Goal: Task Accomplishment & Management: Manage account settings

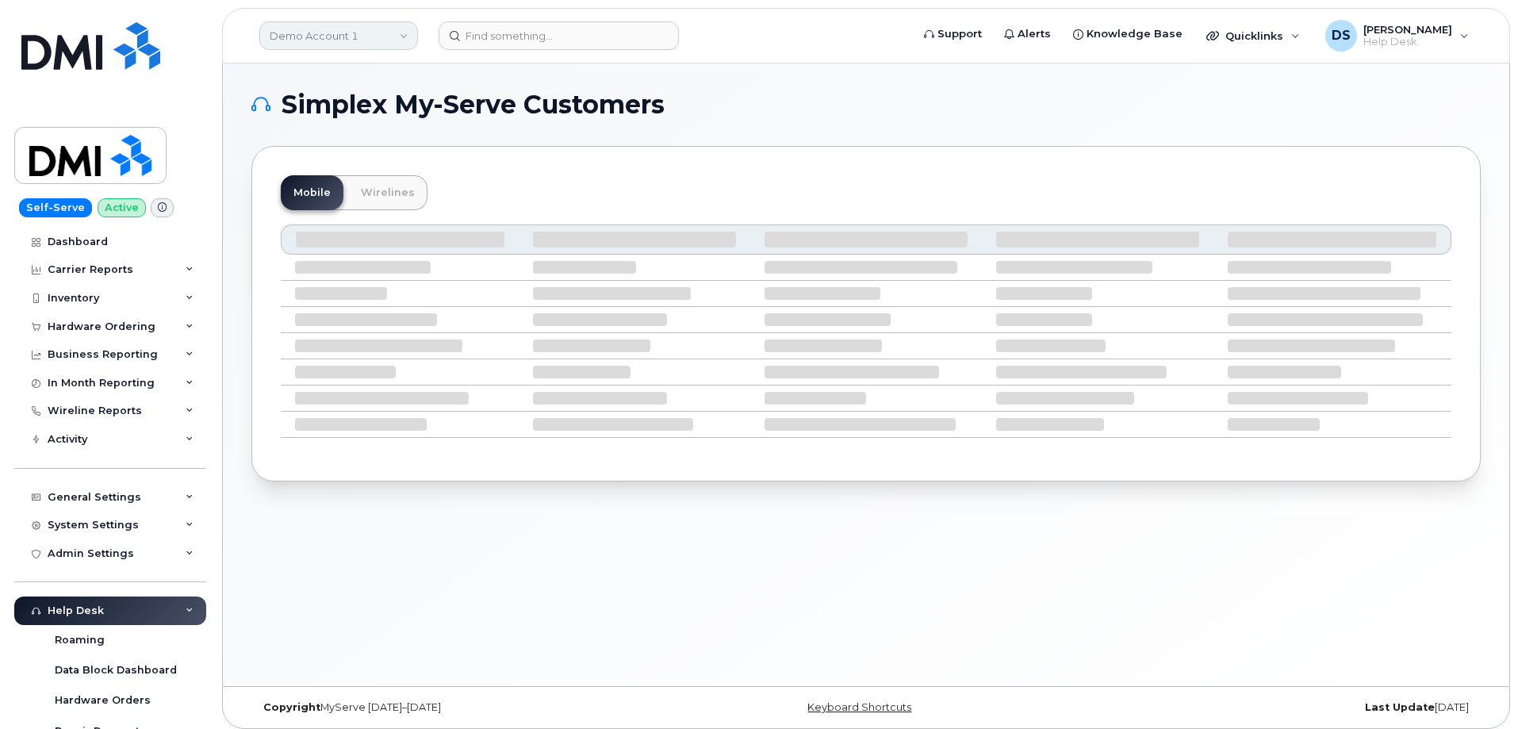
click at [404, 31] on link "Demo Account 1" at bounding box center [338, 35] width 159 height 29
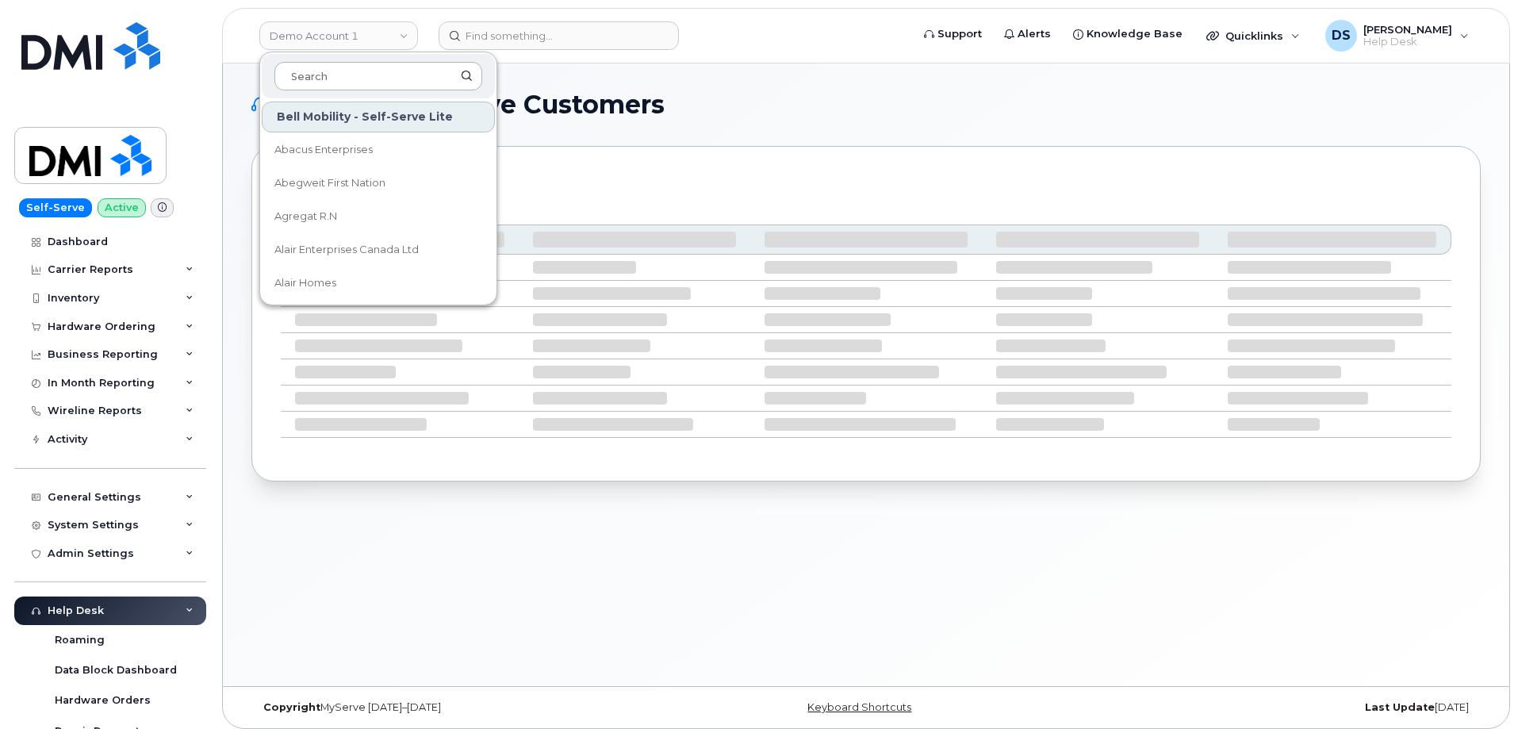
drag, startPoint x: 328, startPoint y: 80, endPoint x: 348, endPoint y: 72, distance: 21.4
click at [331, 79] on input at bounding box center [378, 76] width 208 height 29
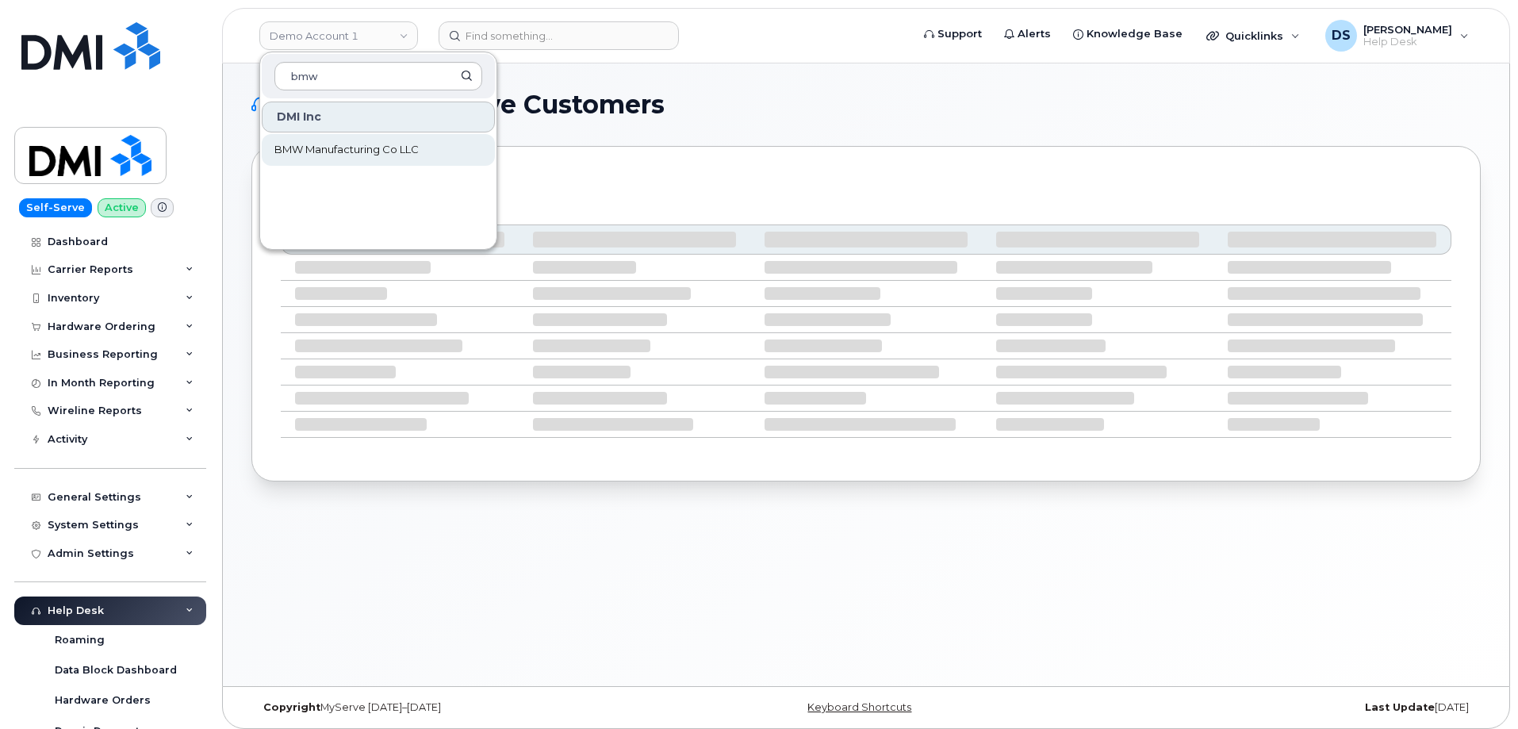
type input "bmw"
click at [334, 148] on span "BMW Manufacturing Co LLC" at bounding box center [346, 150] width 144 height 16
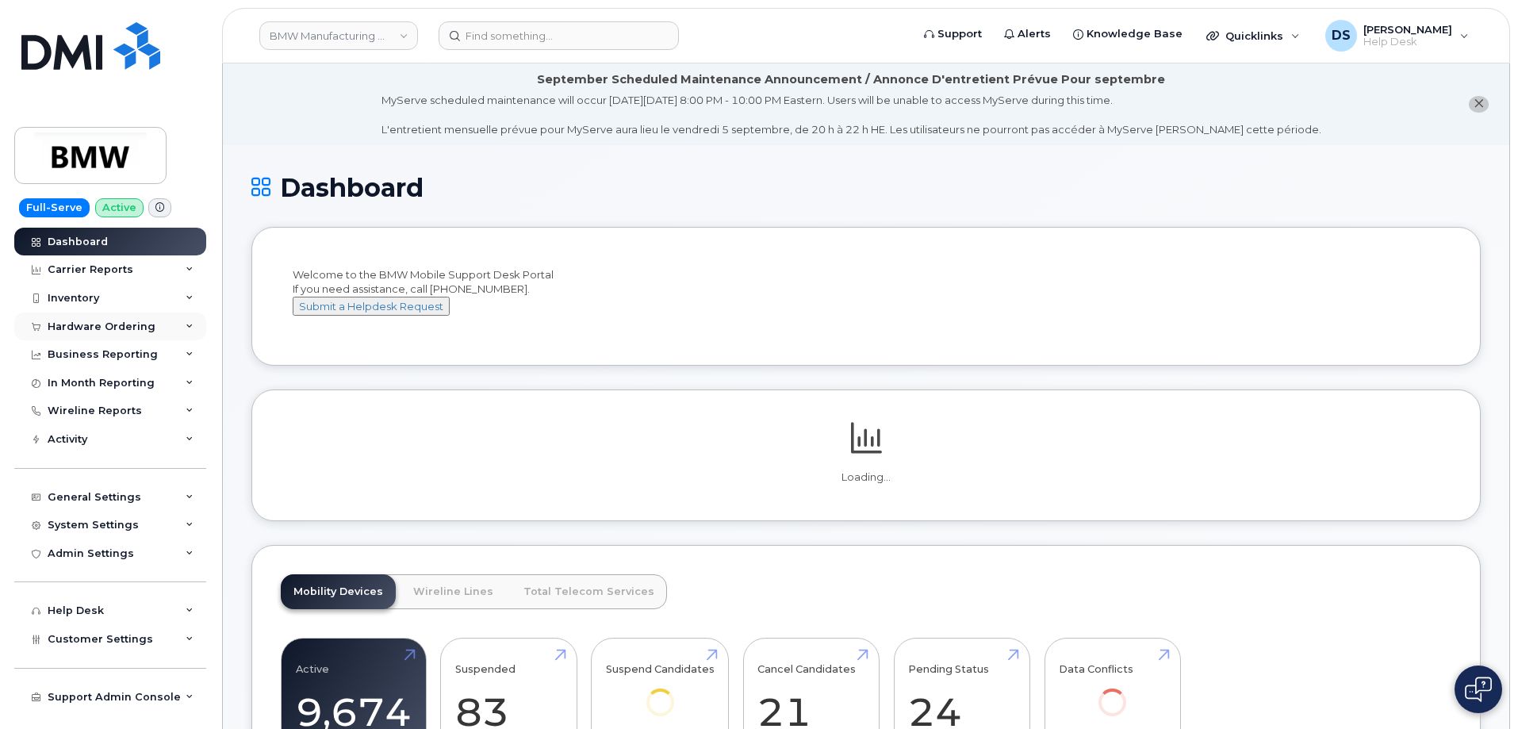
click at [192, 324] on icon at bounding box center [190, 327] width 8 height 8
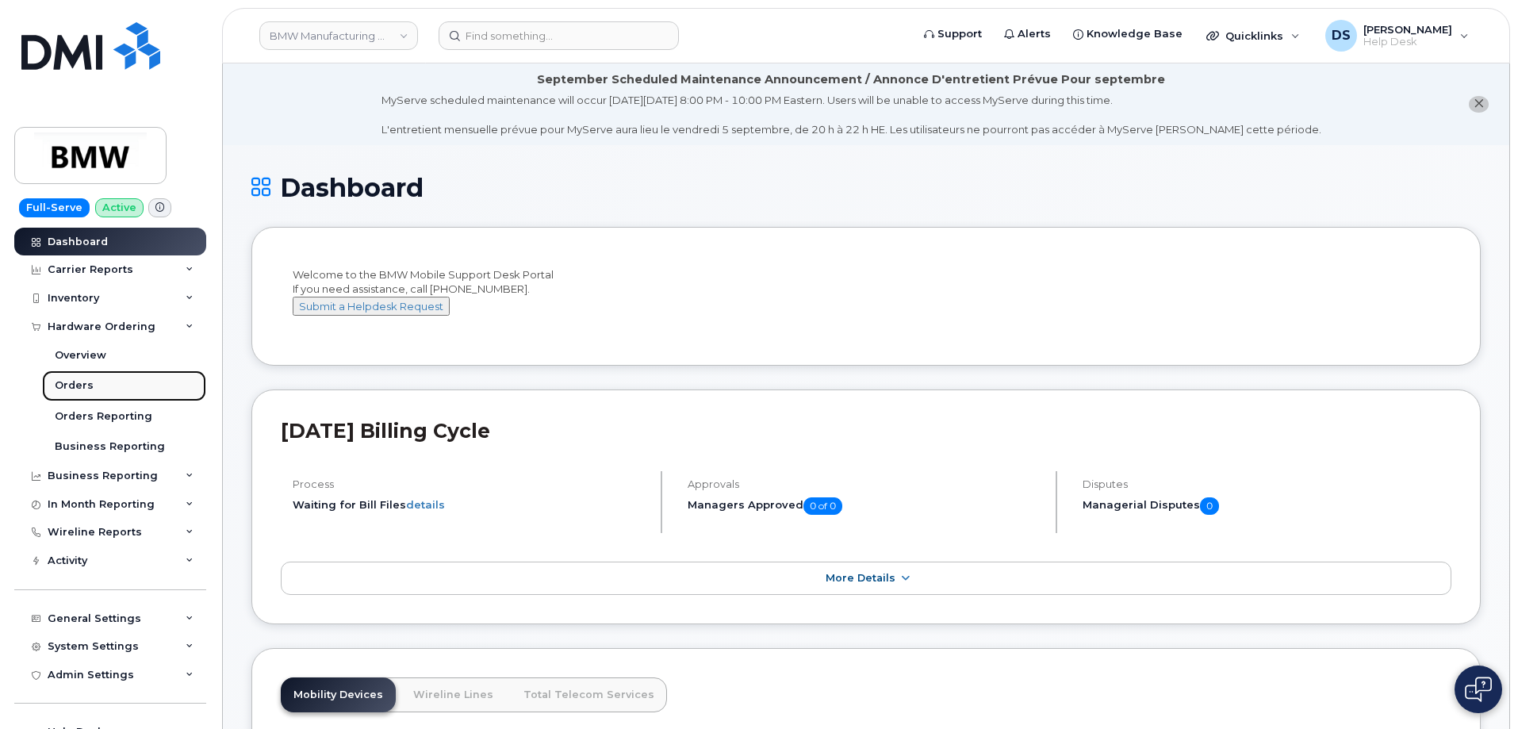
click at [78, 385] on div "Orders" at bounding box center [74, 385] width 39 height 14
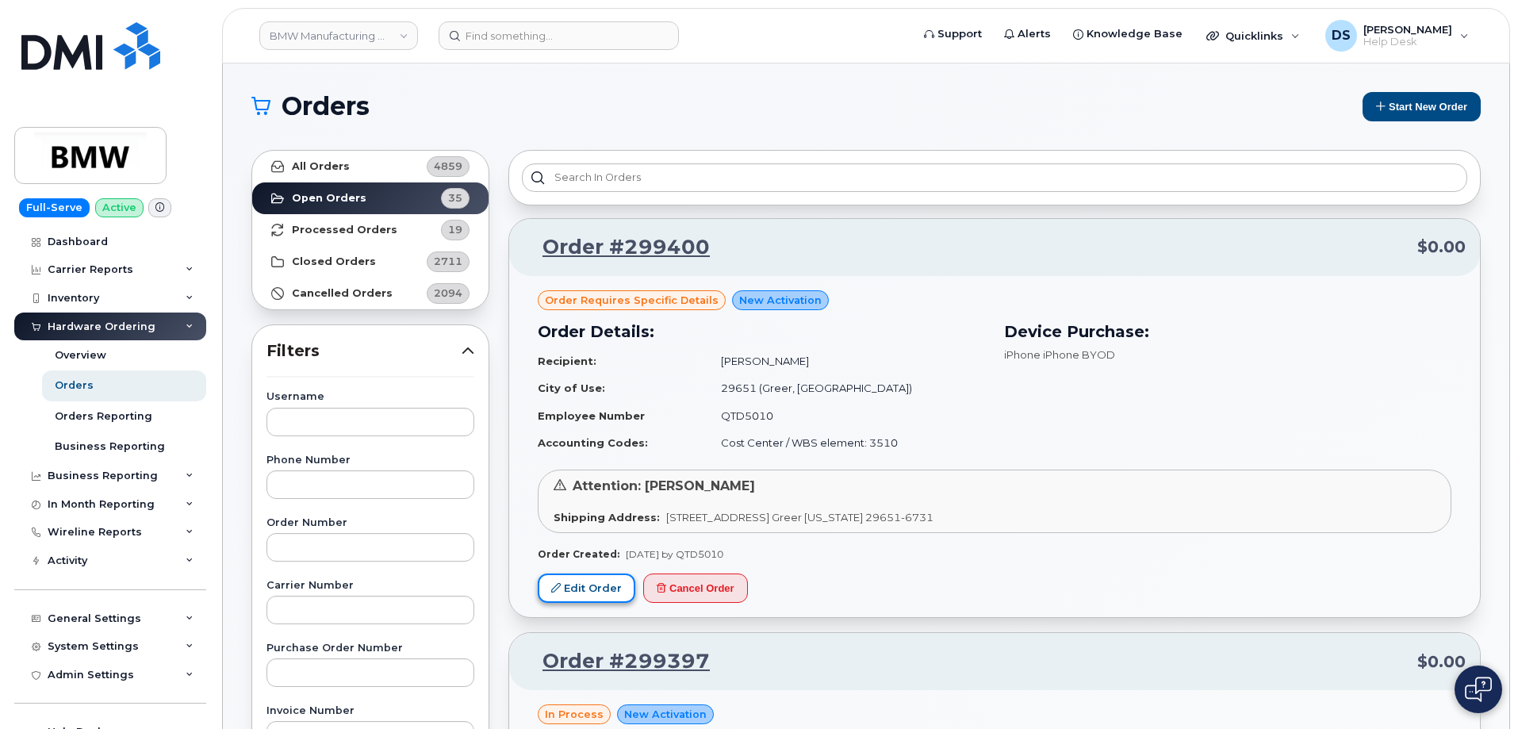
click at [599, 589] on link "Edit Order" at bounding box center [587, 587] width 98 height 29
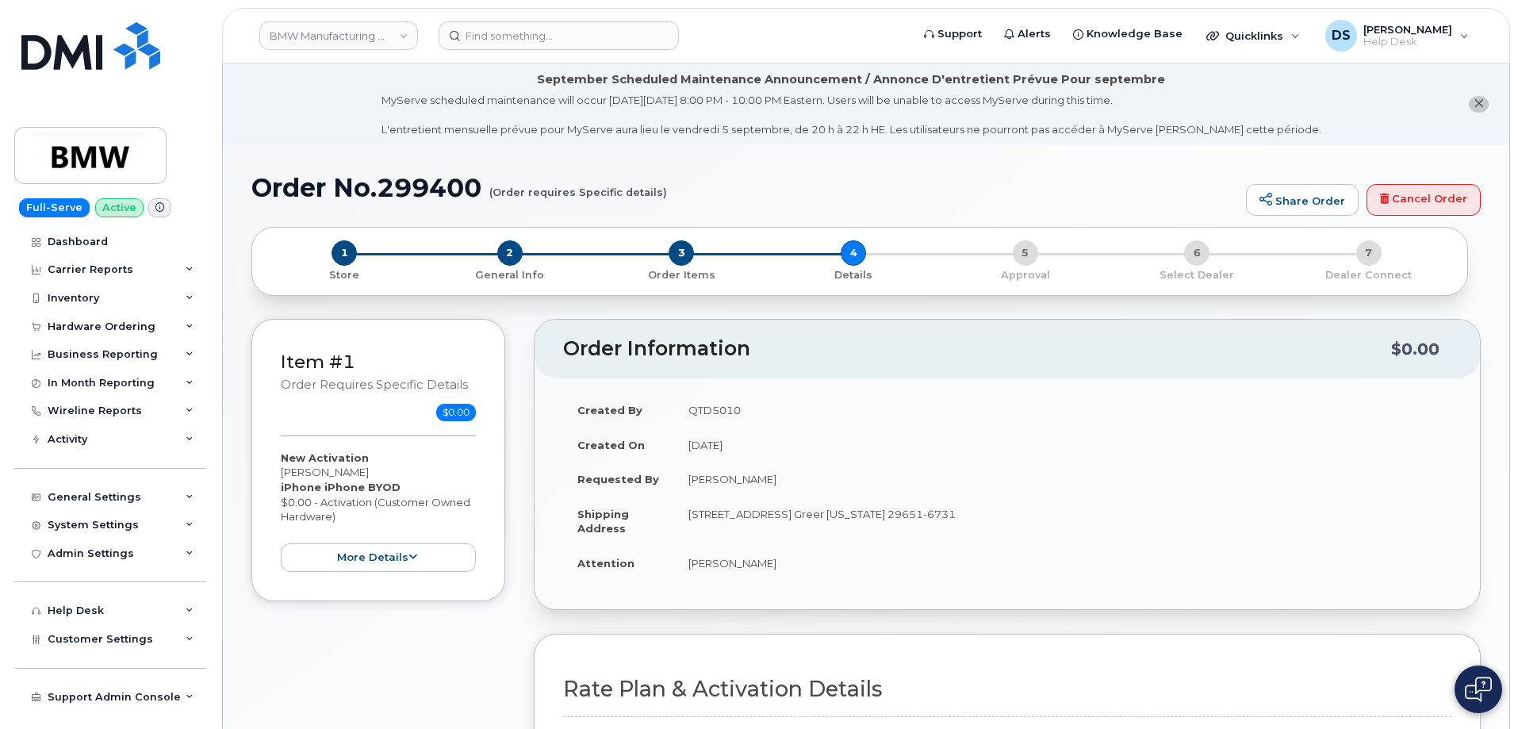
click at [416, 481] on div "New Activation Daniel Imai iPhone iPhone BYOD $0.00 - Activation (Customer Owne…" at bounding box center [378, 511] width 195 height 122
click at [422, 558] on button "more details" at bounding box center [378, 557] width 195 height 29
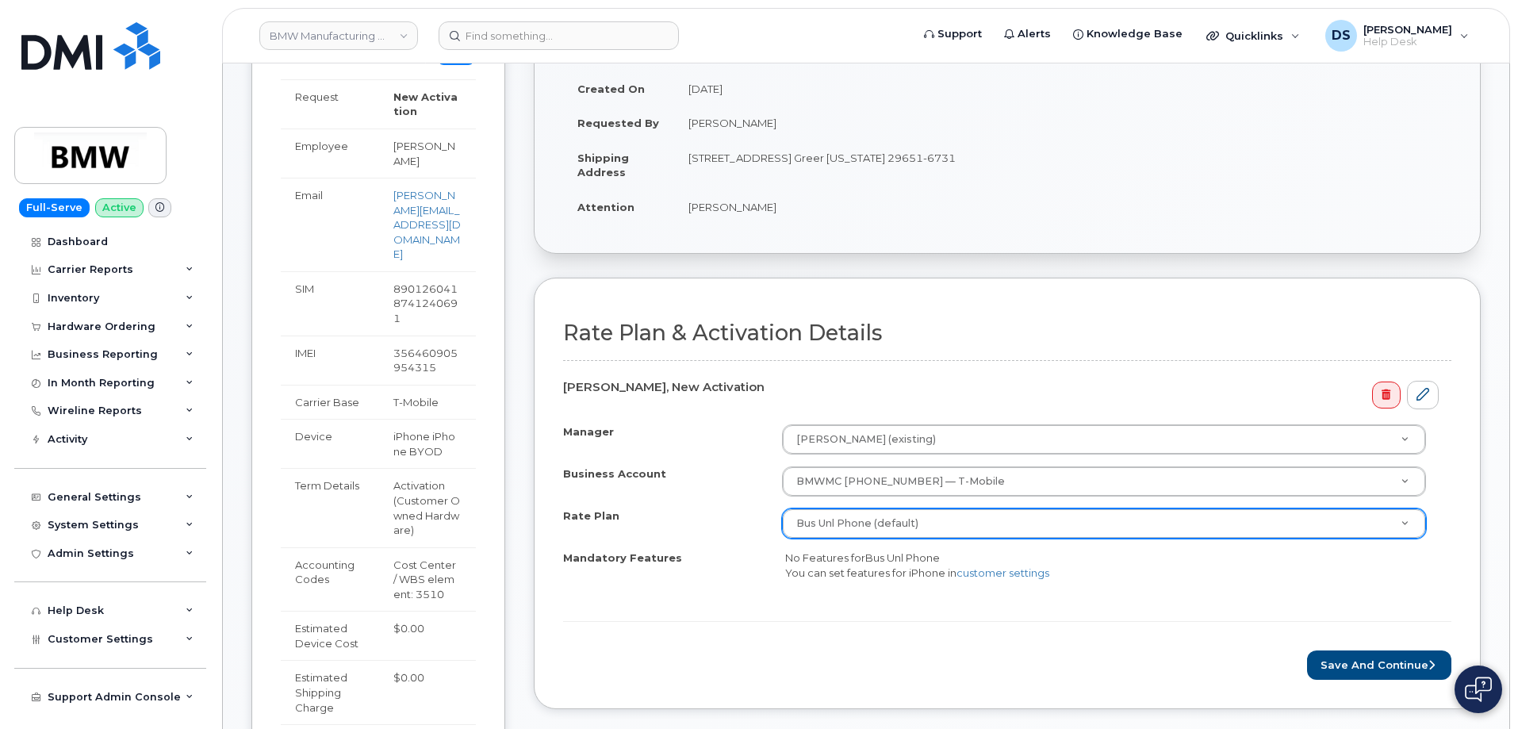
scroll to position [397, 0]
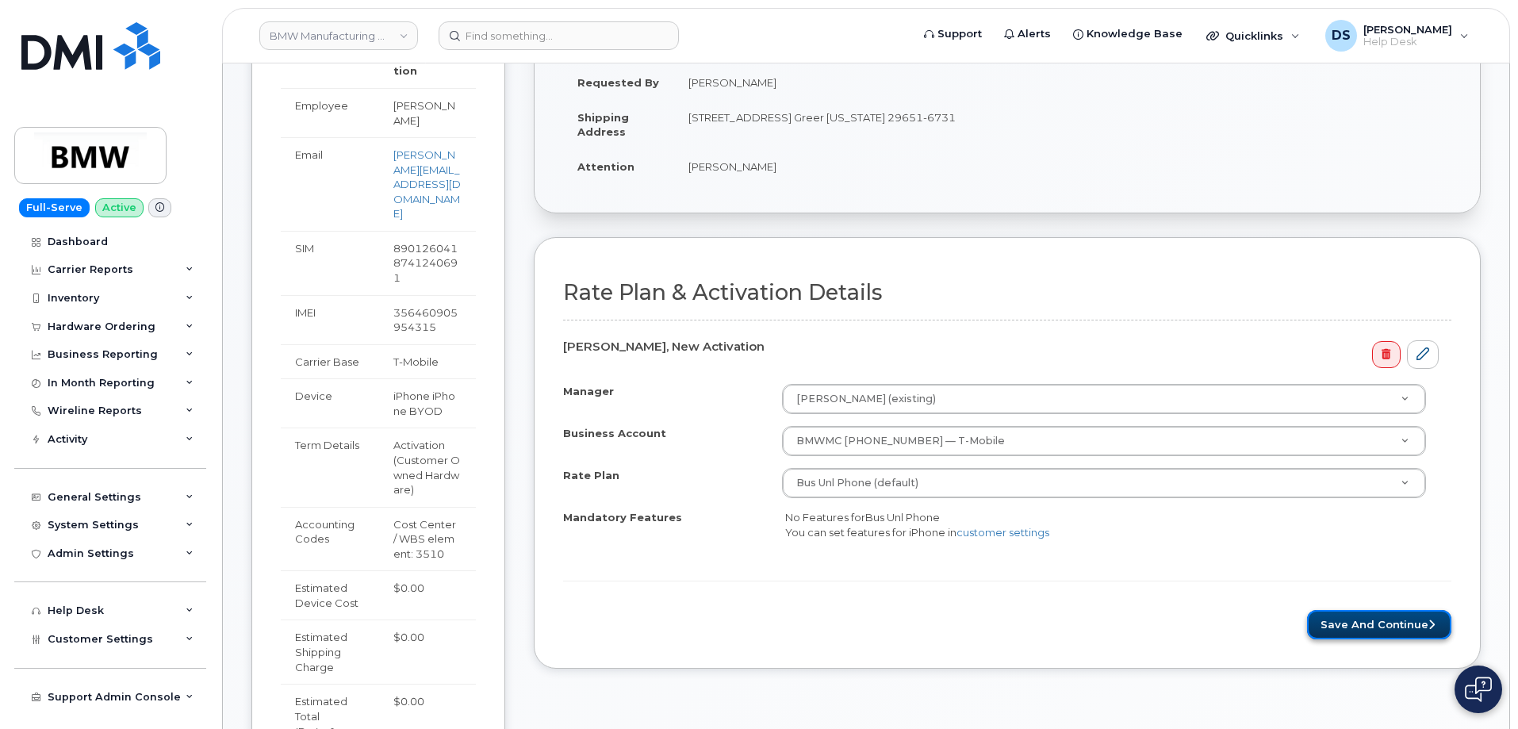
click at [1375, 626] on button "Save and Continue" at bounding box center [1379, 624] width 144 height 29
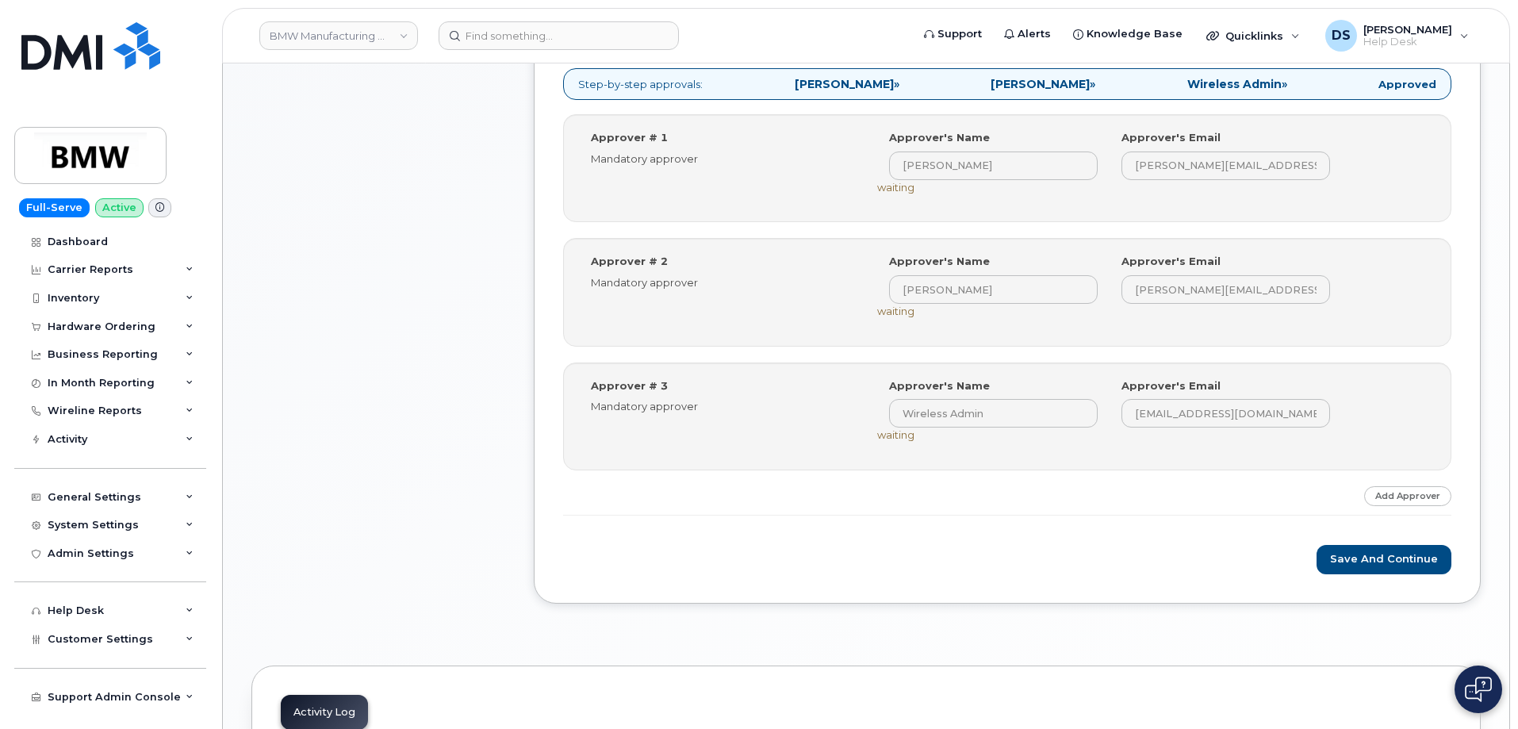
scroll to position [715, 0]
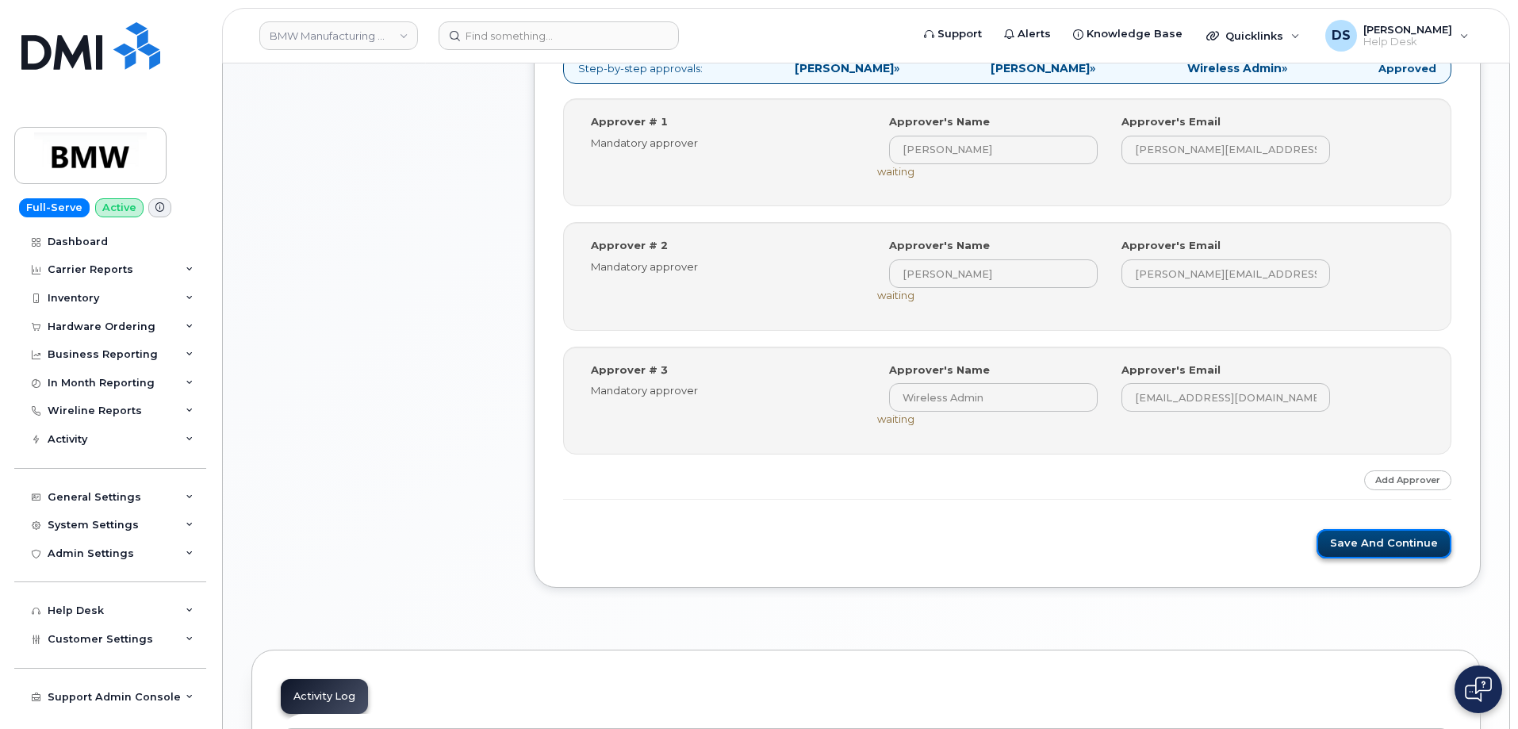
click at [1377, 541] on button "Save and Continue" at bounding box center [1383, 543] width 135 height 29
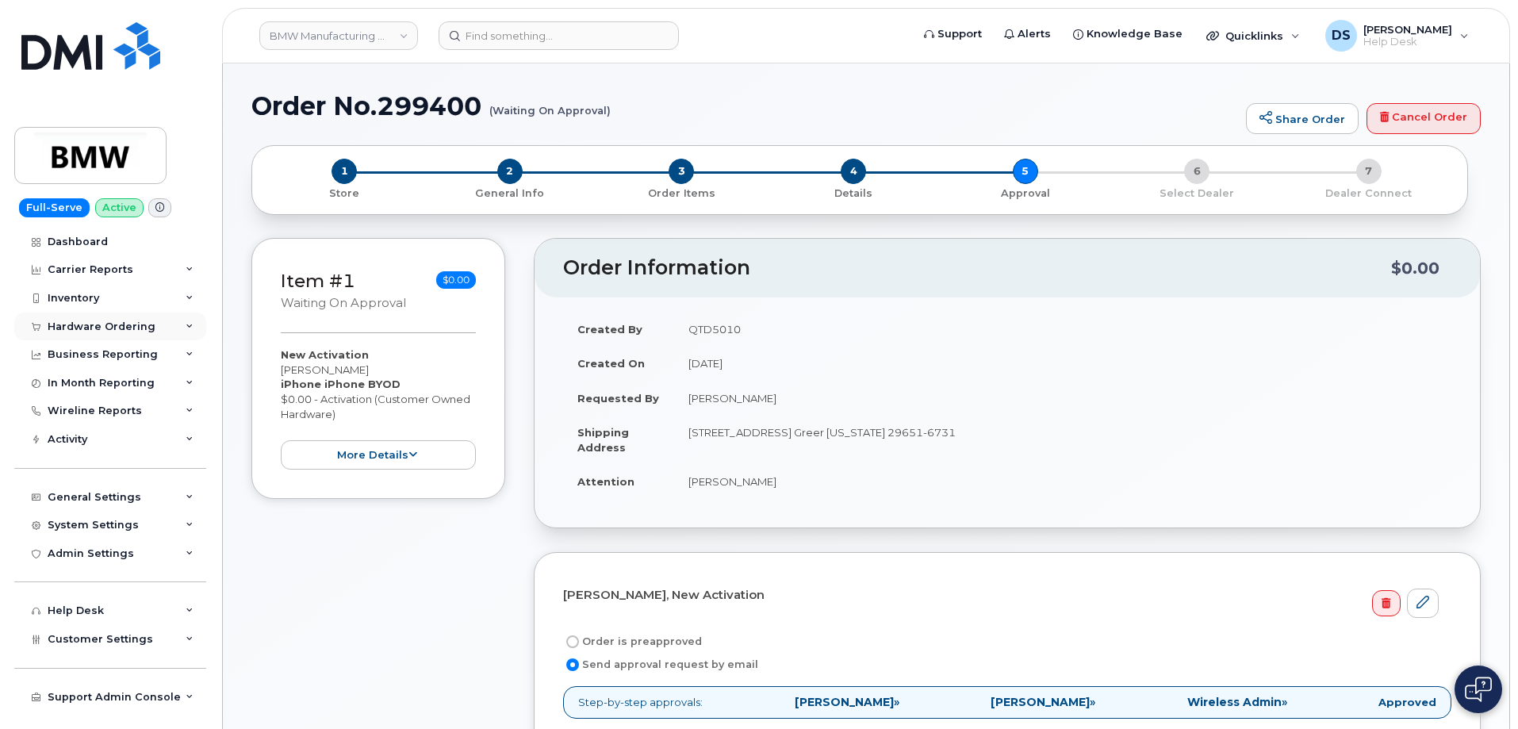
click at [191, 327] on icon at bounding box center [190, 327] width 8 height 8
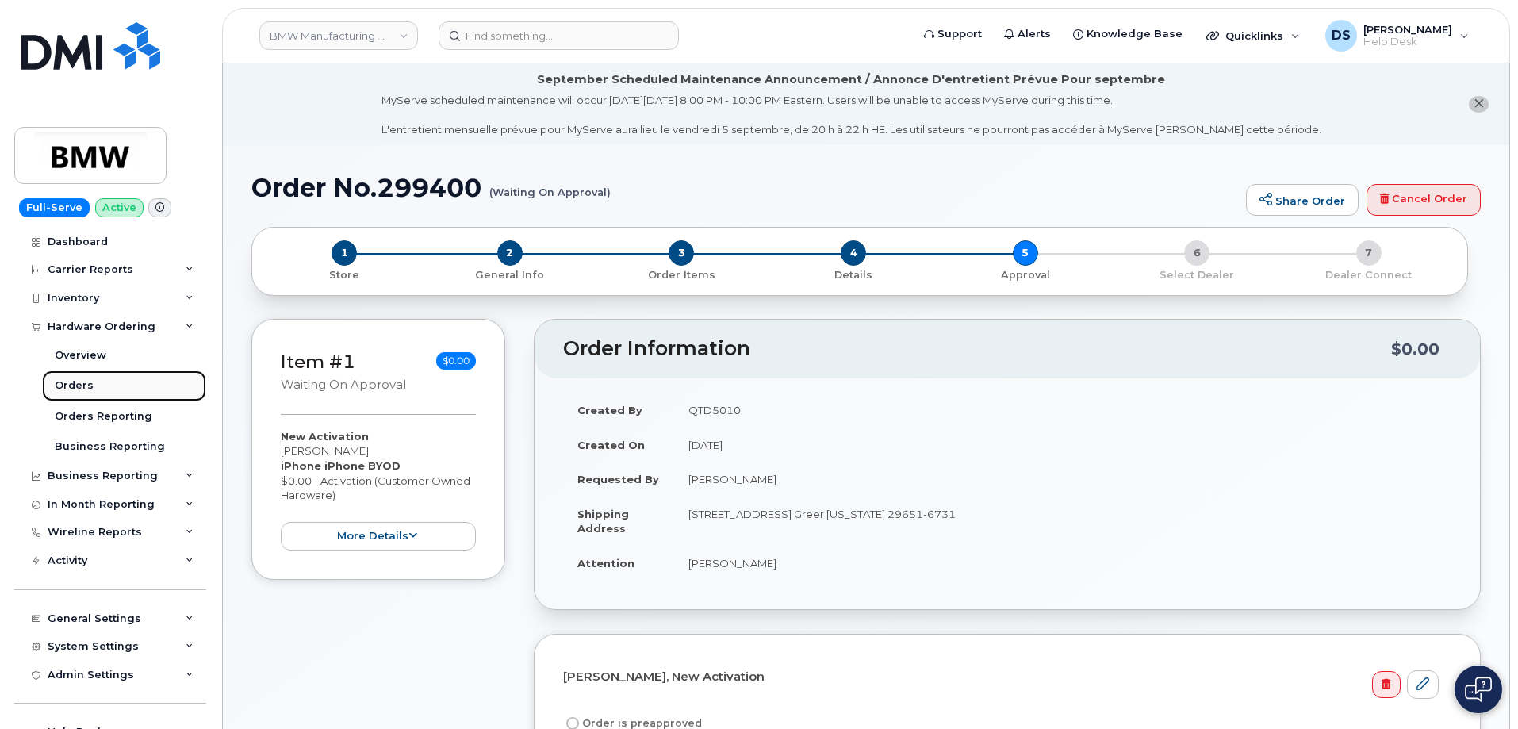
click at [85, 385] on div "Orders" at bounding box center [74, 385] width 39 height 14
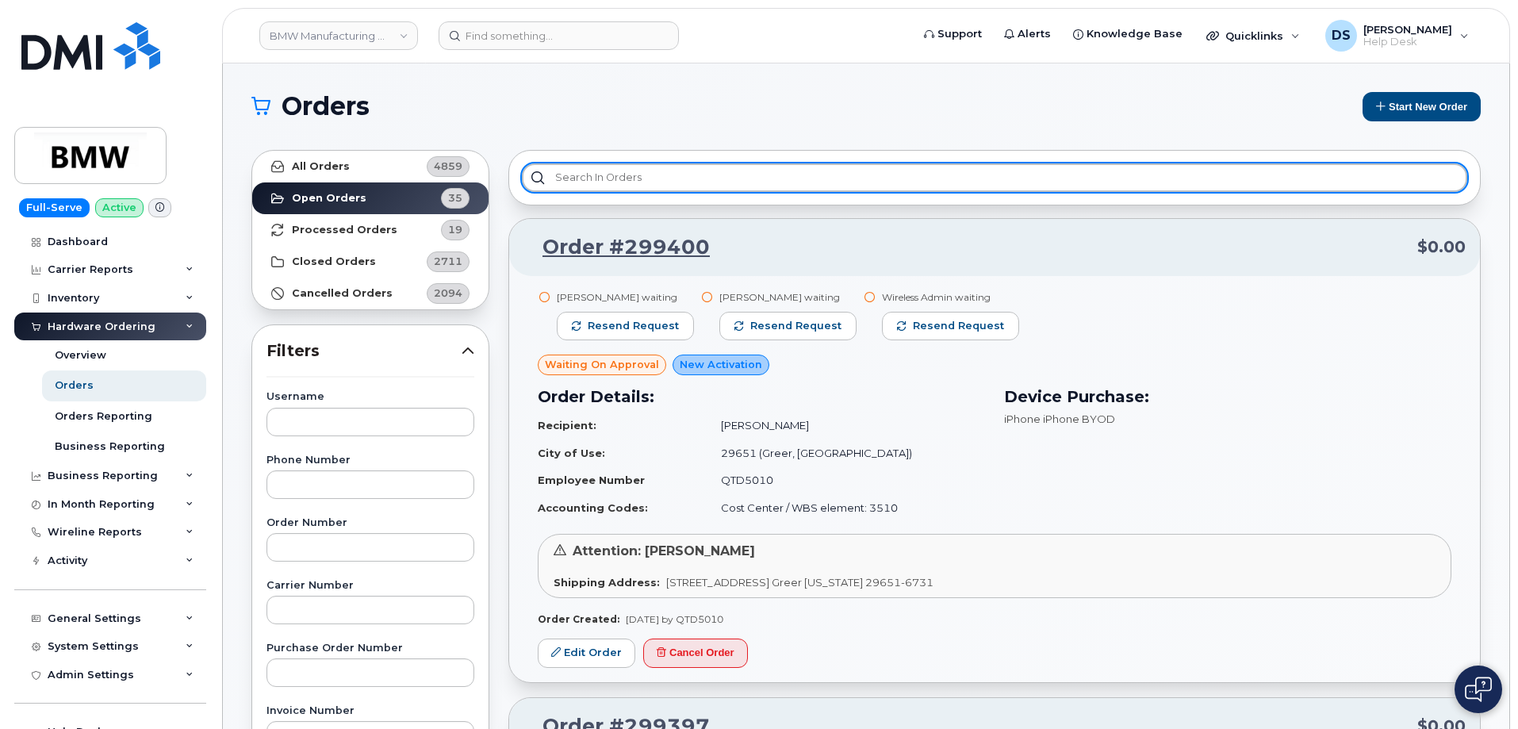
click at [614, 173] on input "text" at bounding box center [994, 177] width 945 height 29
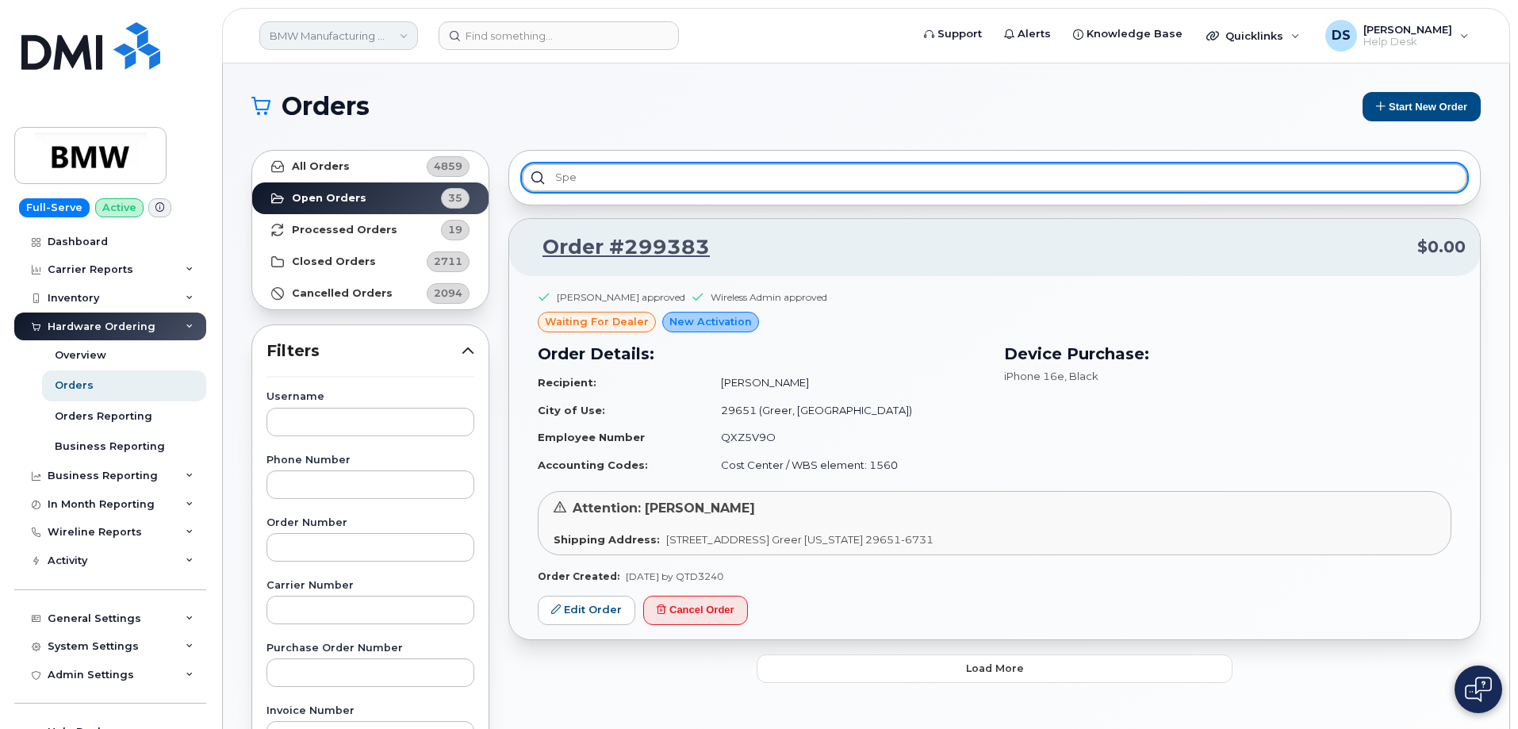
type input "spe"
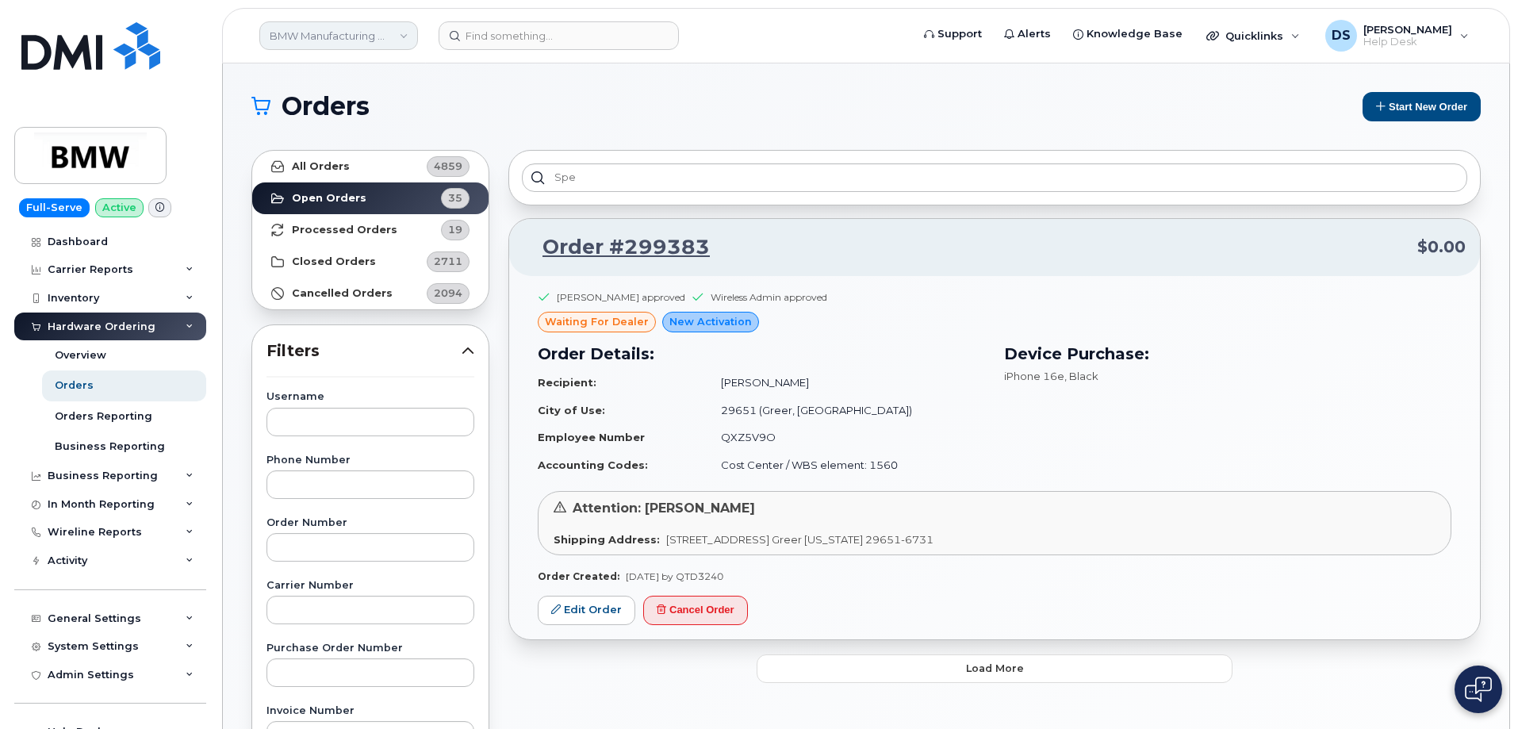
click at [309, 36] on link "BMW Manufacturing Co LLC" at bounding box center [338, 35] width 159 height 29
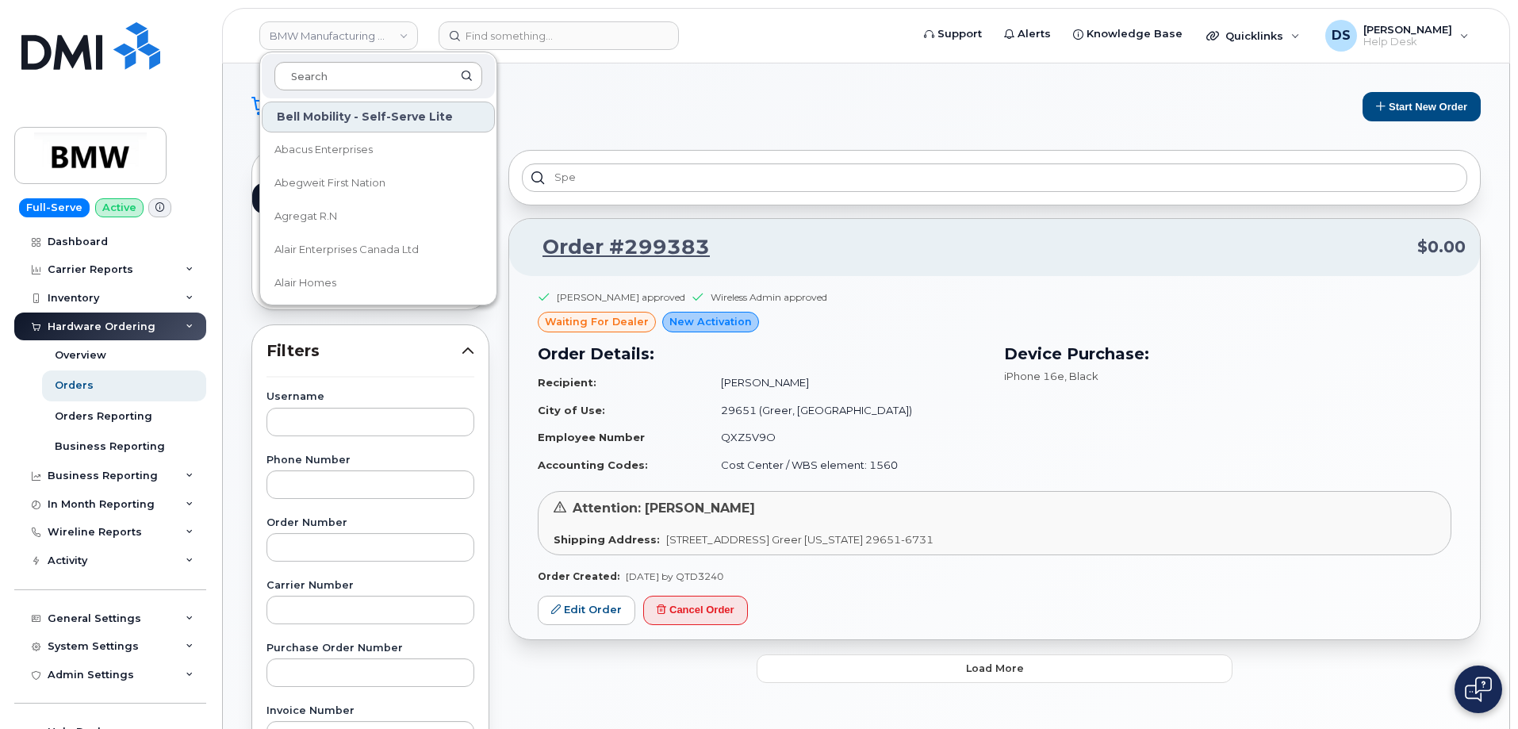
drag, startPoint x: 316, startPoint y: 76, endPoint x: 326, endPoint y: 63, distance: 15.9
click at [320, 71] on input at bounding box center [378, 76] width 208 height 29
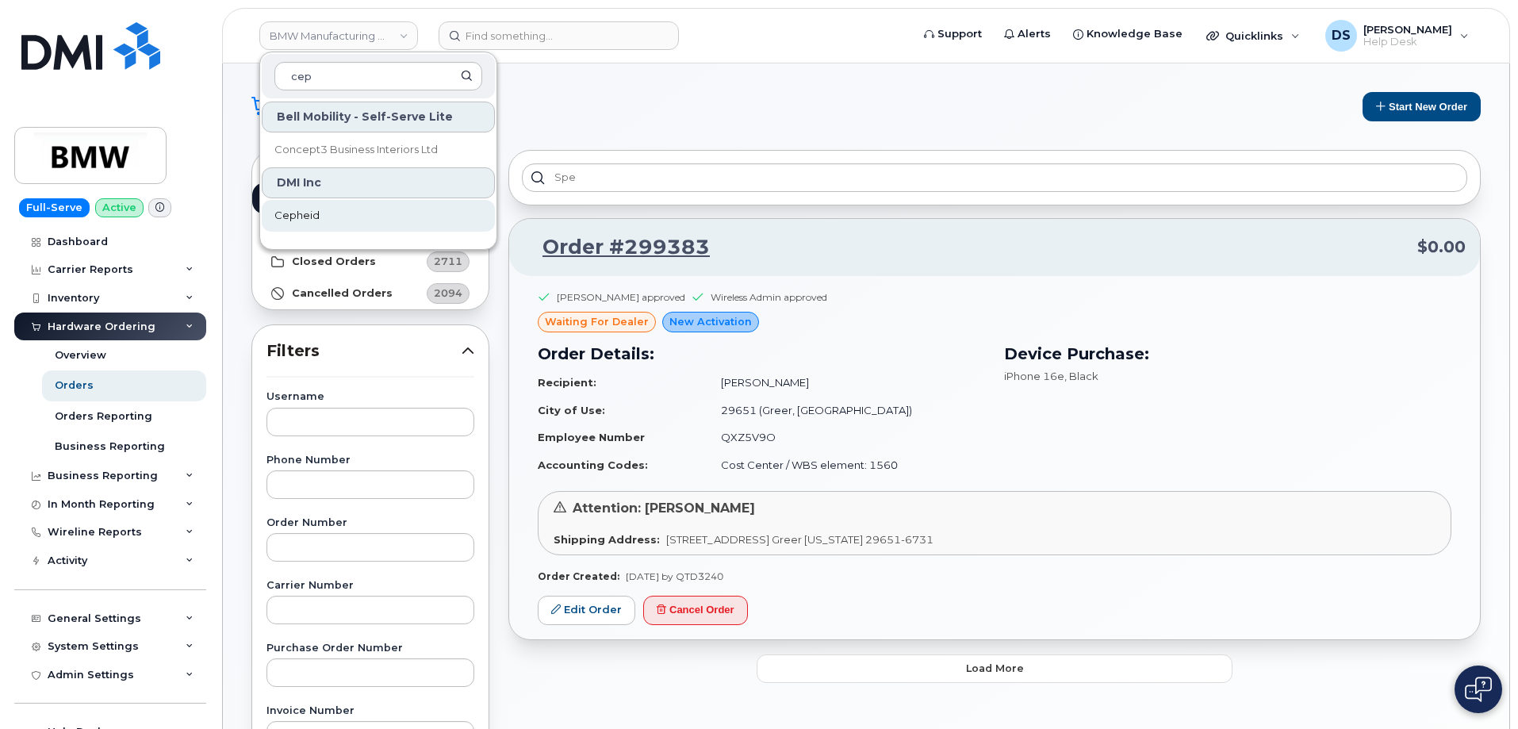
type input "cep"
click at [313, 213] on span "Cepheid" at bounding box center [296, 216] width 45 height 16
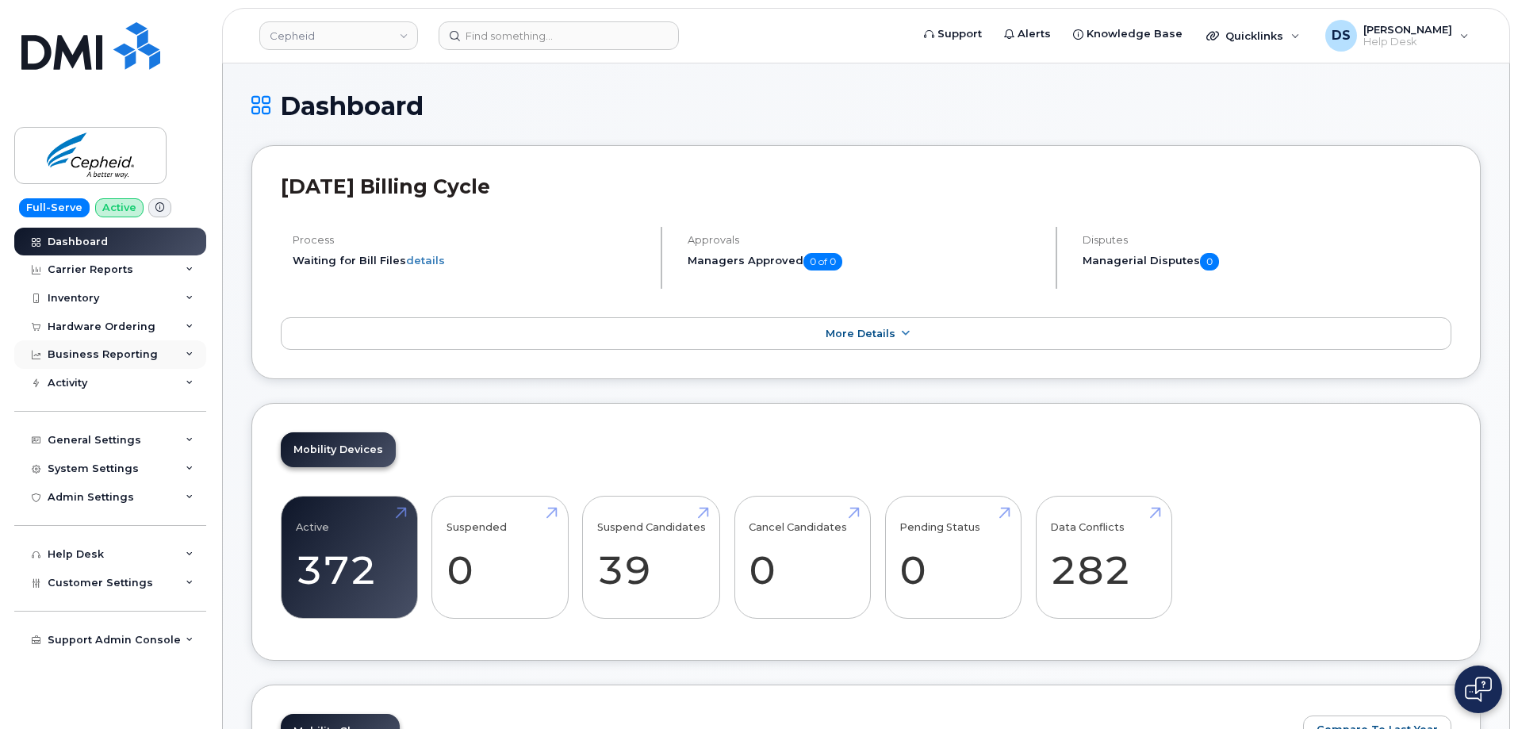
scroll to position [159, 0]
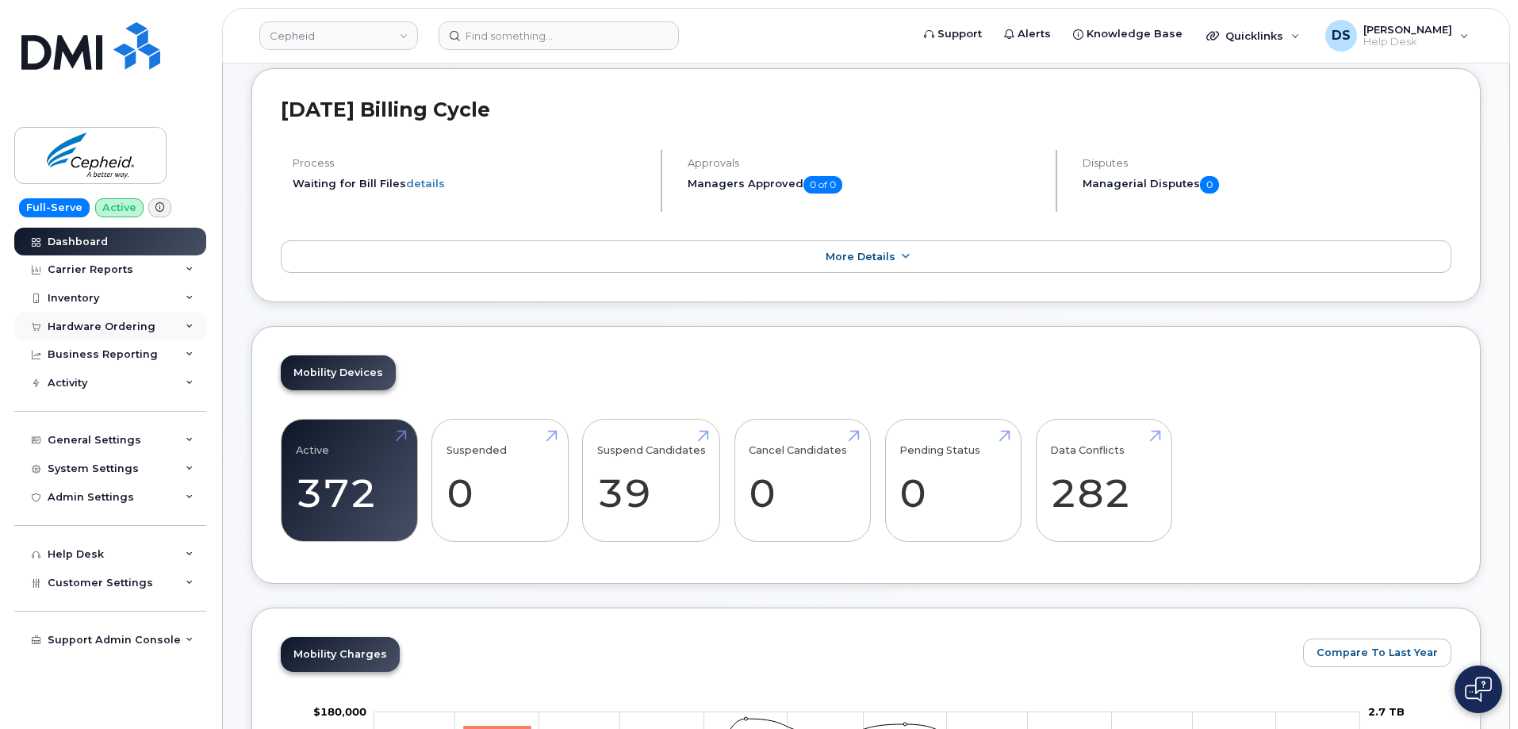
click at [191, 328] on icon at bounding box center [190, 327] width 8 height 8
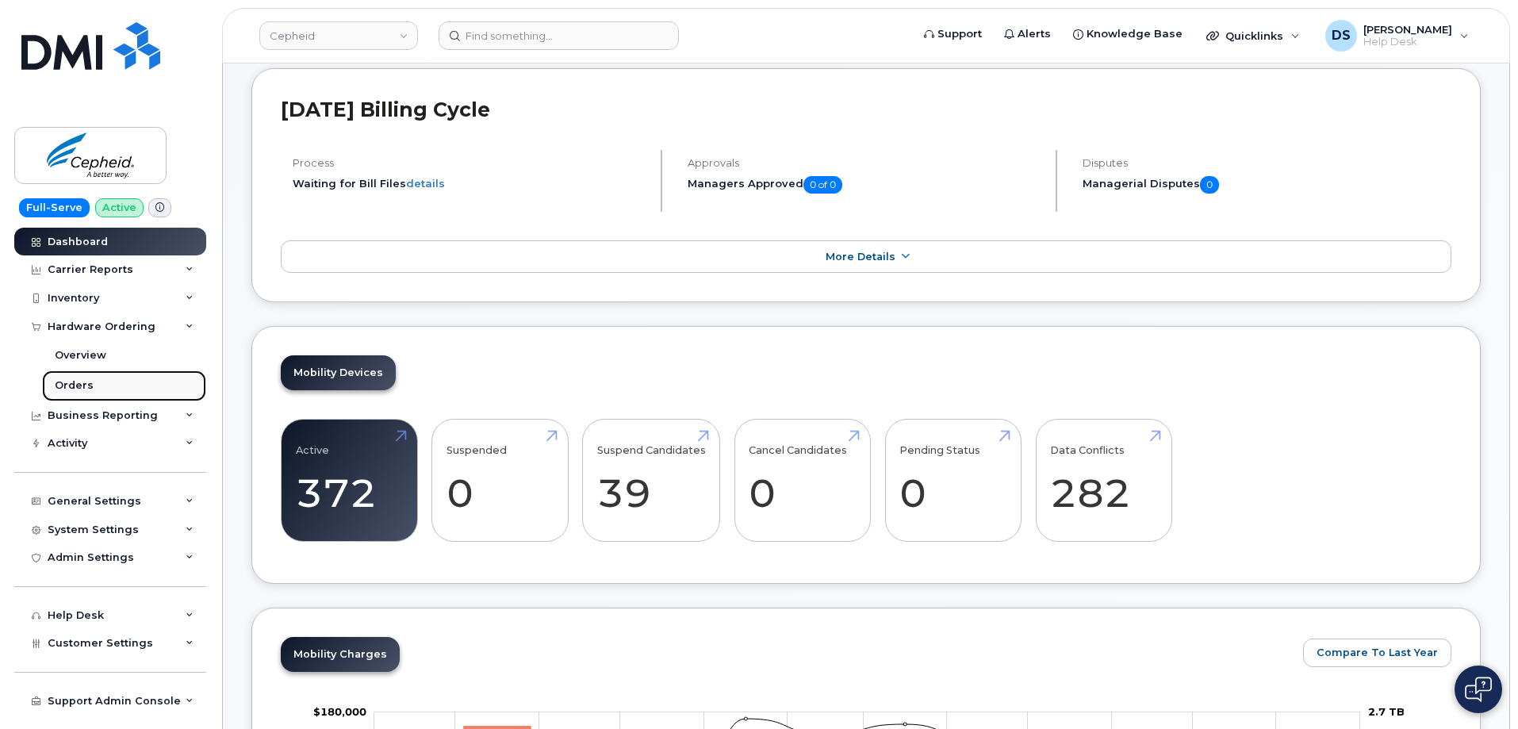
click at [80, 384] on div "Orders" at bounding box center [74, 385] width 39 height 14
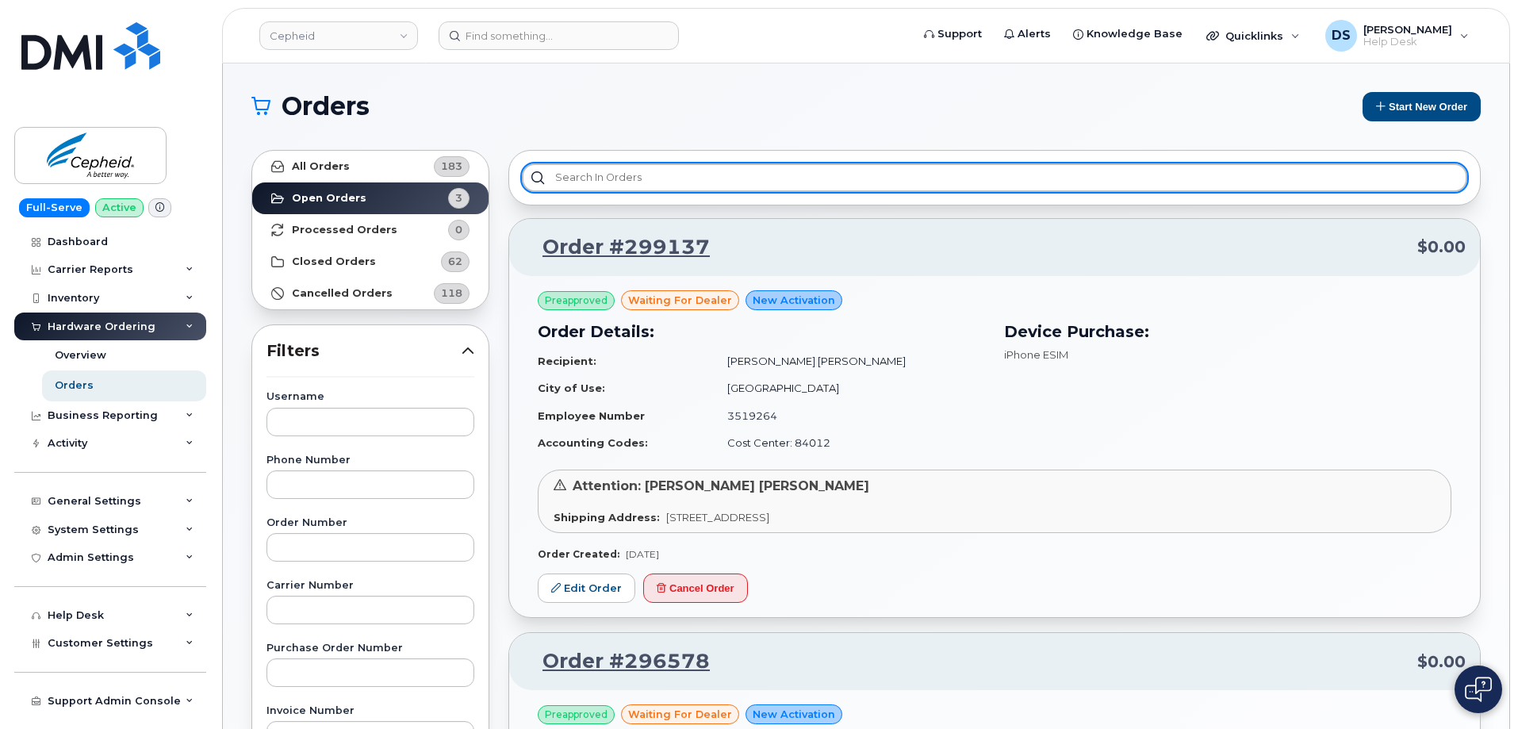
drag, startPoint x: 638, startPoint y: 173, endPoint x: 651, endPoint y: 178, distance: 14.6
click at [642, 173] on input "text" at bounding box center [994, 177] width 945 height 29
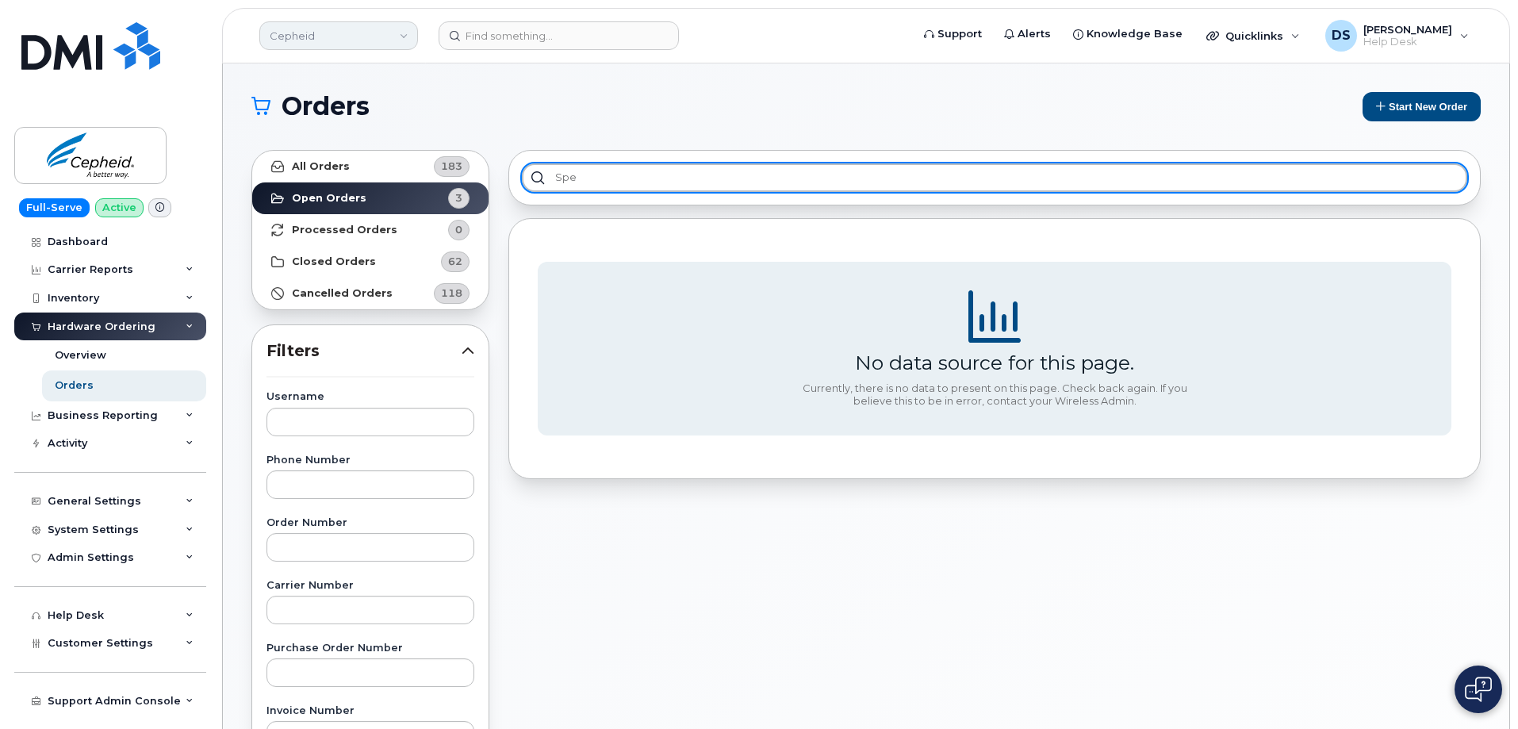
type input "spe"
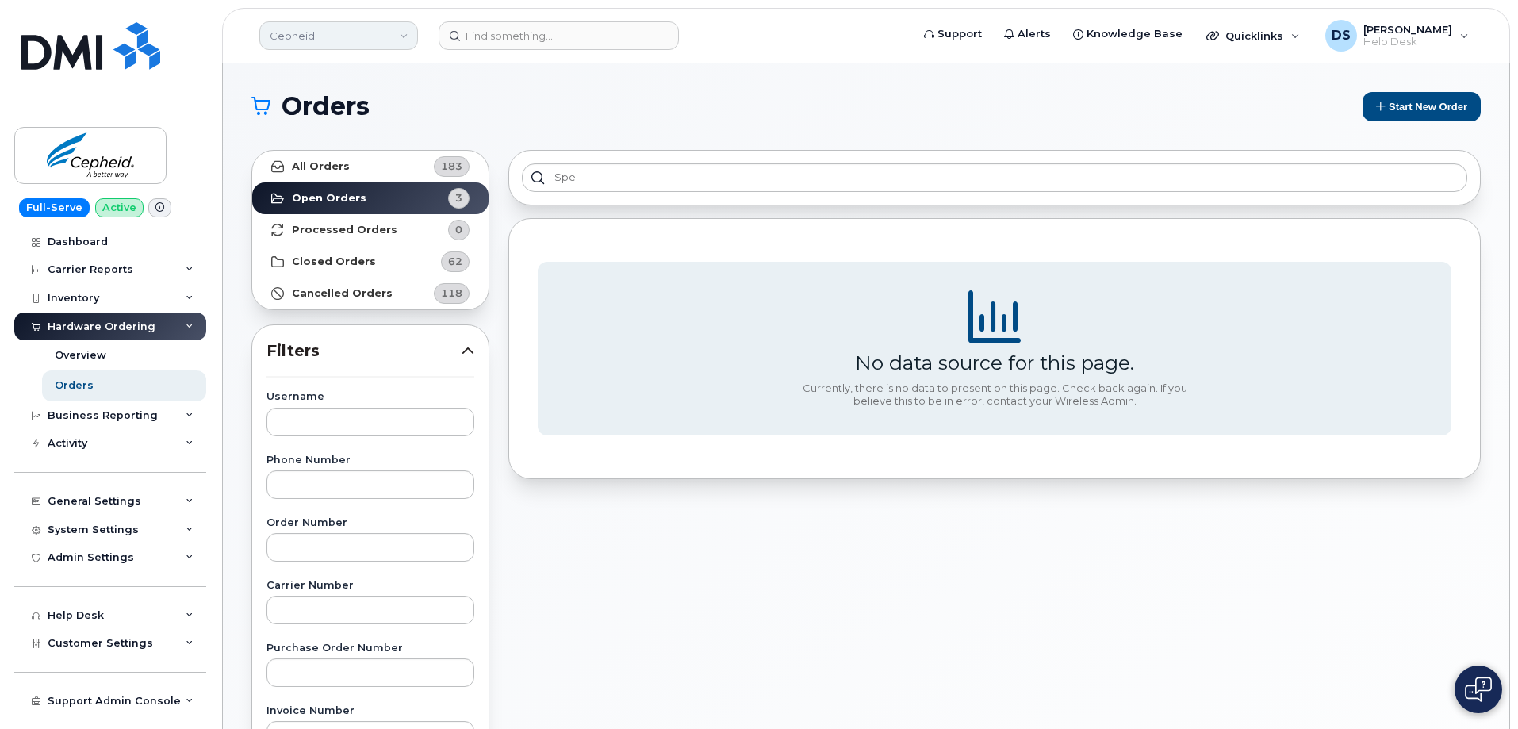
click at [405, 32] on link "Cepheid" at bounding box center [338, 35] width 159 height 29
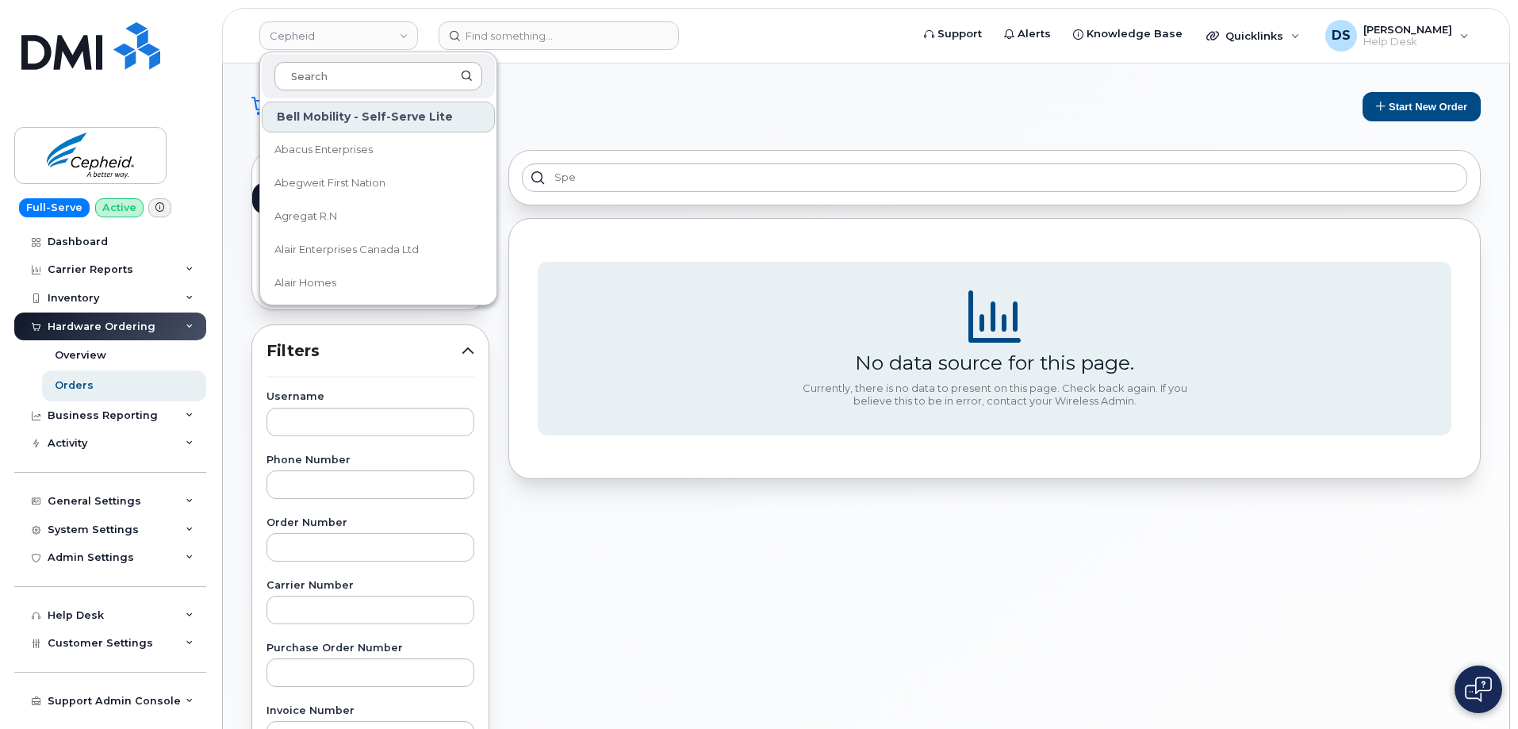
click at [344, 73] on input at bounding box center [378, 76] width 208 height 29
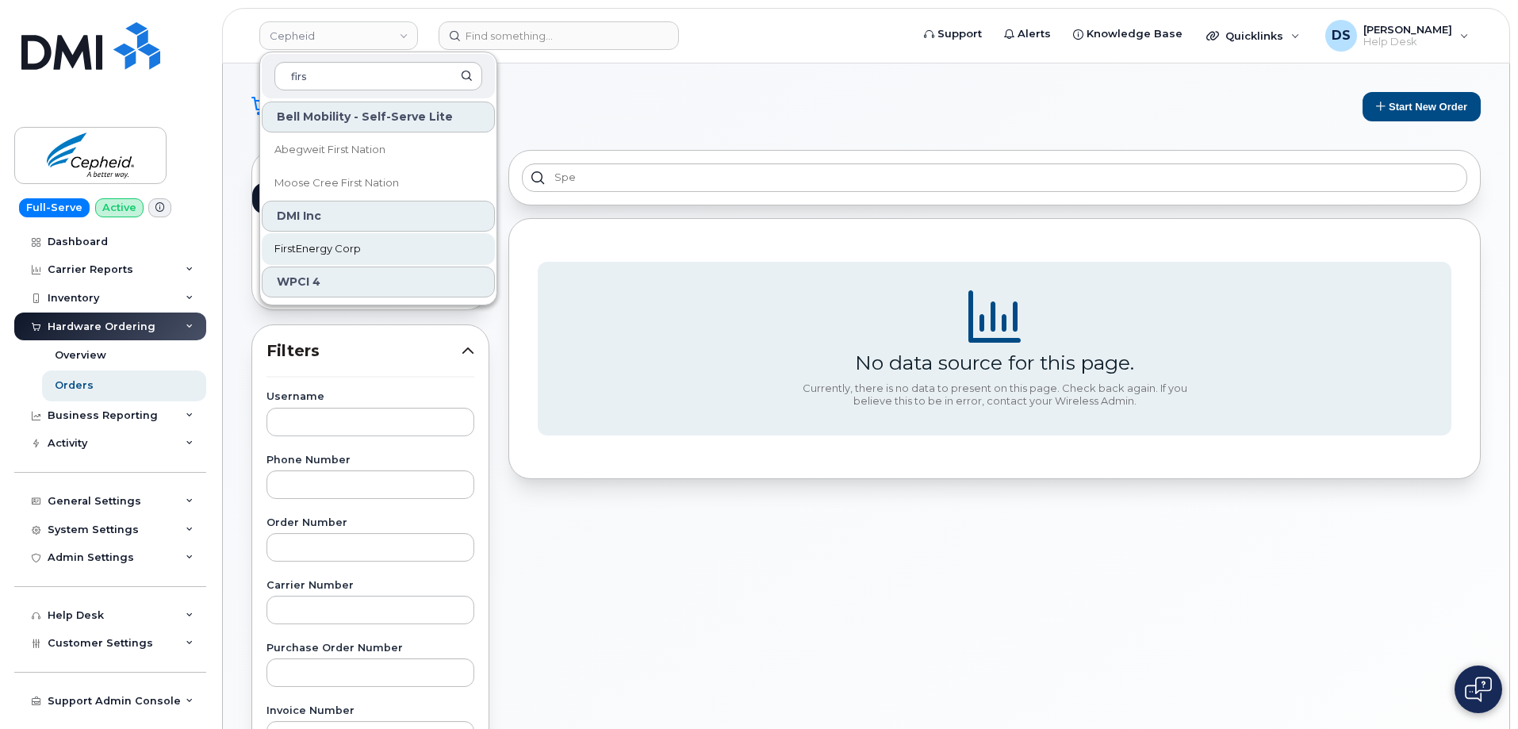
type input "firs"
click at [329, 245] on span "FirstEnergy Corp" at bounding box center [317, 249] width 86 height 16
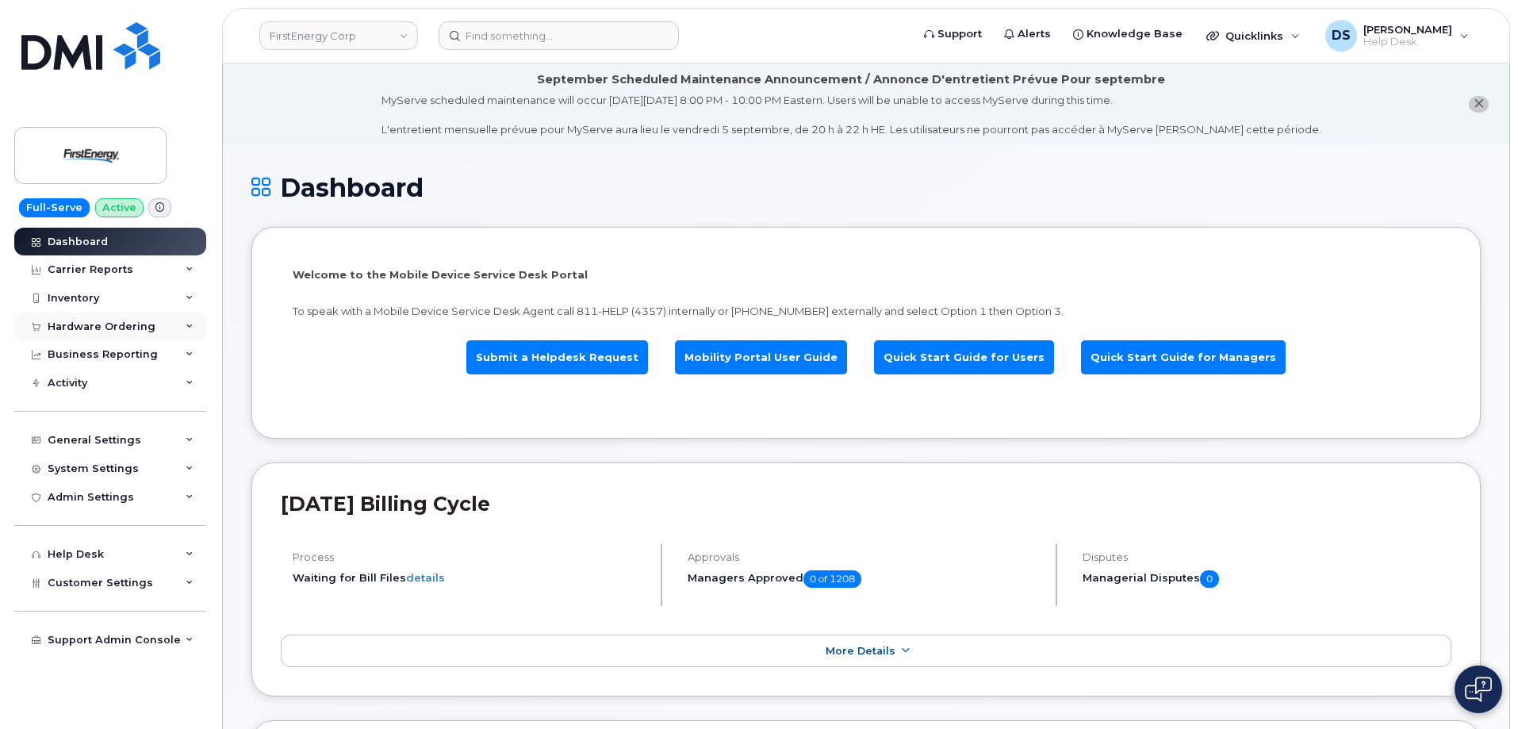
click at [193, 326] on icon at bounding box center [190, 327] width 8 height 8
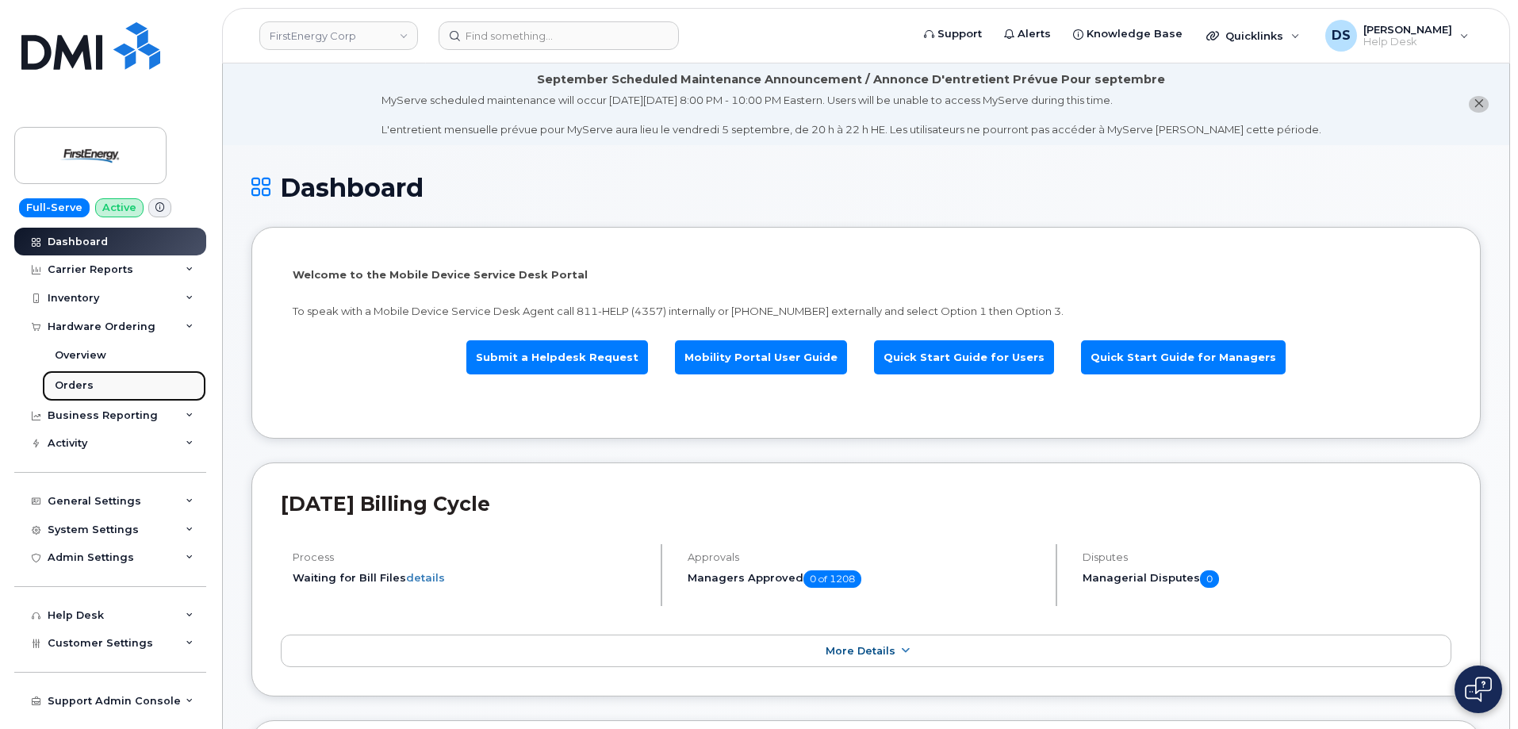
click at [94, 383] on link "Orders" at bounding box center [124, 385] width 164 height 30
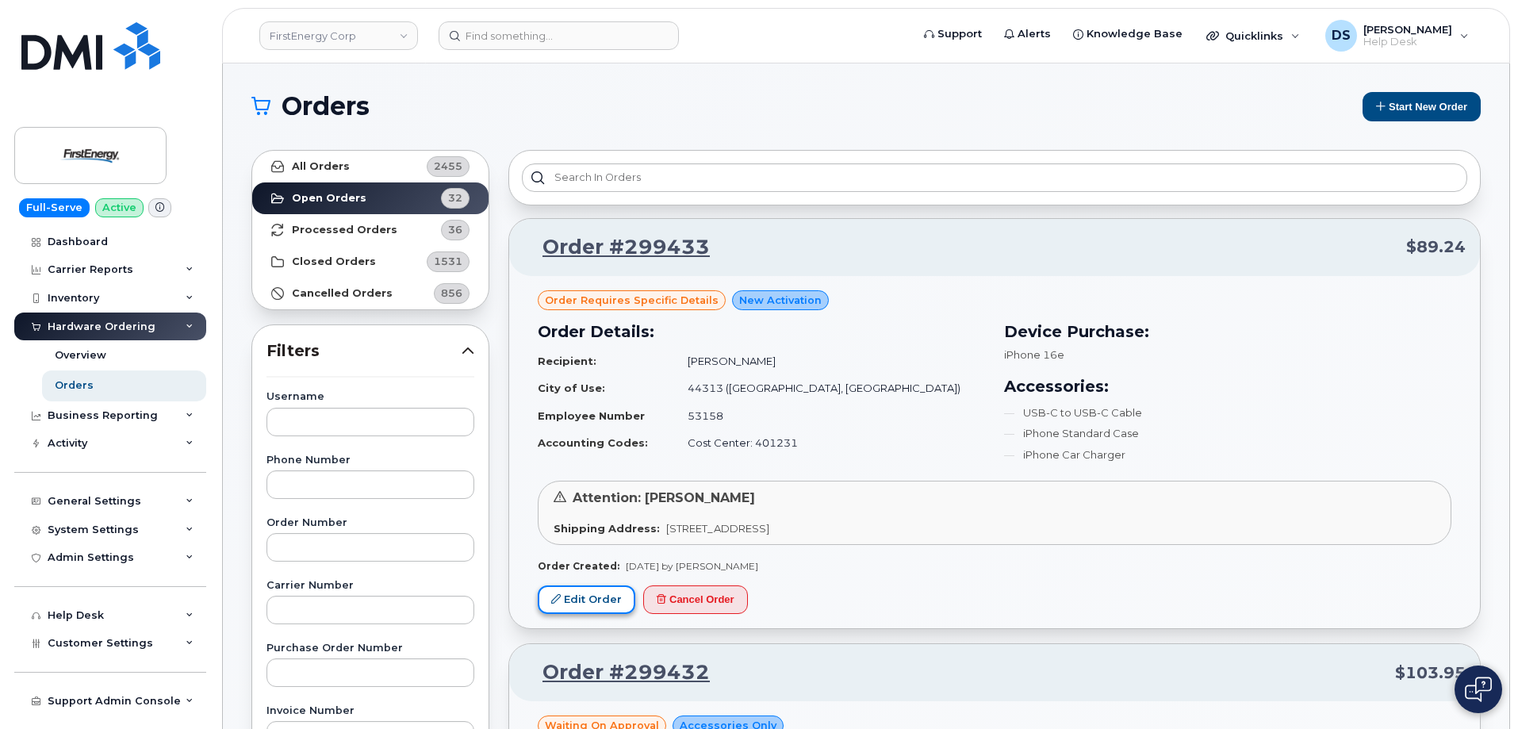
click at [600, 597] on link "Edit Order" at bounding box center [587, 599] width 98 height 29
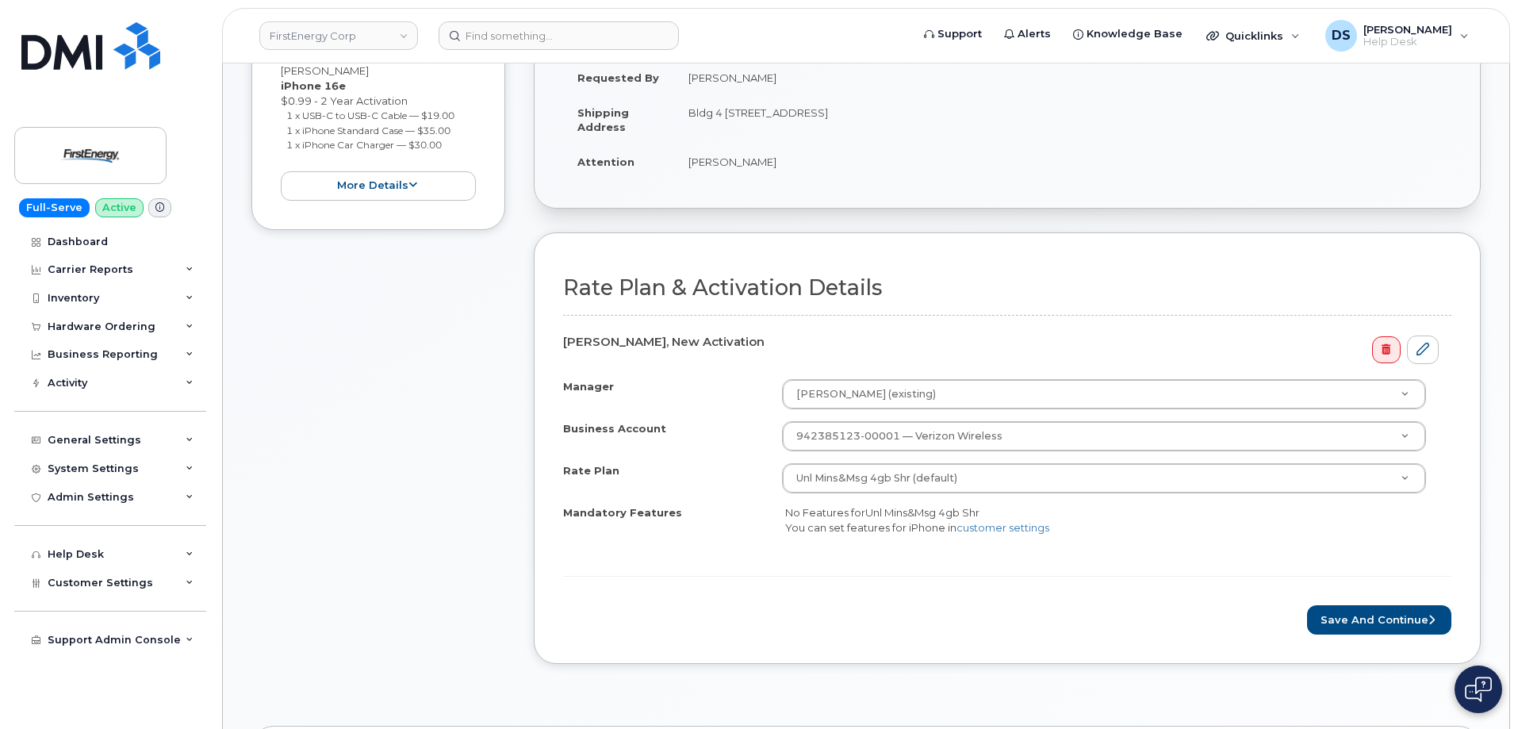
scroll to position [477, 0]
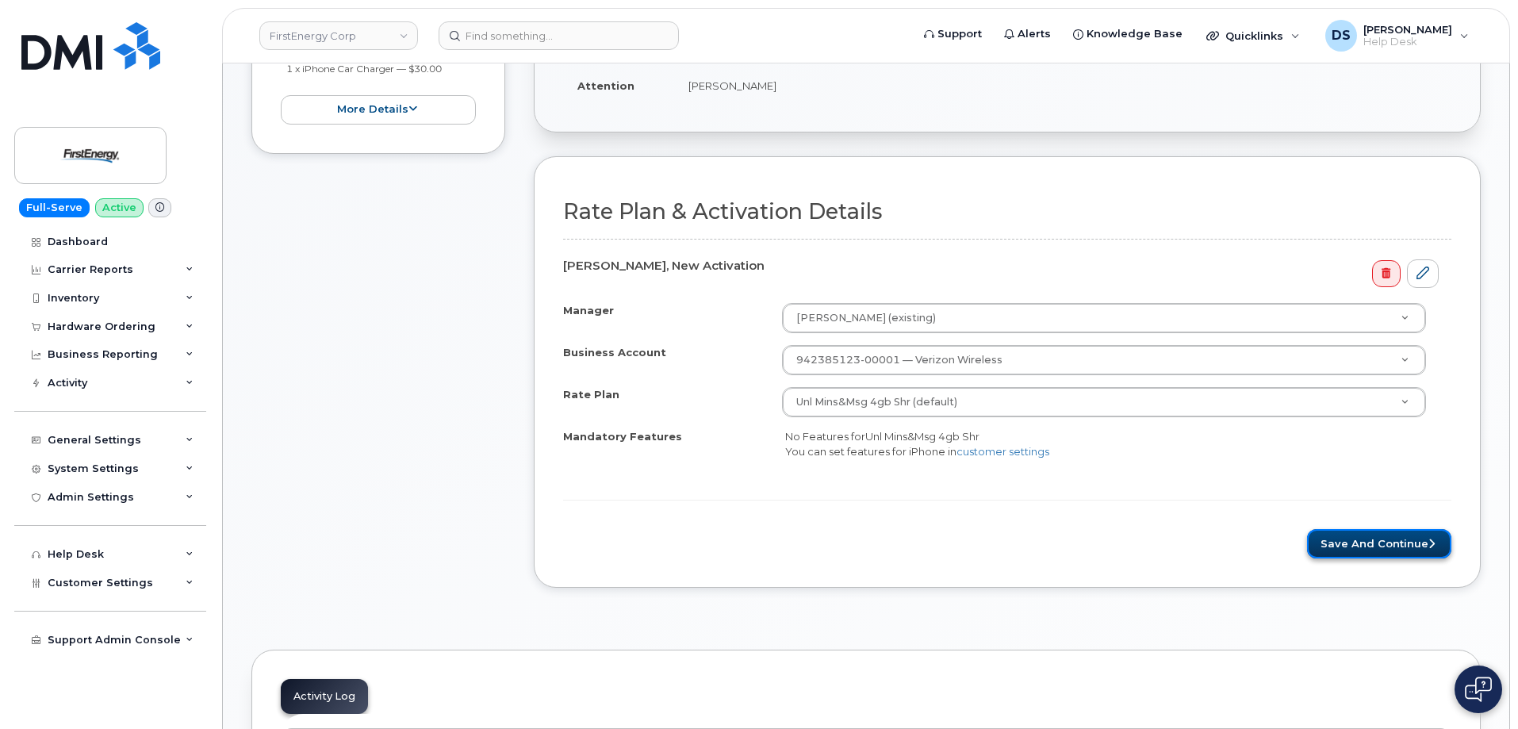
click at [1354, 537] on button "Save and Continue" at bounding box center [1379, 543] width 144 height 29
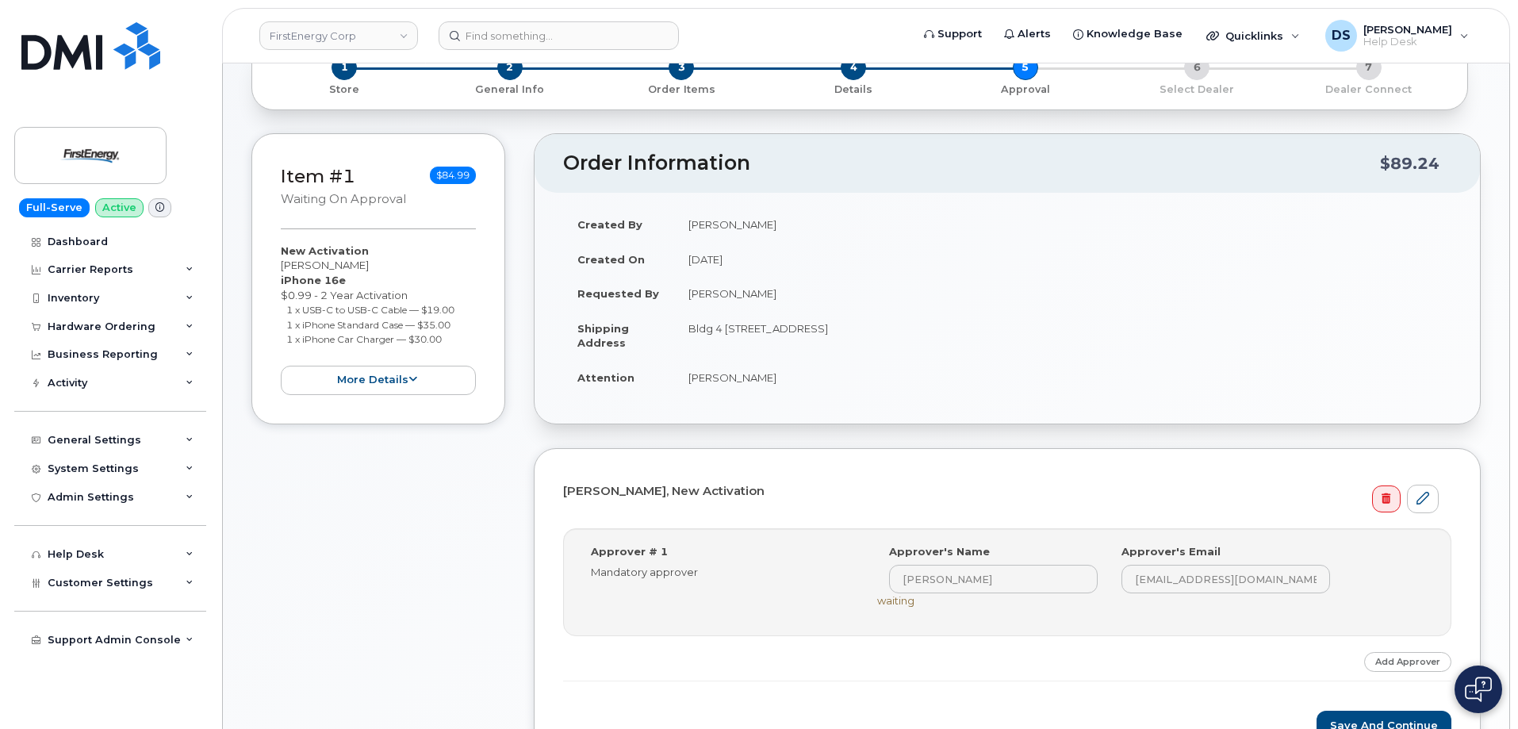
scroll to position [317, 0]
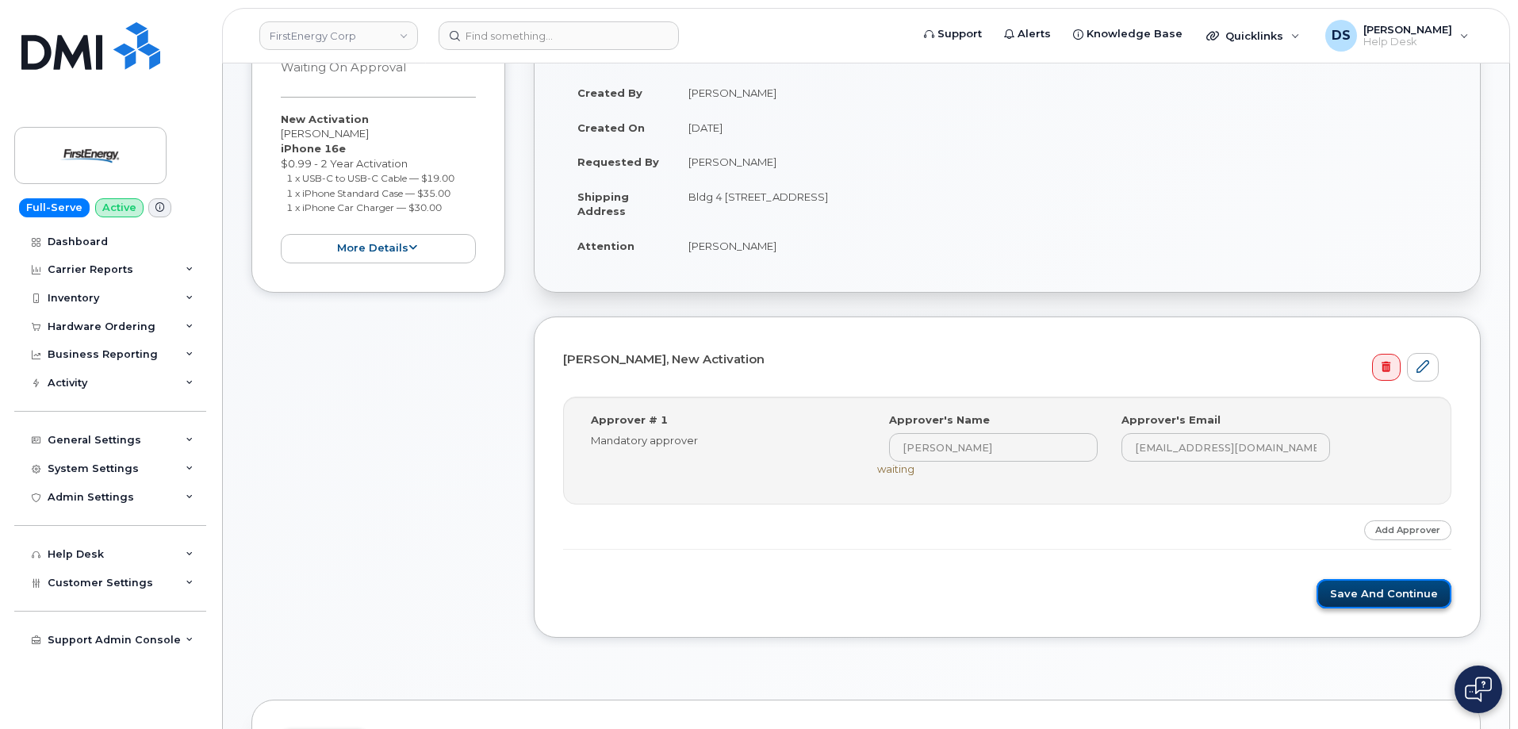
click at [1351, 593] on button "Save and Continue" at bounding box center [1383, 593] width 135 height 29
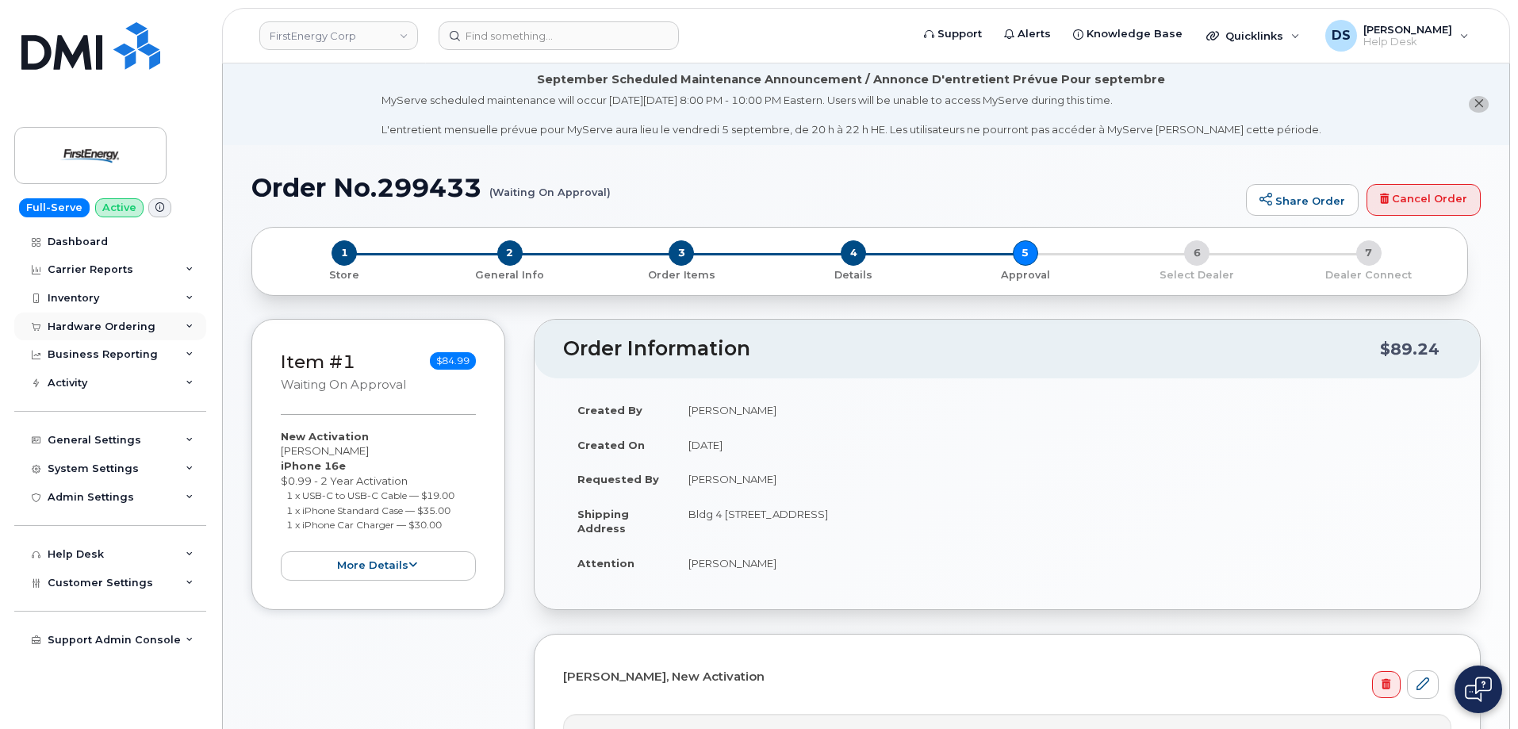
click at [190, 325] on icon at bounding box center [190, 327] width 8 height 8
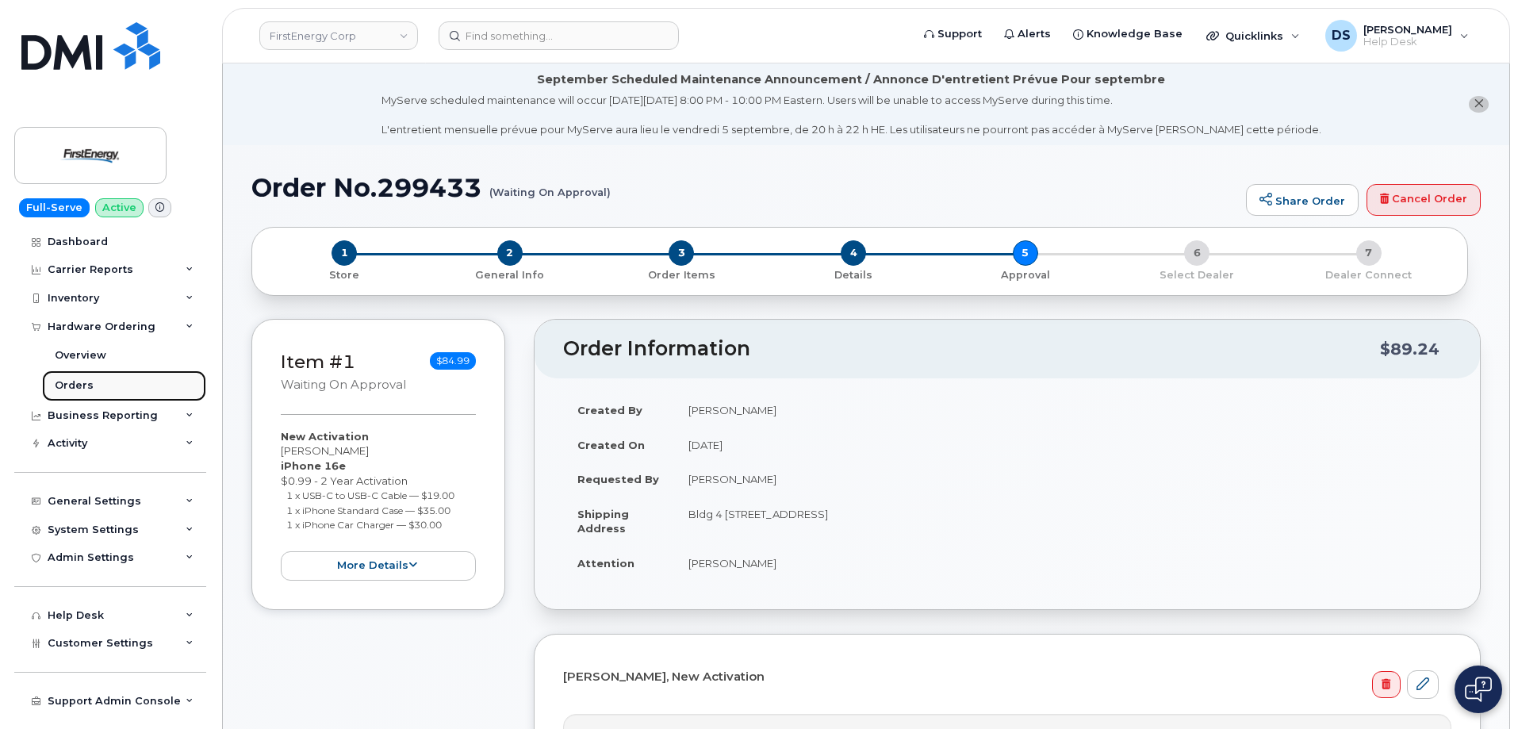
click at [79, 385] on div "Orders" at bounding box center [74, 385] width 39 height 14
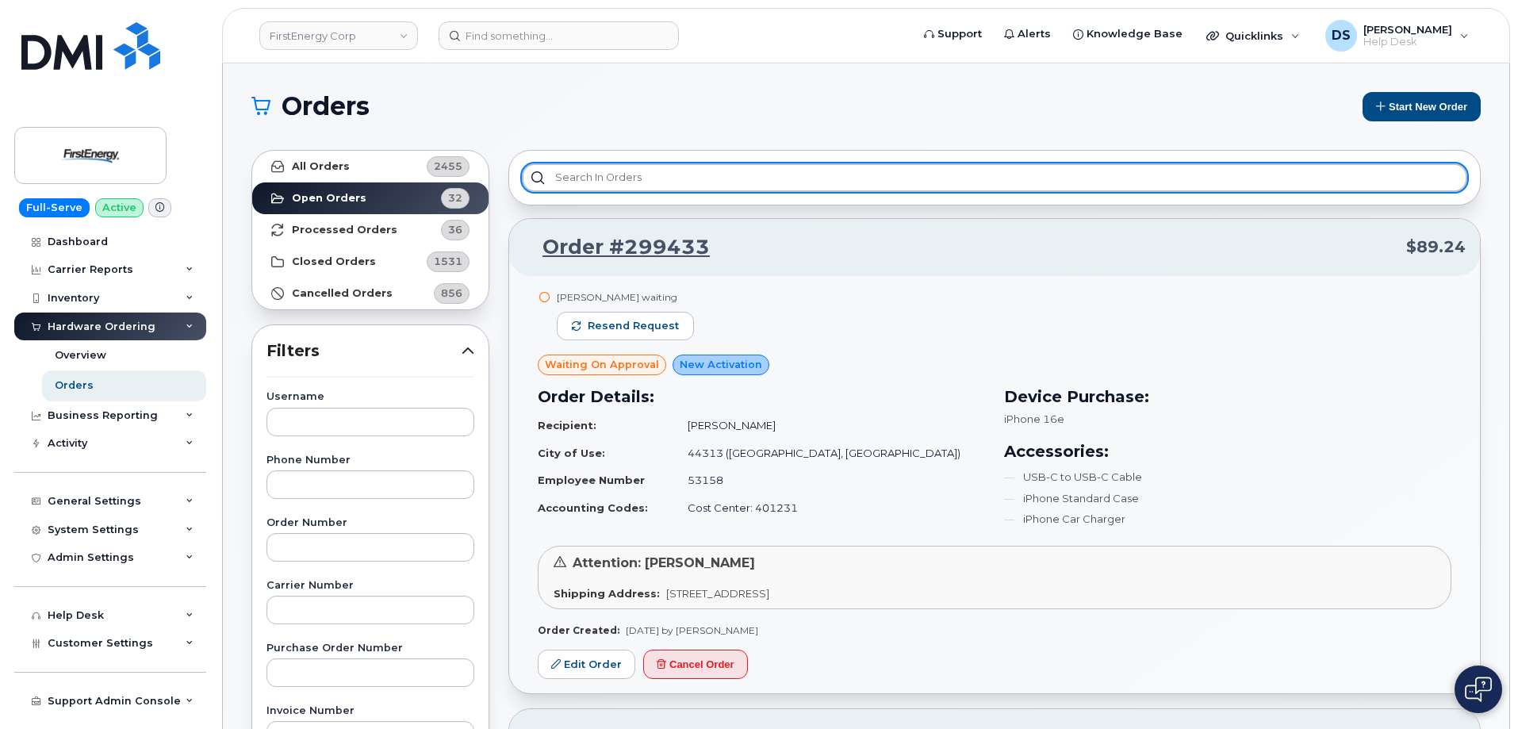
click at [599, 171] on input "text" at bounding box center [994, 177] width 945 height 29
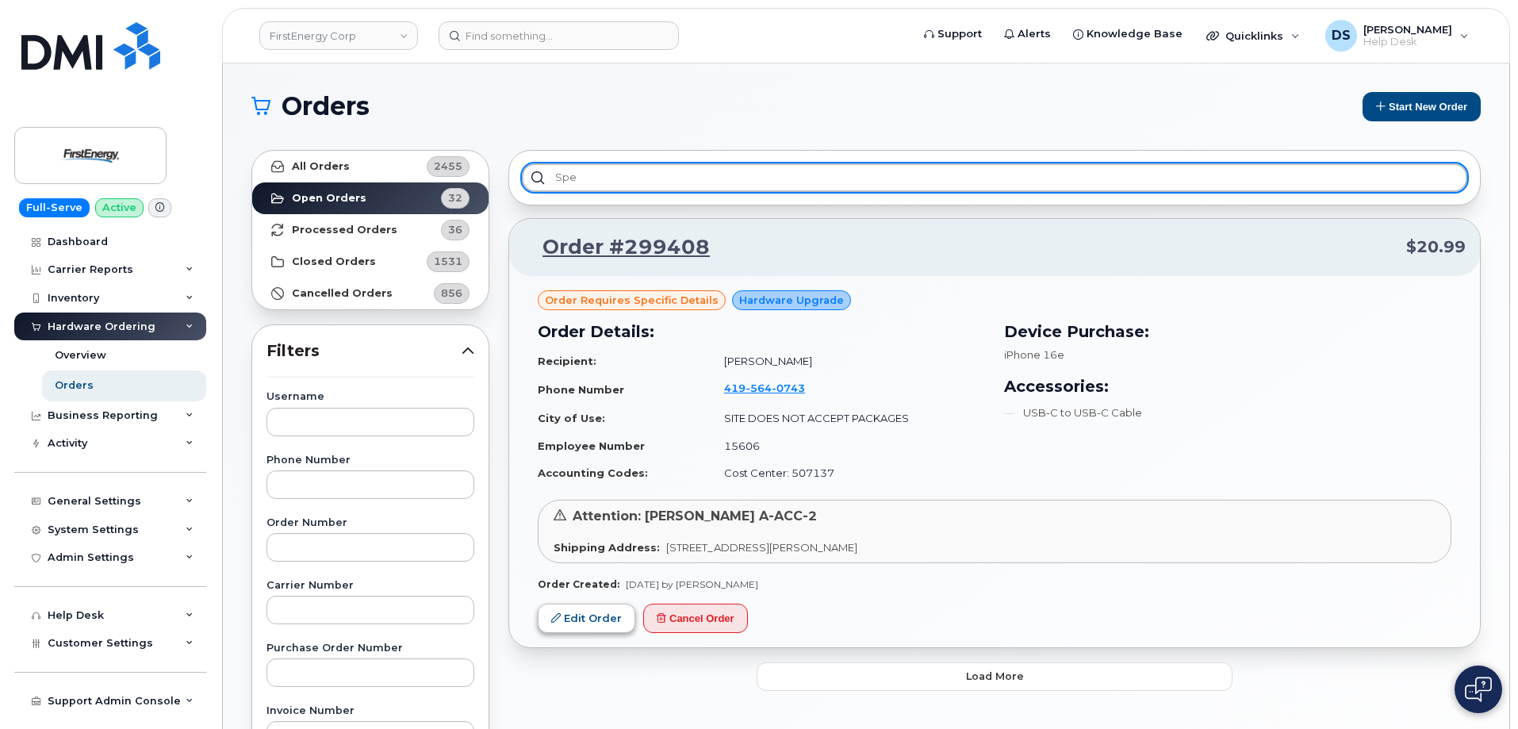
type input "spe"
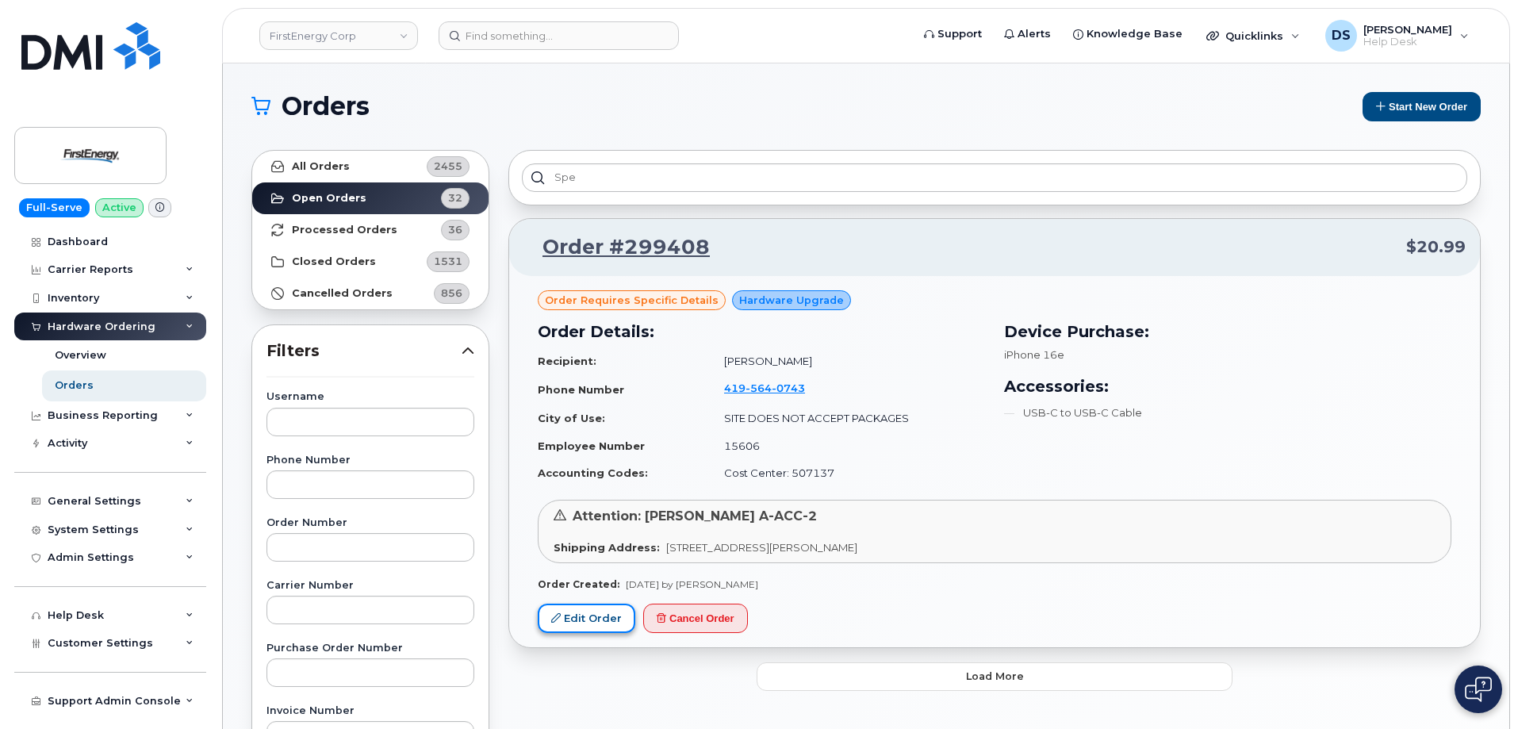
click at [581, 616] on link "Edit Order" at bounding box center [587, 617] width 98 height 29
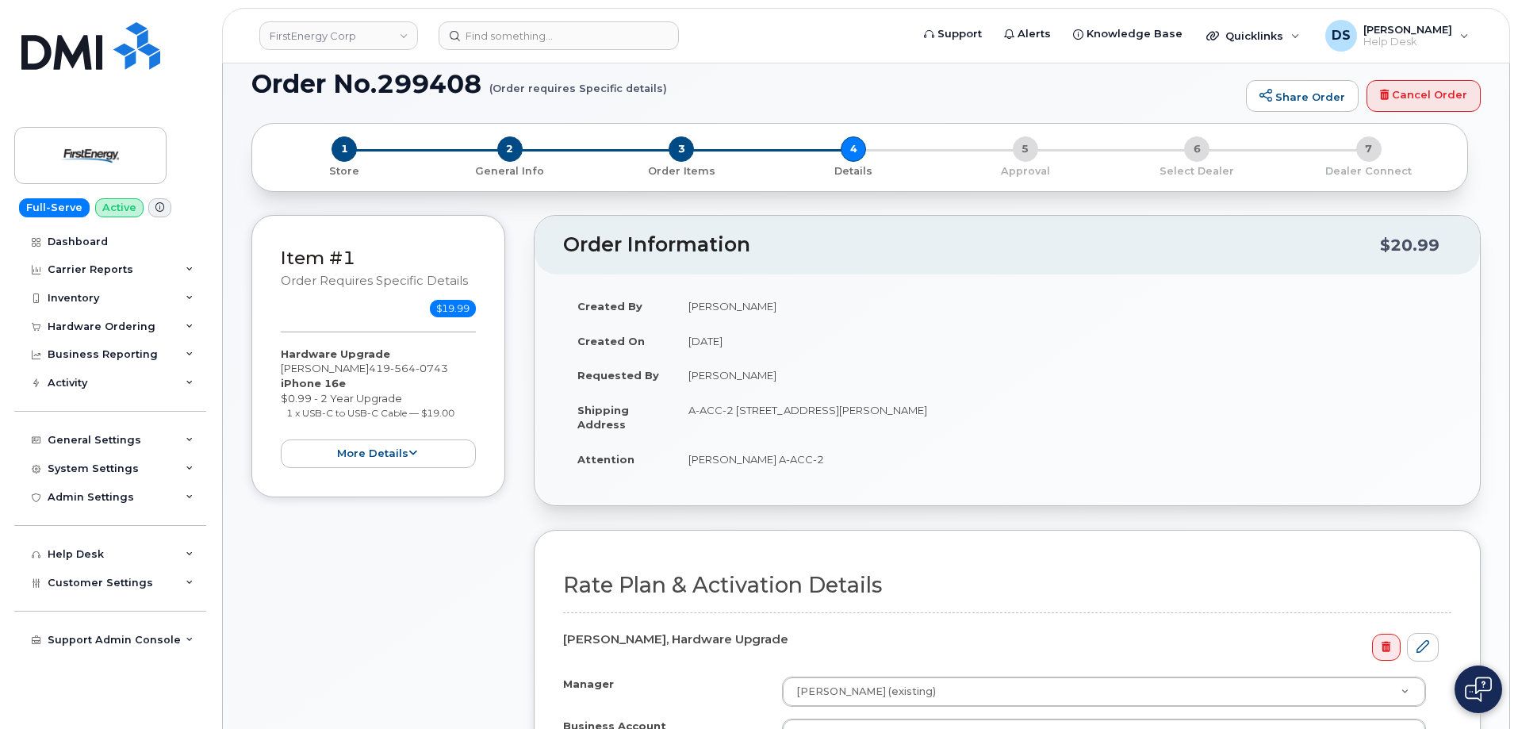
scroll to position [397, 0]
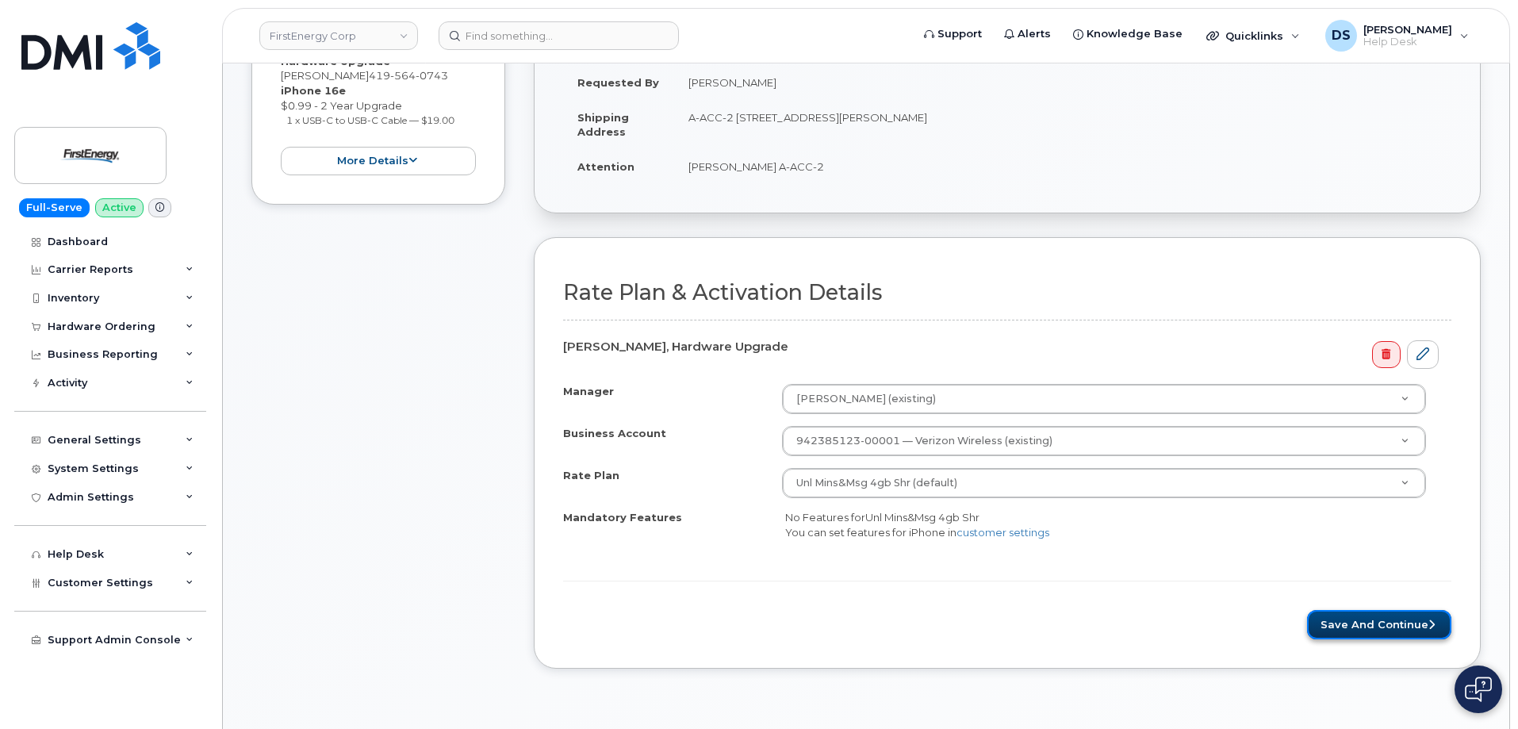
click at [1368, 618] on button "Save and Continue" at bounding box center [1379, 624] width 144 height 29
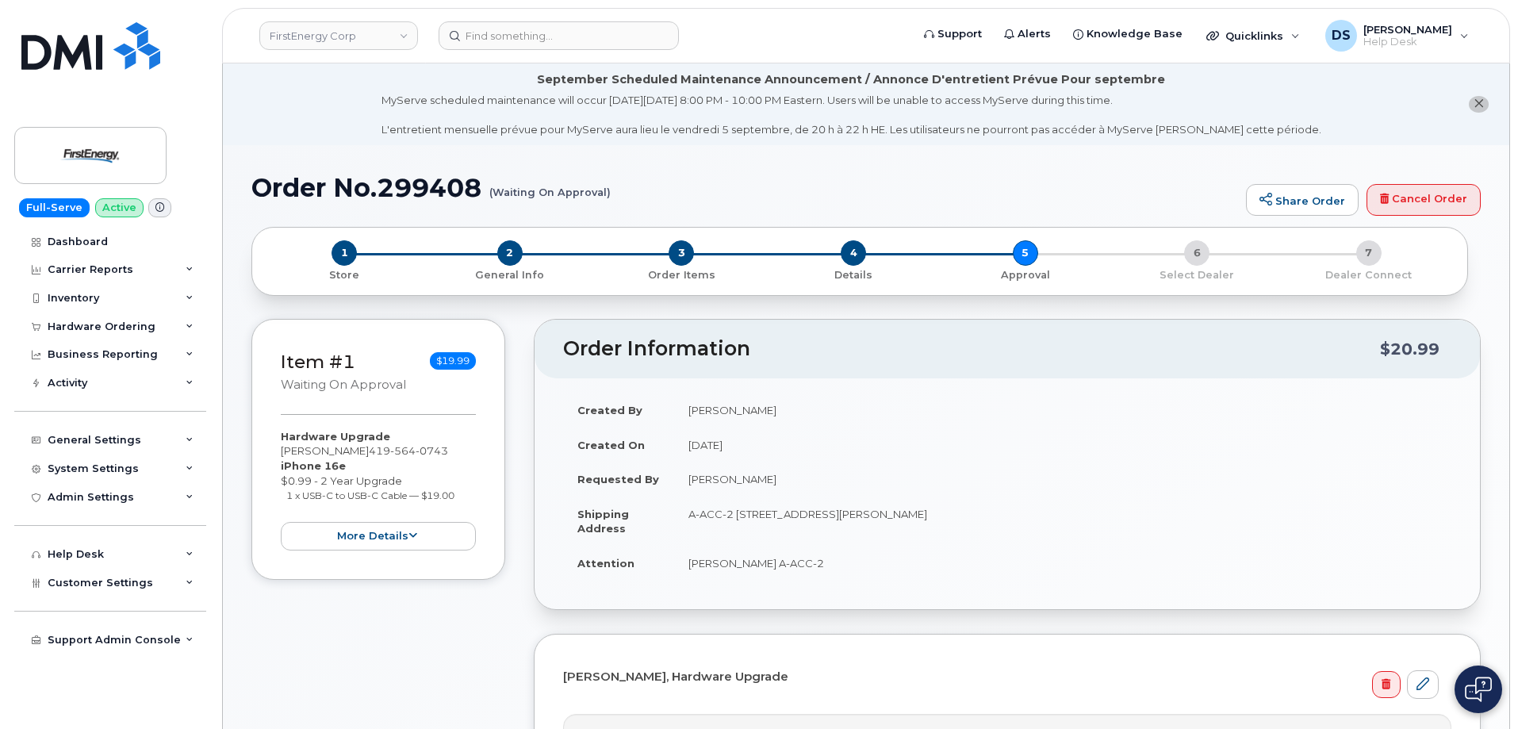
scroll to position [634, 0]
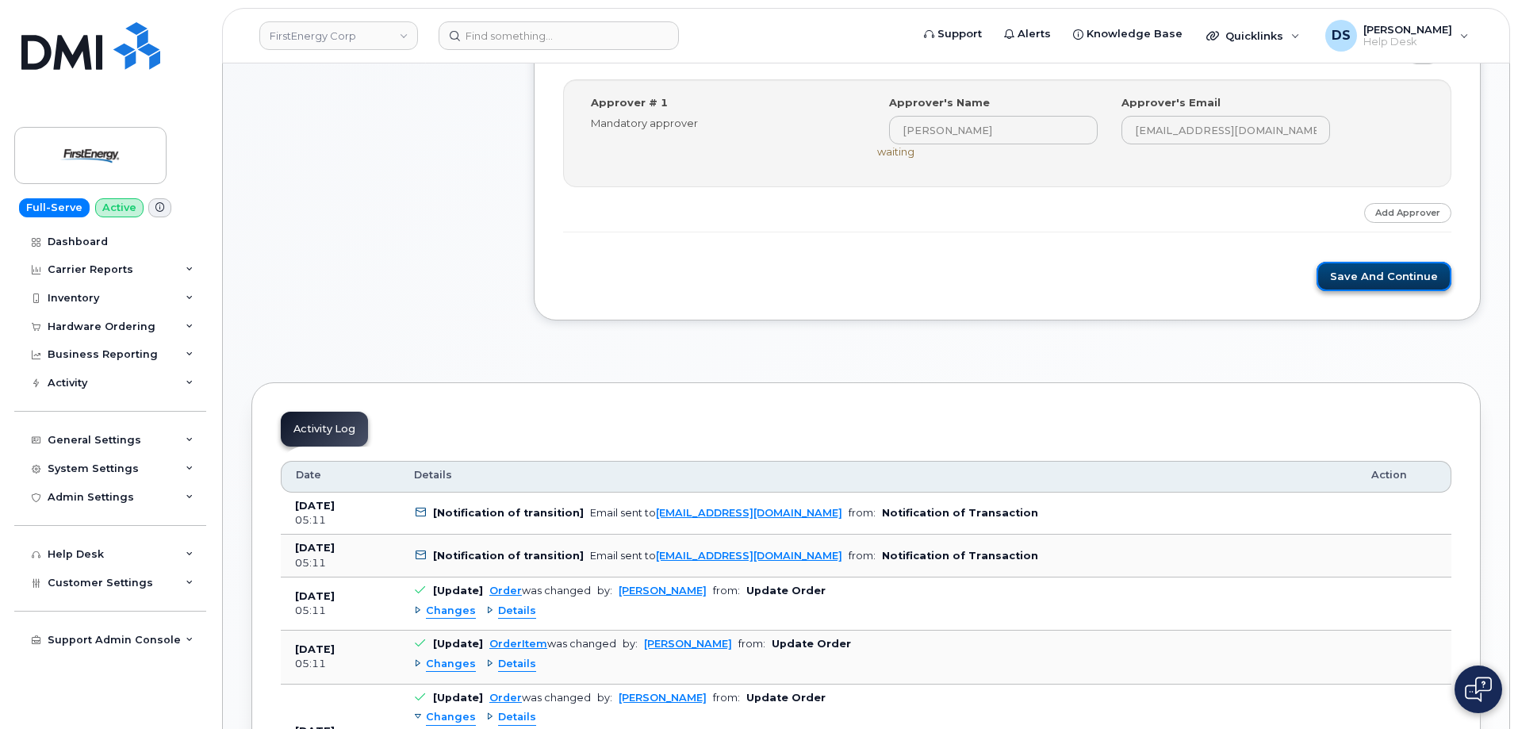
click at [1394, 279] on button "Save and Continue" at bounding box center [1383, 276] width 135 height 29
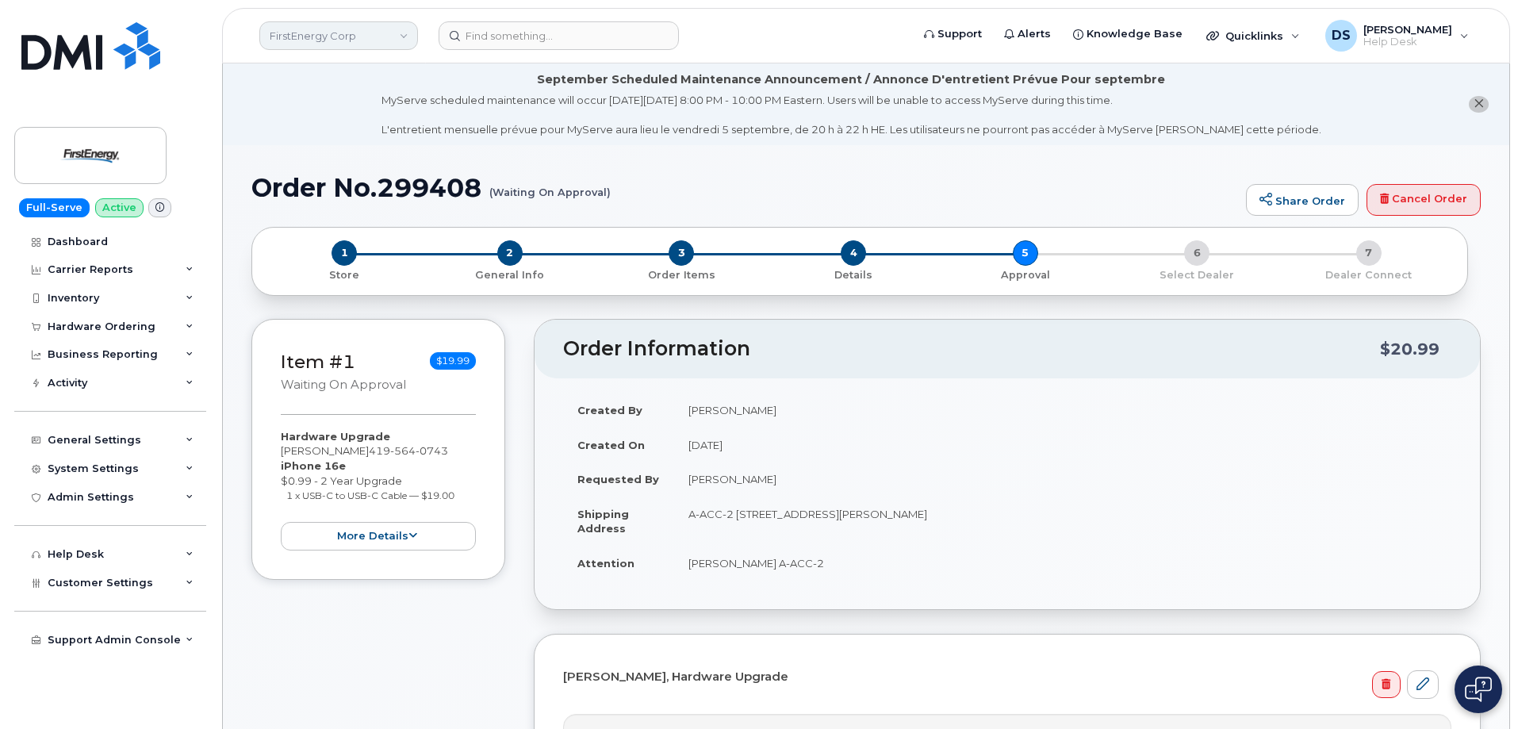
click at [365, 35] on link "FirstEnergy Corp" at bounding box center [338, 35] width 159 height 29
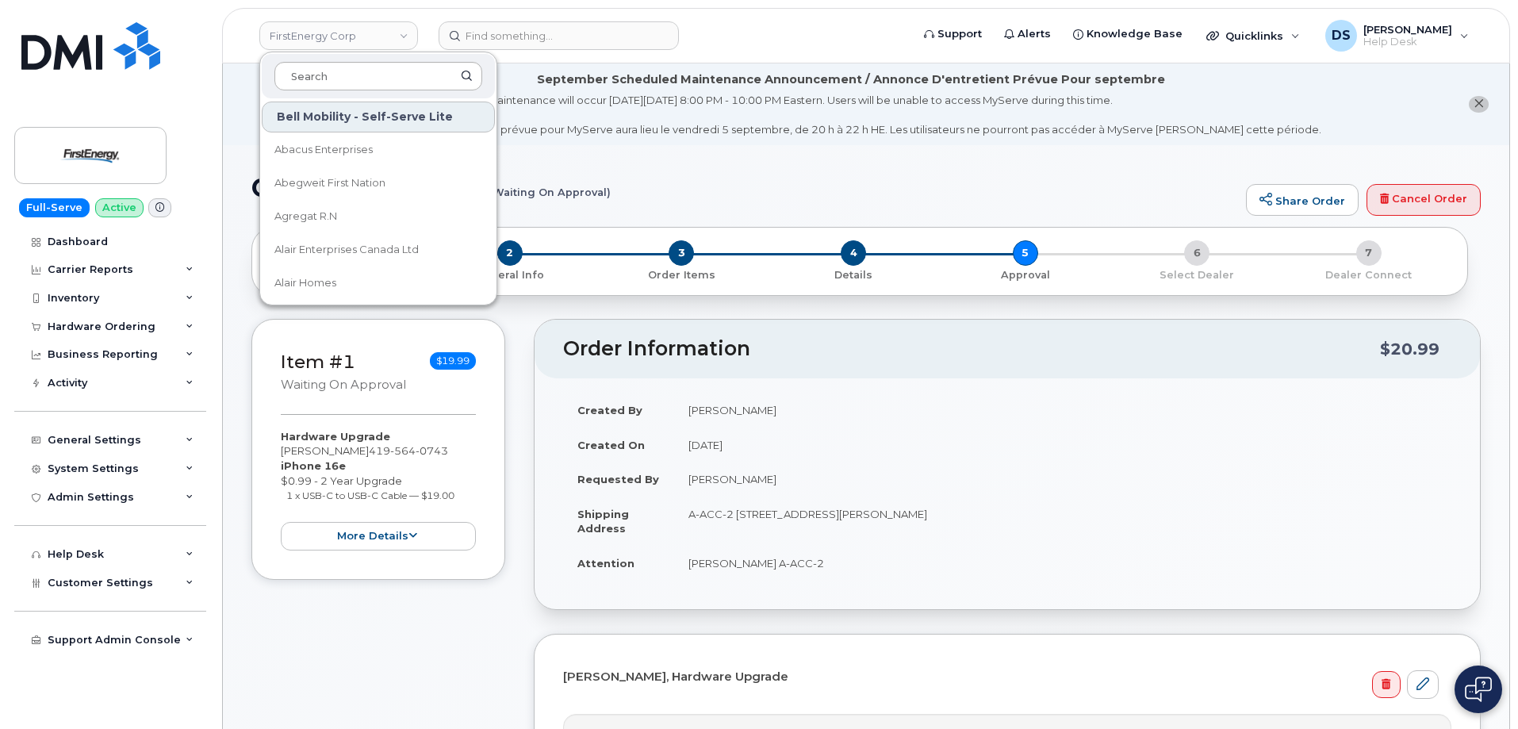
drag, startPoint x: 335, startPoint y: 74, endPoint x: 343, endPoint y: 67, distance: 10.8
click at [336, 73] on input at bounding box center [378, 76] width 208 height 29
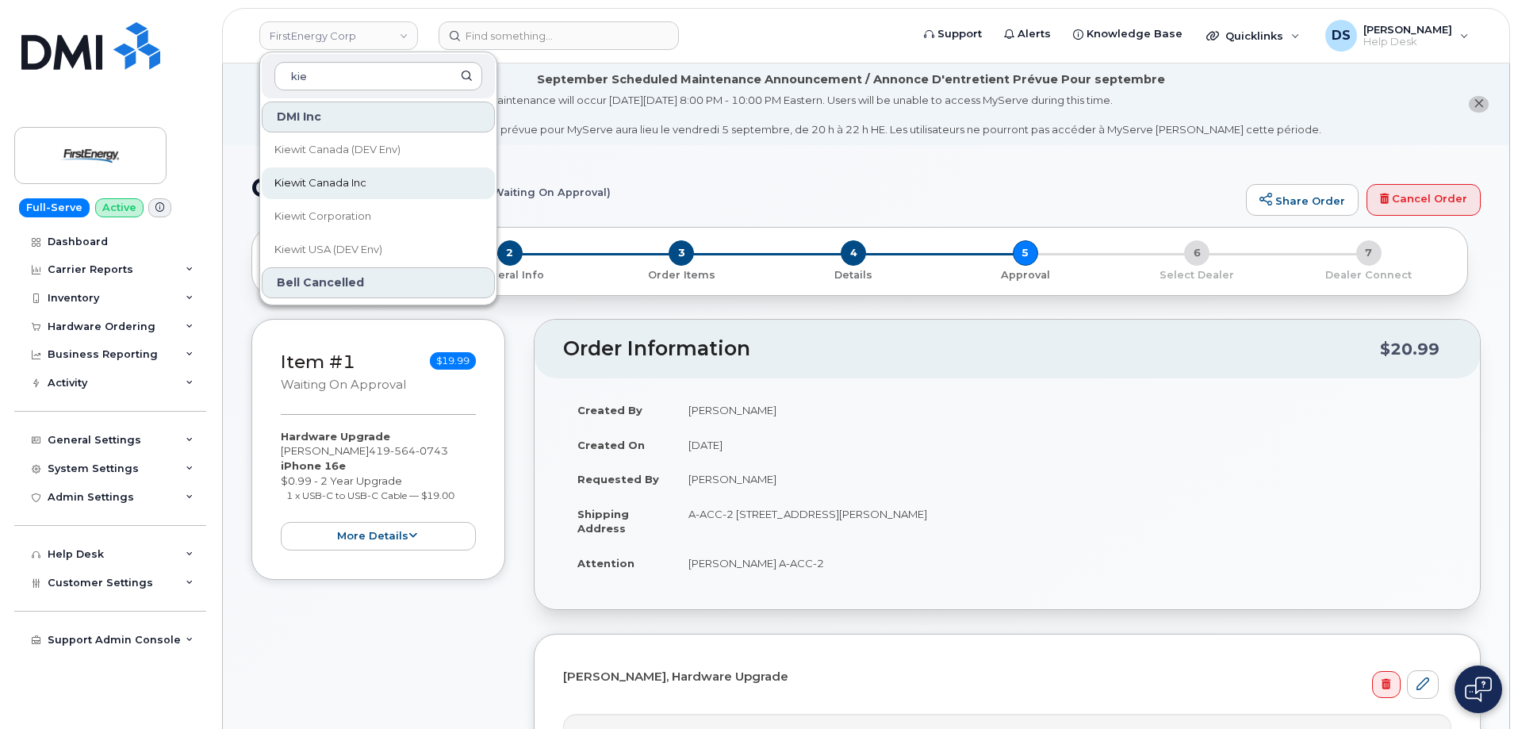
type input "kie"
click at [333, 185] on span "Kiewit Canada Inc" at bounding box center [320, 183] width 92 height 16
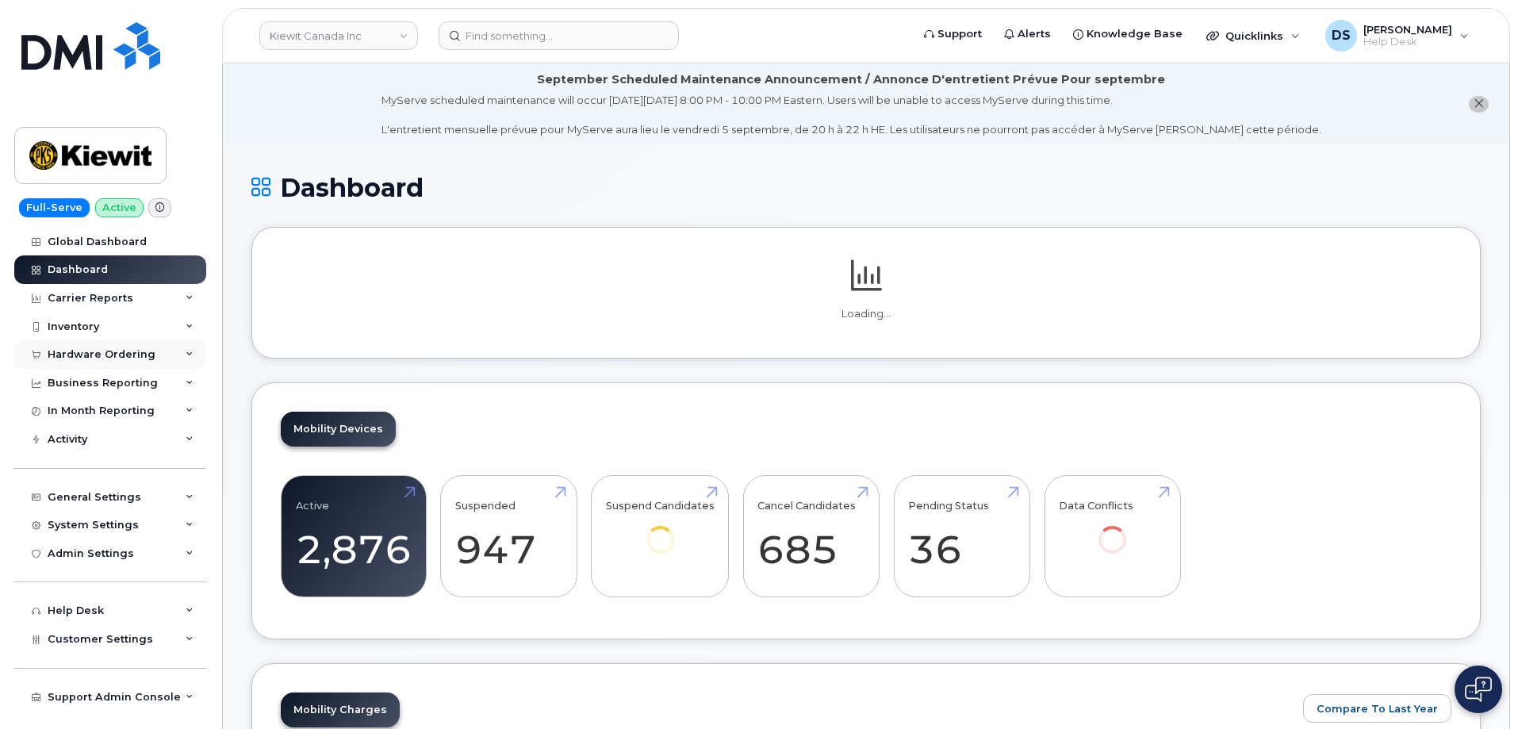
drag, startPoint x: 189, startPoint y: 351, endPoint x: 181, endPoint y: 358, distance: 10.2
click at [189, 351] on icon at bounding box center [190, 355] width 8 height 8
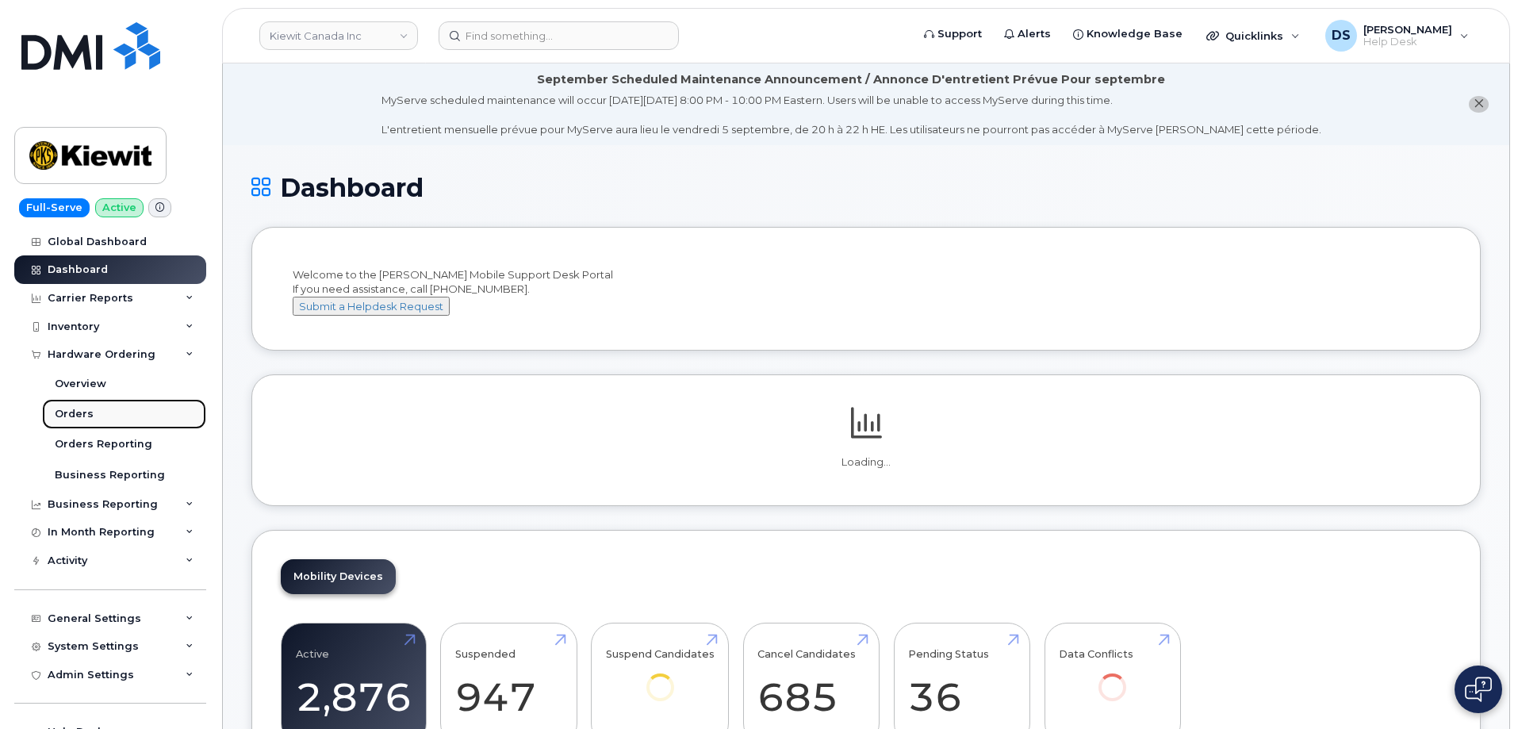
click at [86, 414] on div "Orders" at bounding box center [74, 414] width 39 height 14
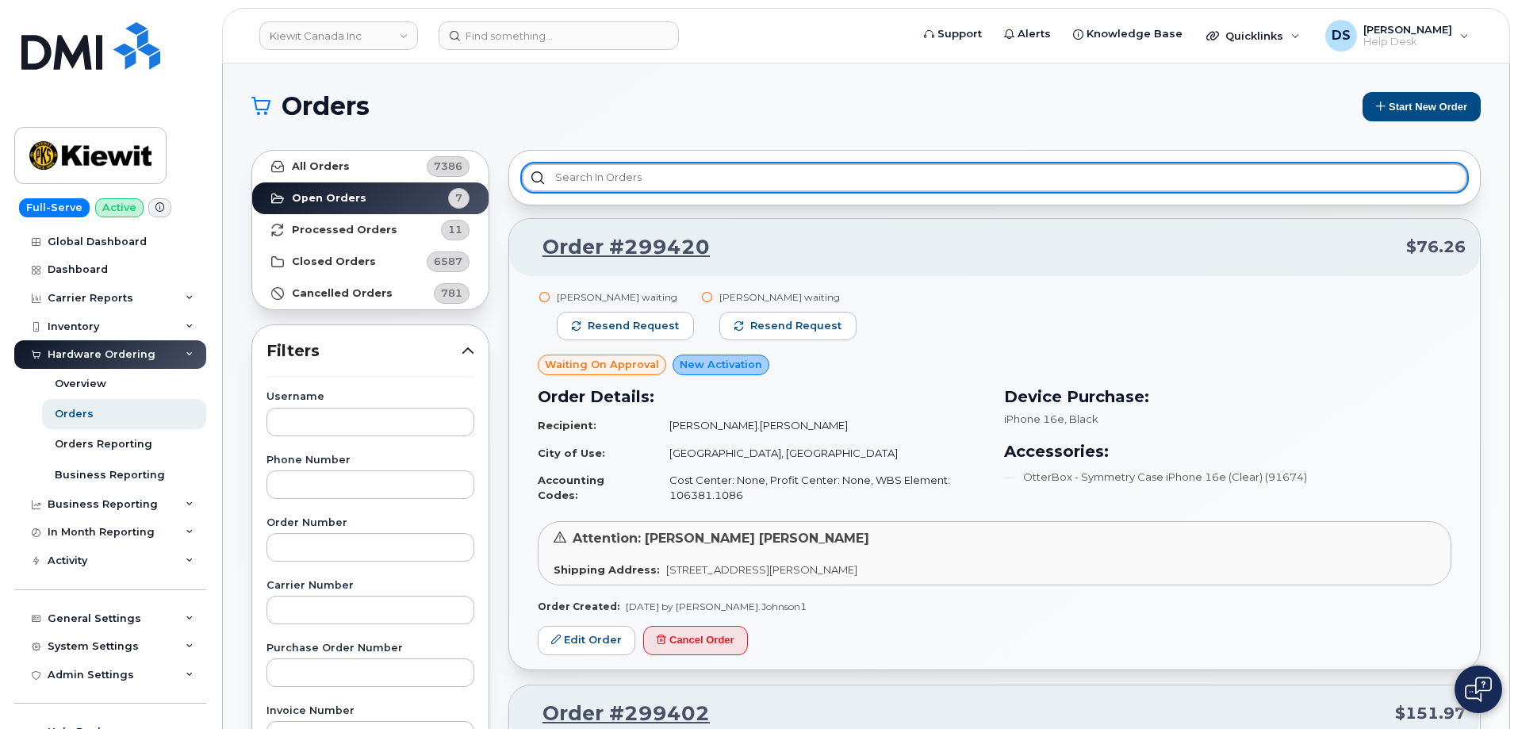
click at [628, 172] on input "text" at bounding box center [994, 177] width 945 height 29
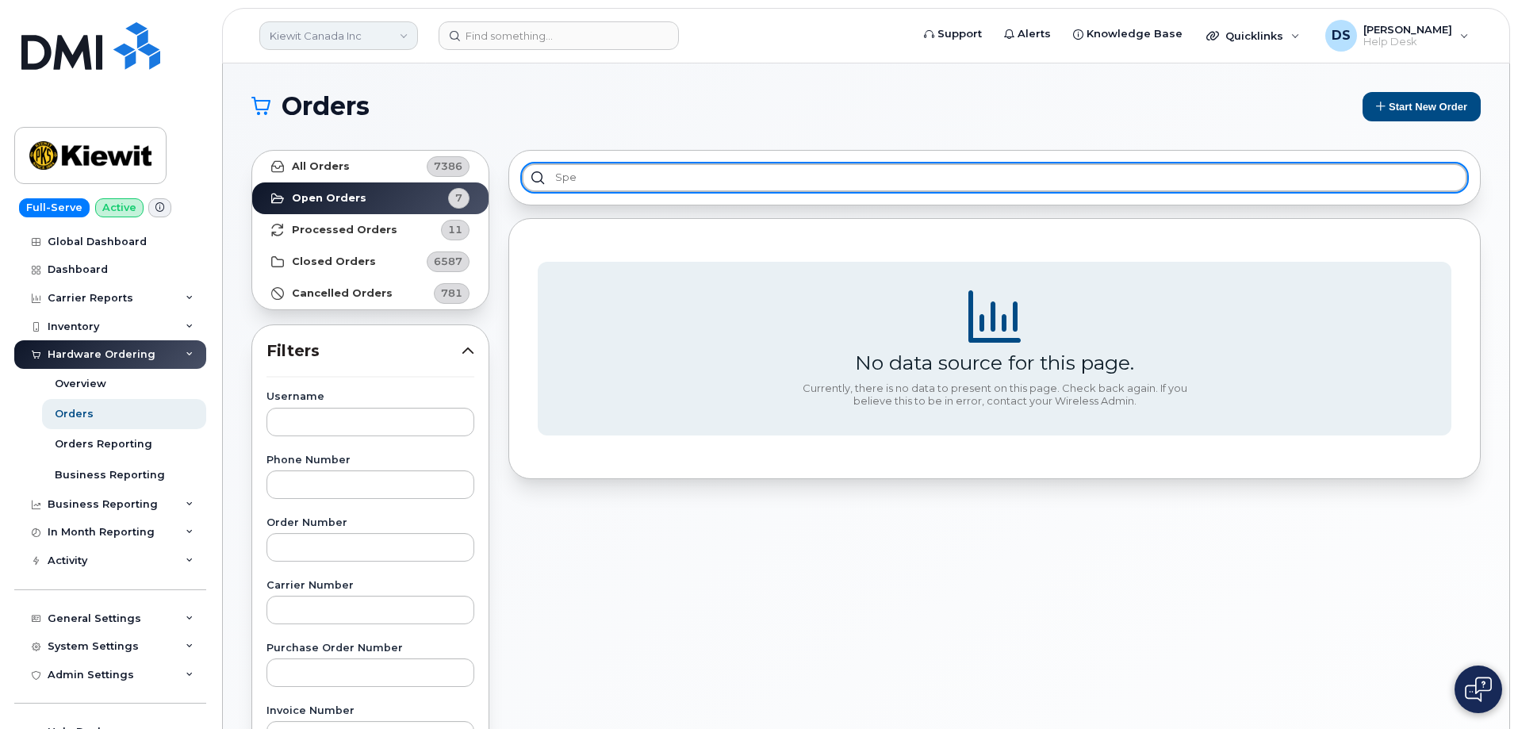
type input "spe"
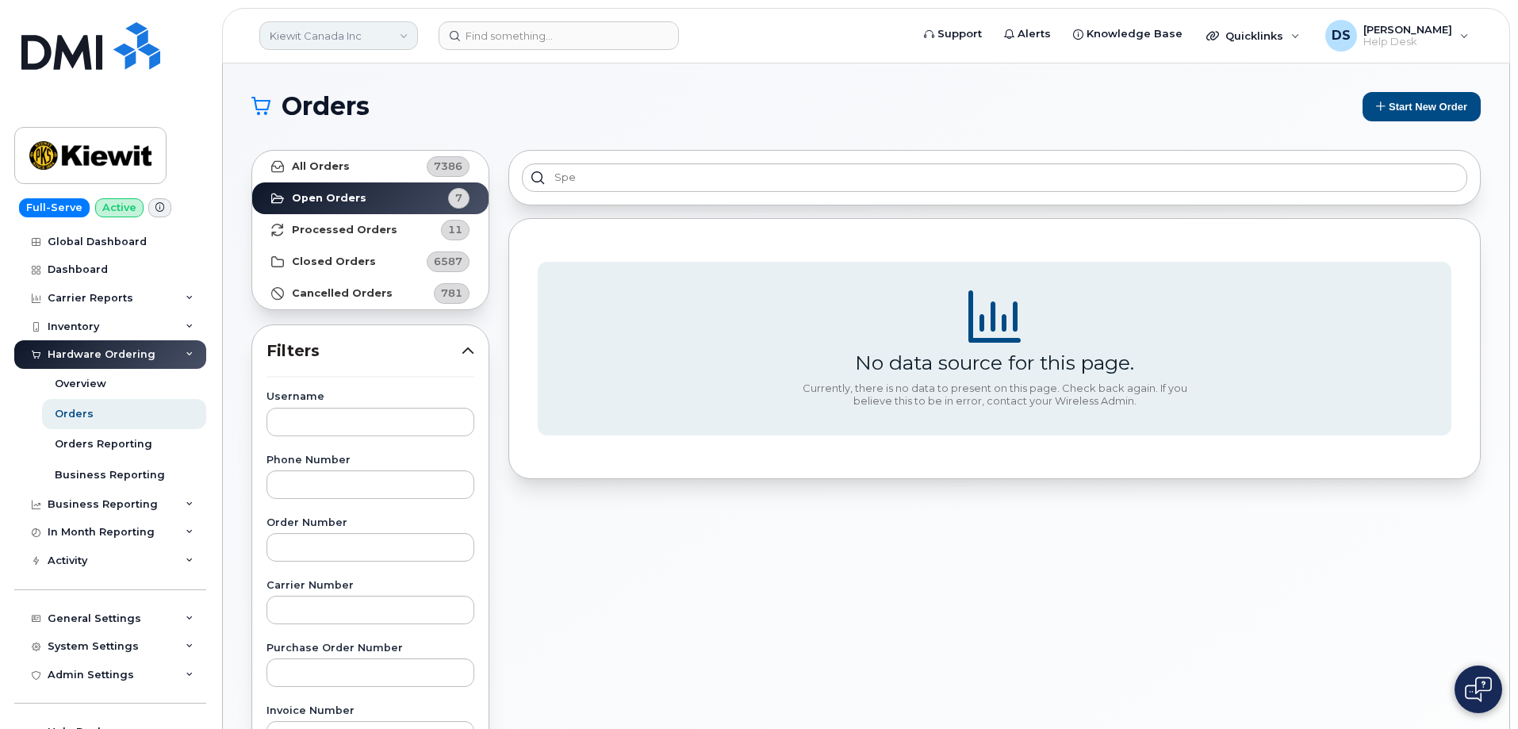
click at [409, 35] on link "Kiewit Canada Inc" at bounding box center [338, 35] width 159 height 29
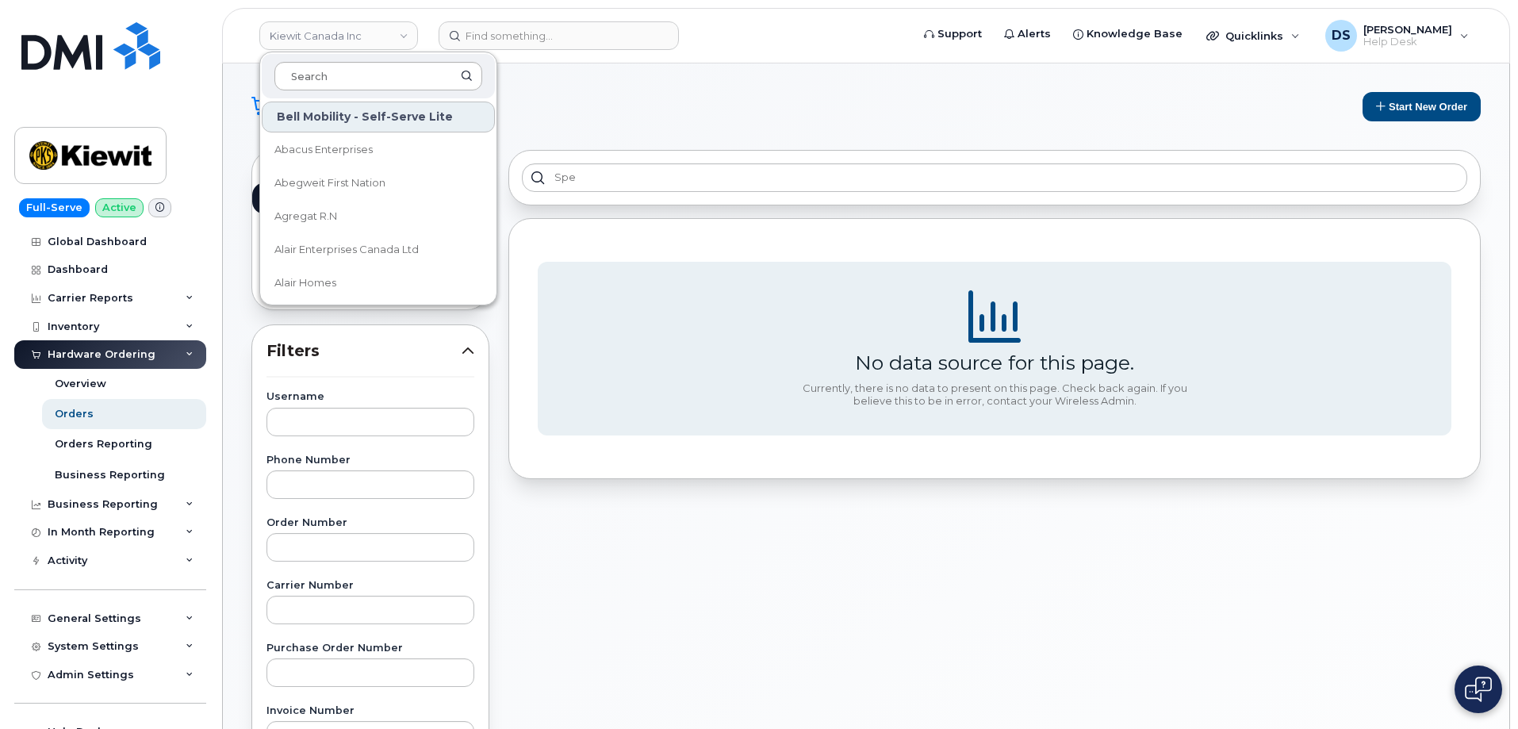
click at [359, 71] on input at bounding box center [378, 76] width 208 height 29
type input "kie"
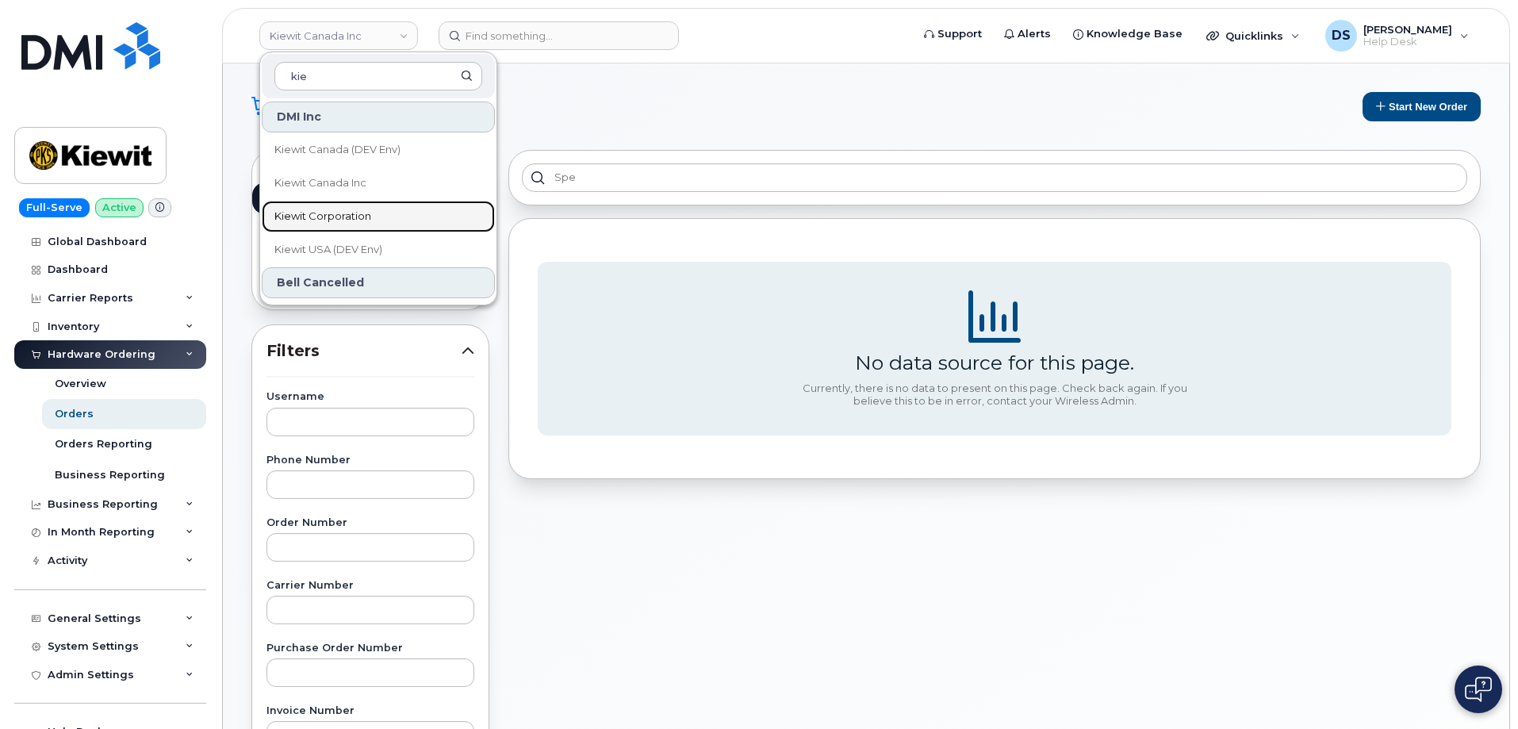
click at [346, 213] on span "Kiewit Corporation" at bounding box center [322, 217] width 97 height 16
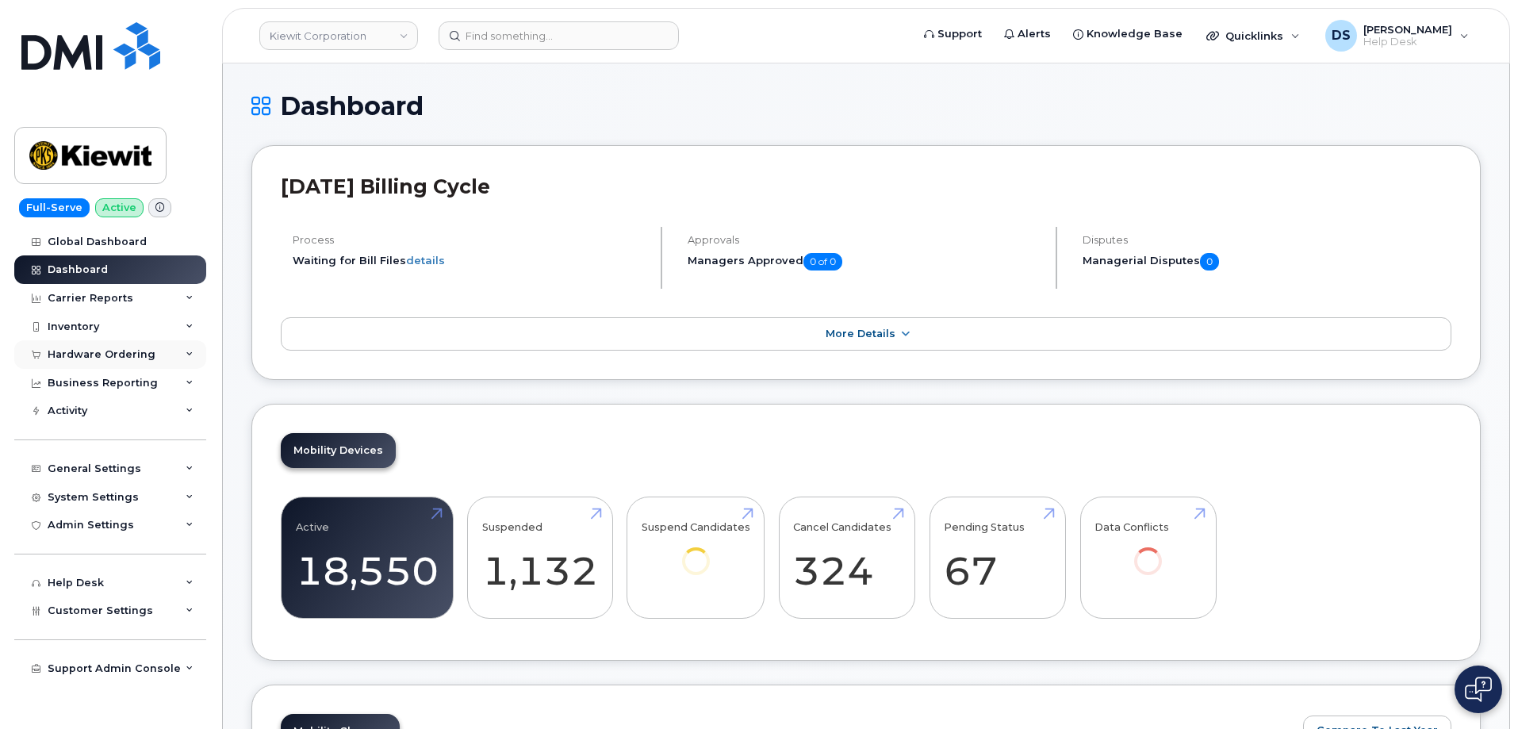
click at [193, 351] on icon at bounding box center [190, 355] width 8 height 8
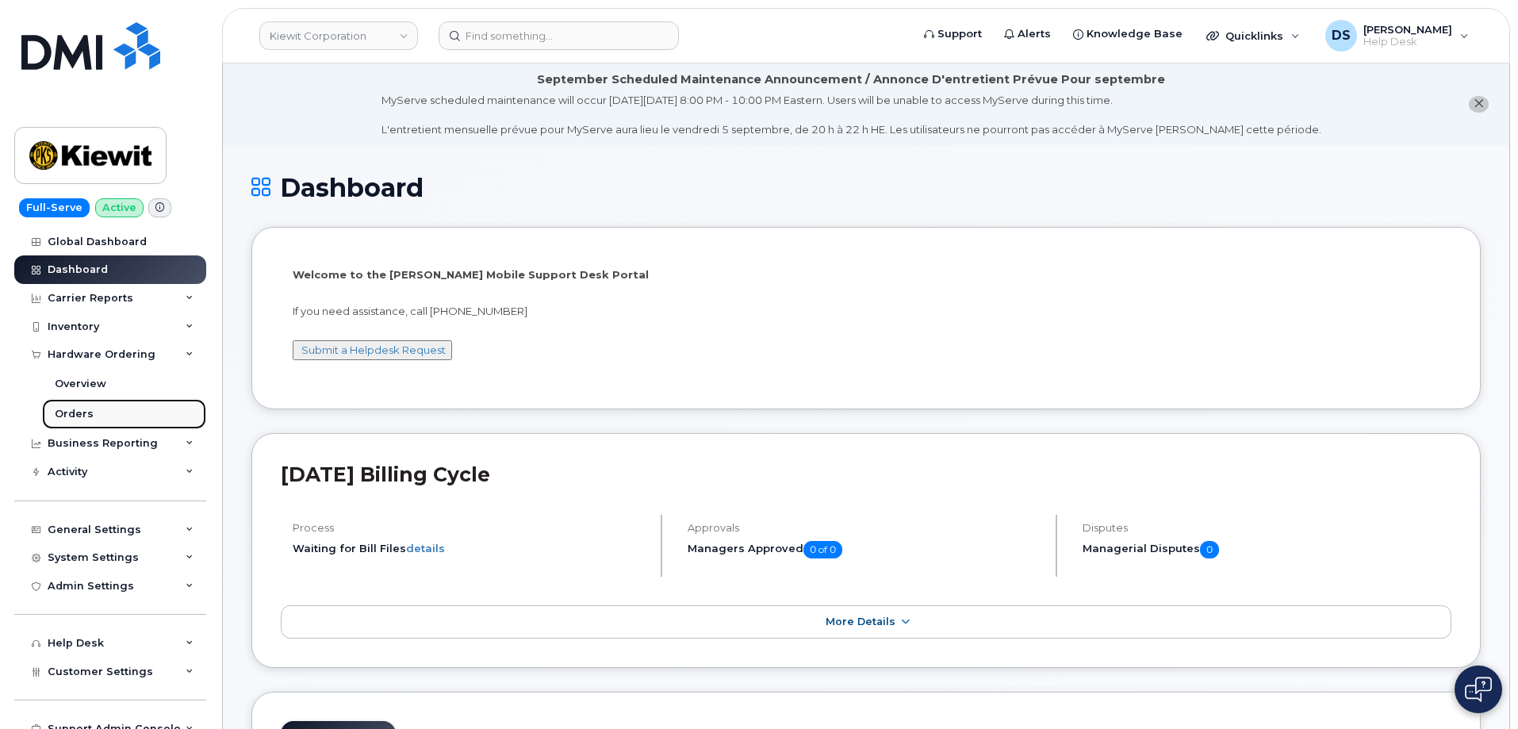
click at [101, 410] on link "Orders" at bounding box center [124, 414] width 164 height 30
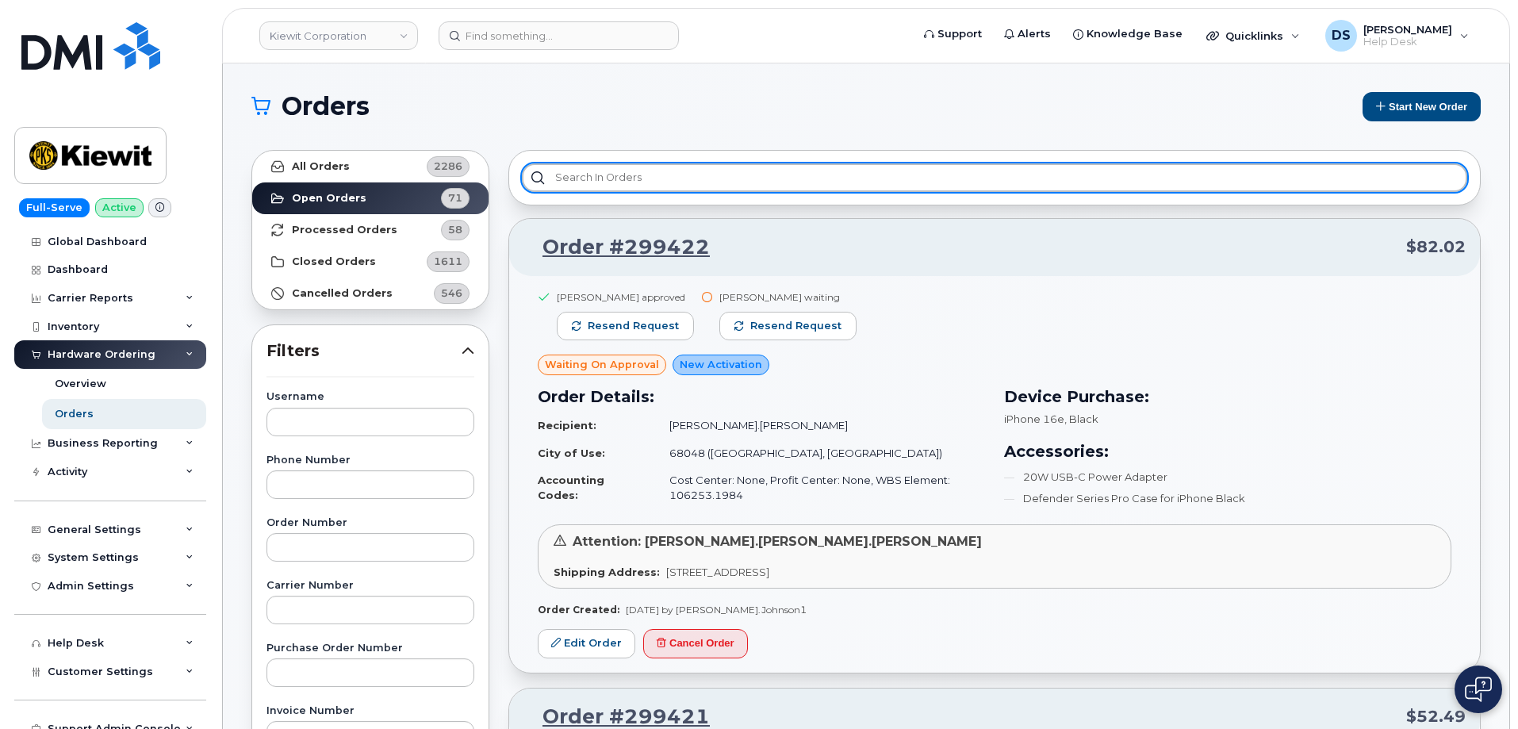
drag, startPoint x: 582, startPoint y: 176, endPoint x: 626, endPoint y: 179, distance: 44.5
click at [595, 171] on input "text" at bounding box center [994, 177] width 945 height 29
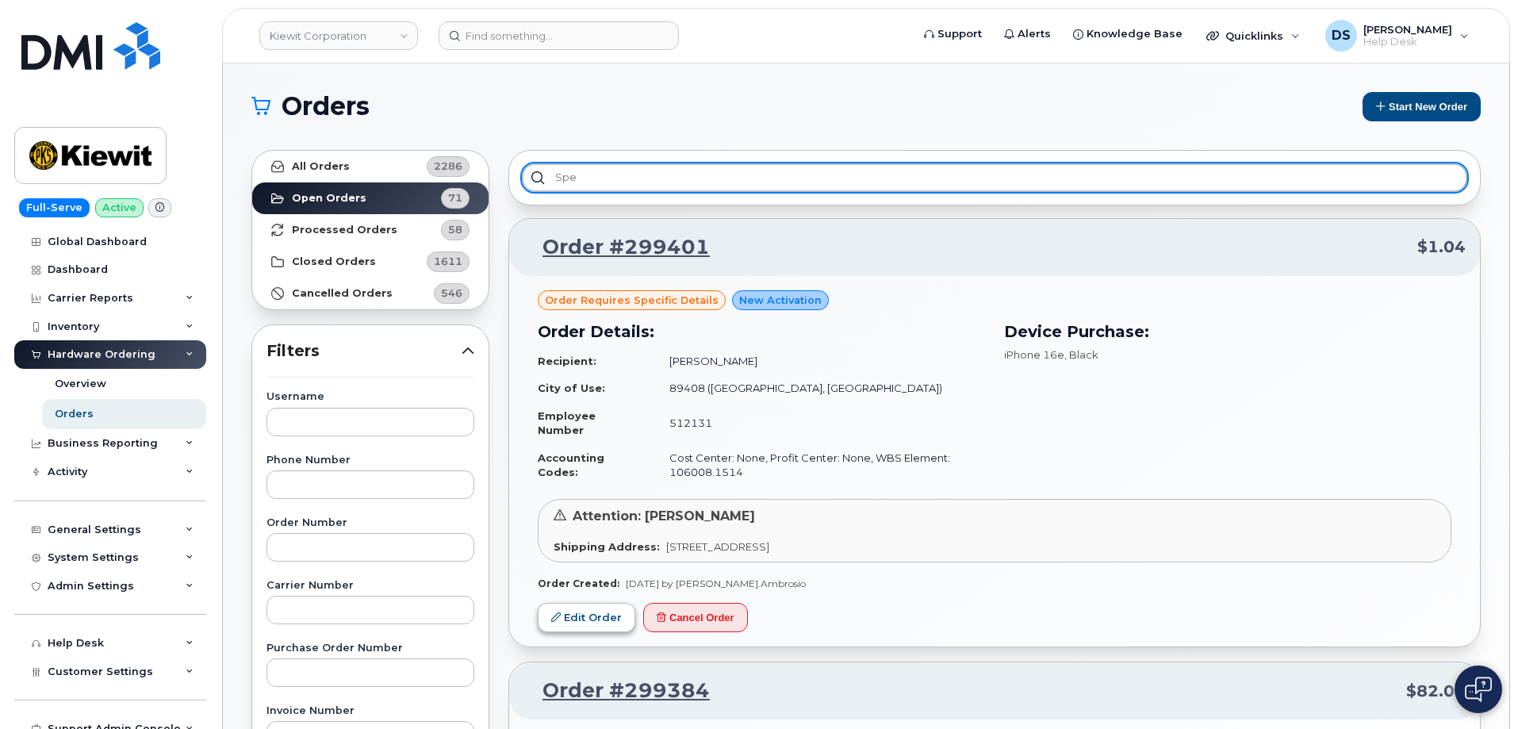
type input "spe"
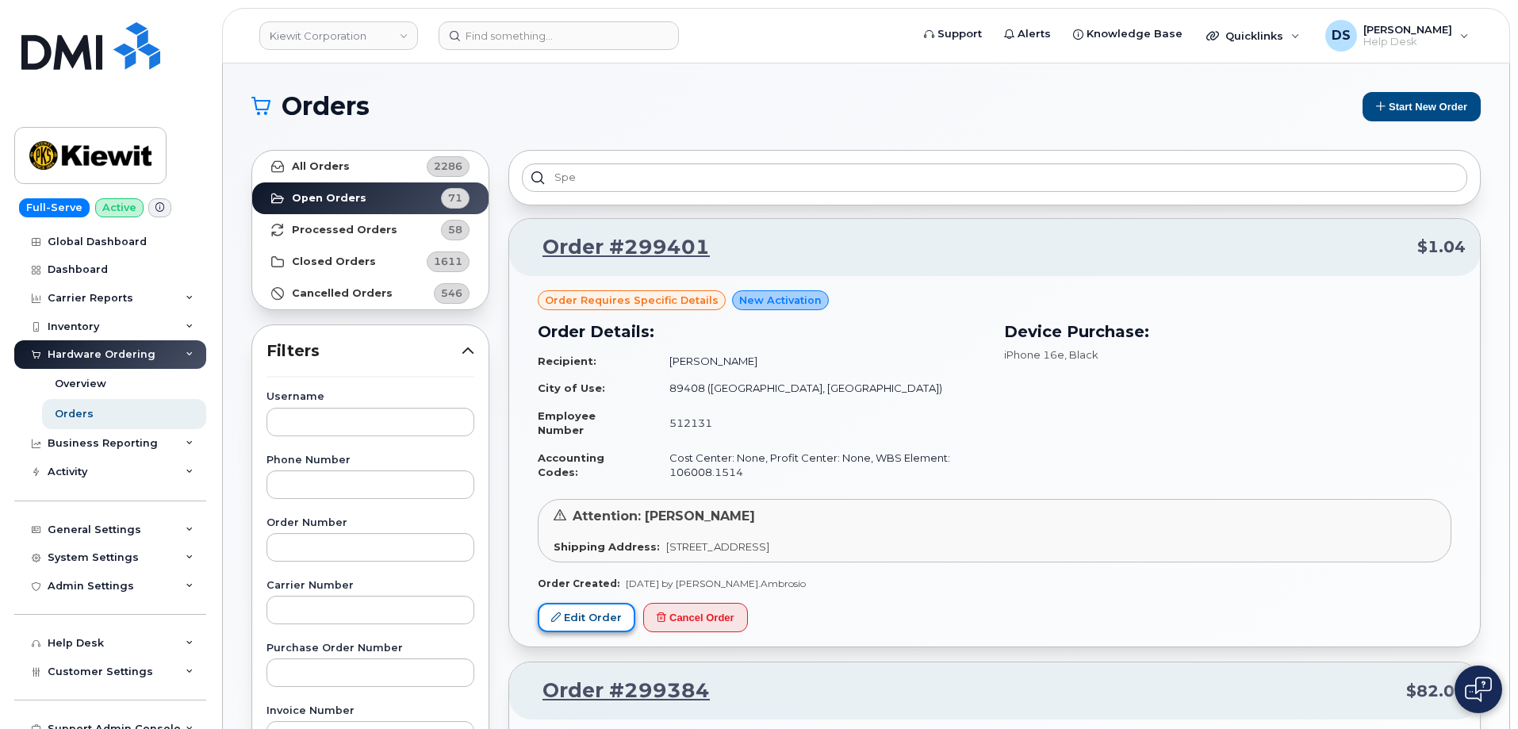
click at [602, 611] on link "Edit Order" at bounding box center [587, 617] width 98 height 29
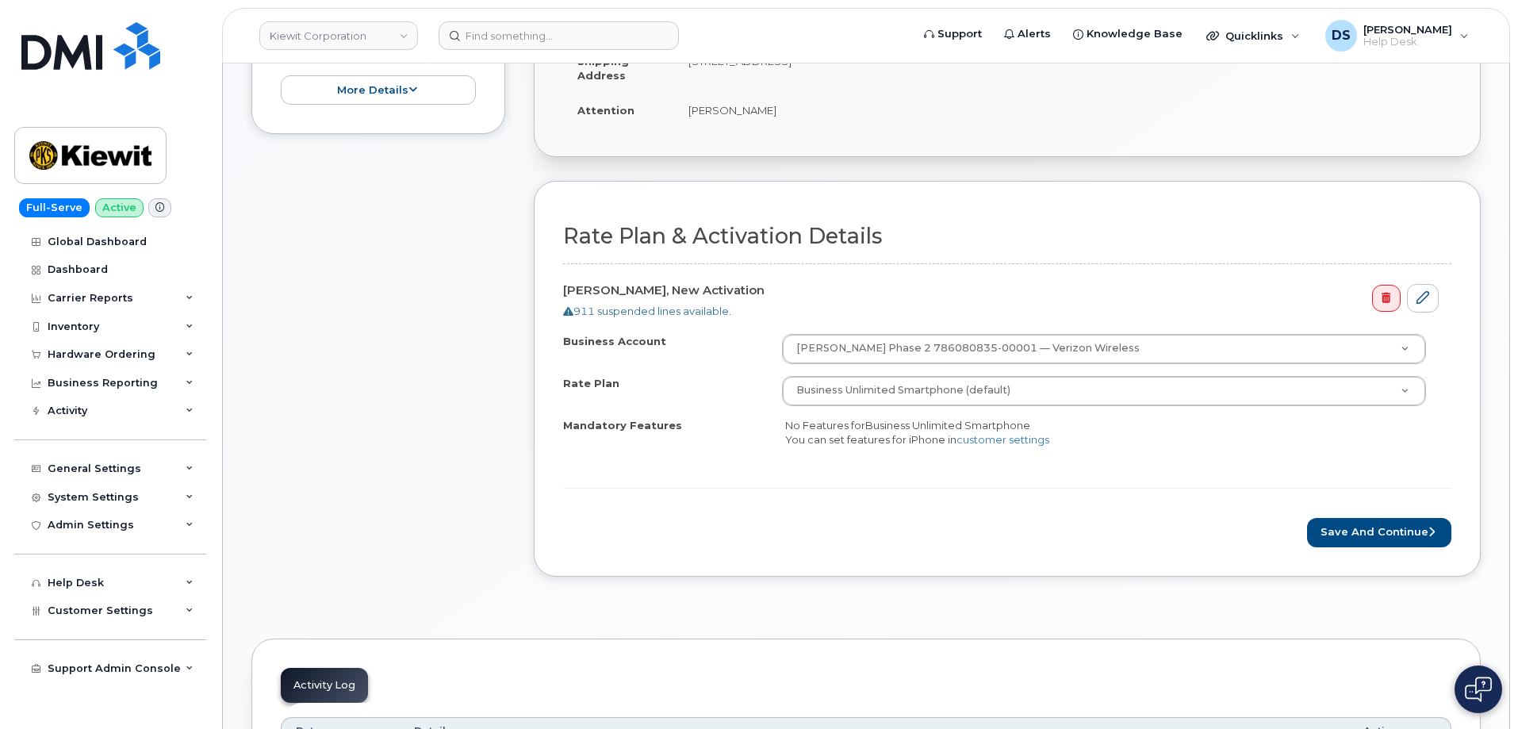
scroll to position [476, 0]
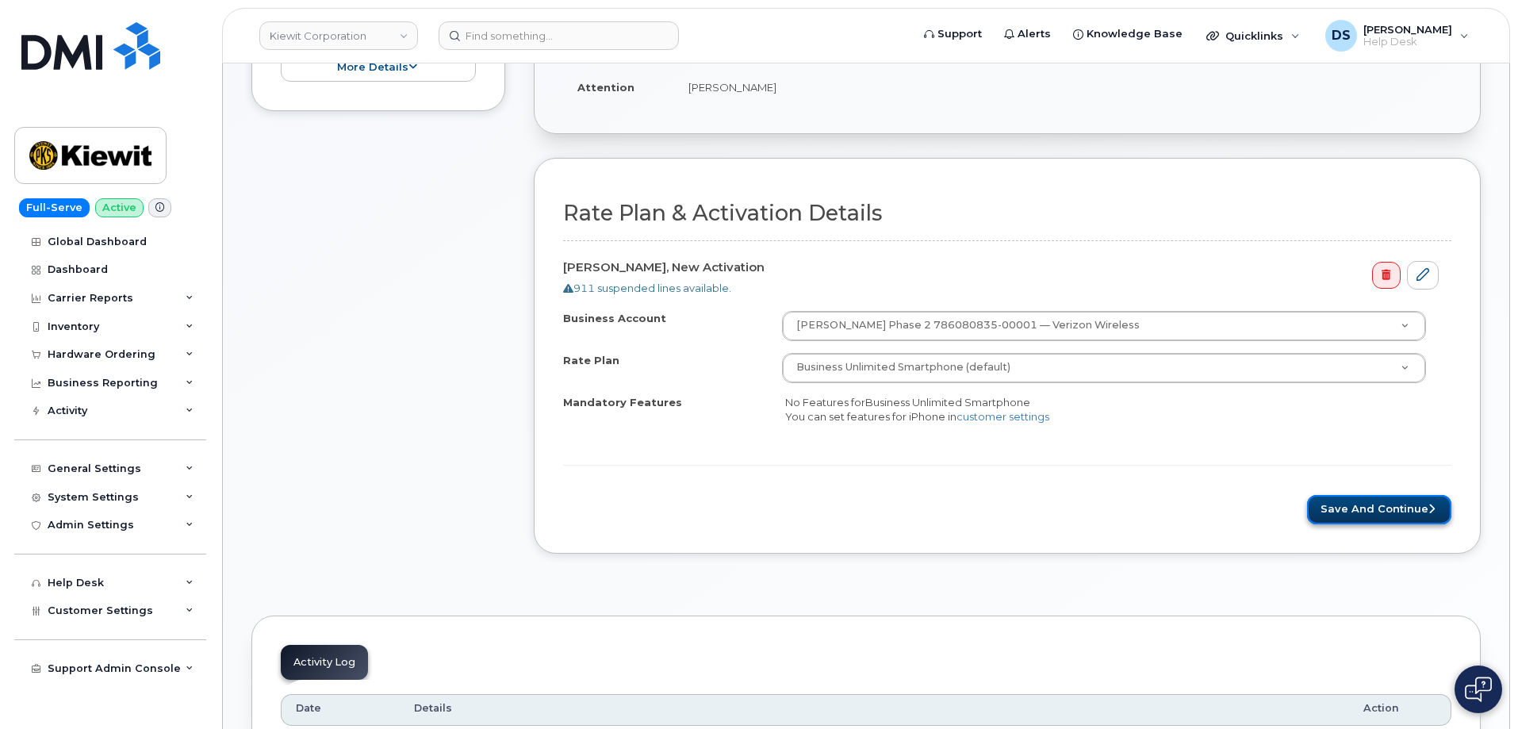
click at [1369, 506] on button "Save and Continue" at bounding box center [1379, 509] width 144 height 29
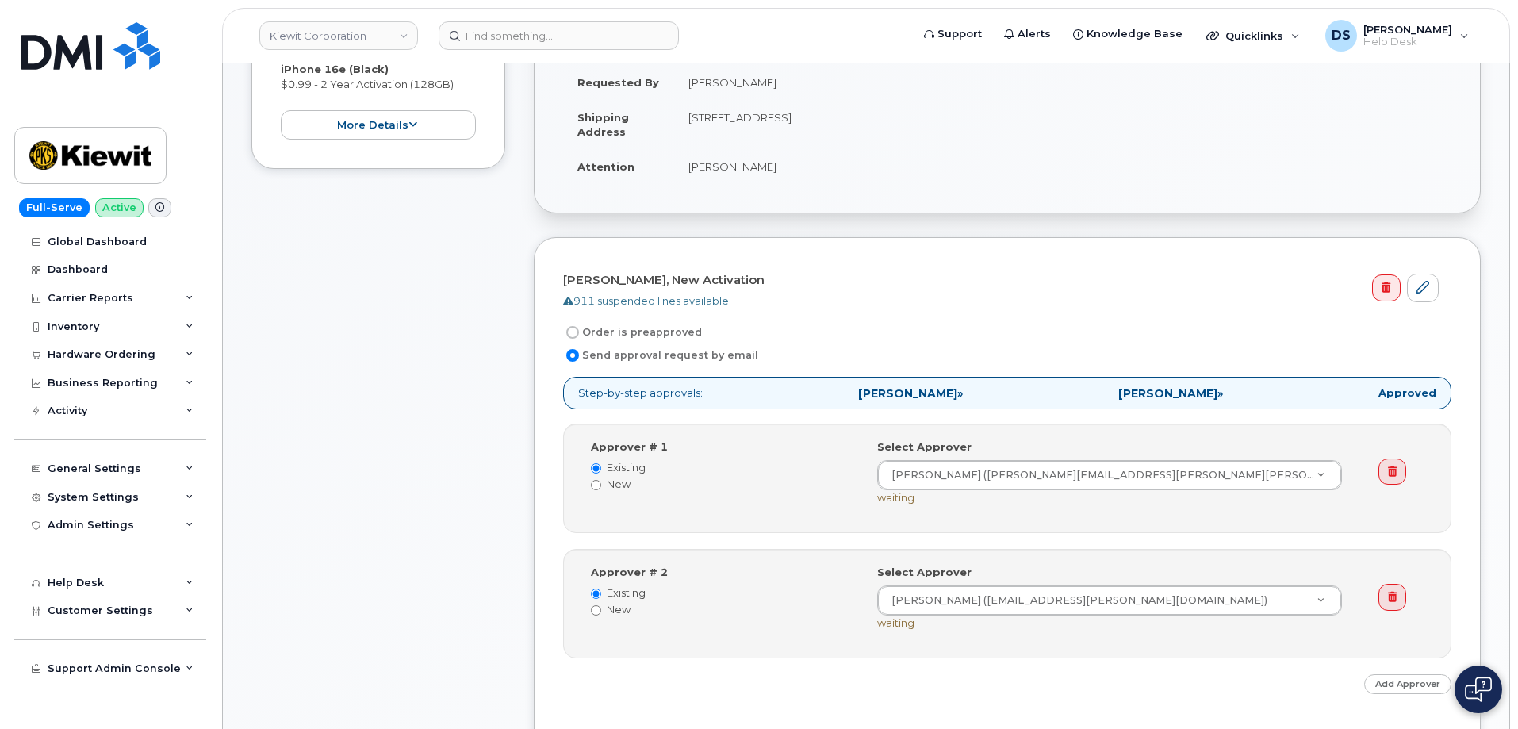
scroll to position [478, 0]
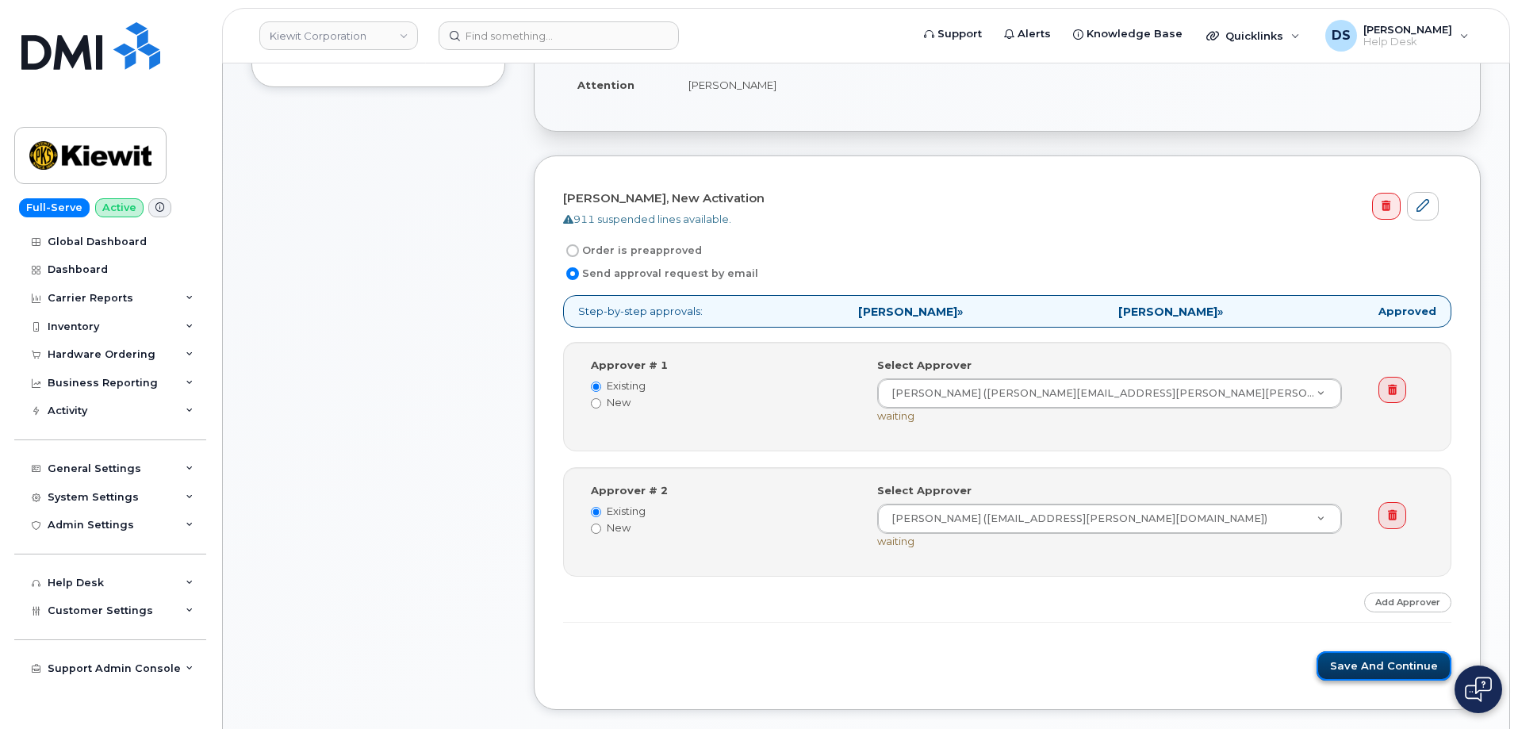
click at [1393, 663] on button "Save and Continue" at bounding box center [1383, 665] width 135 height 29
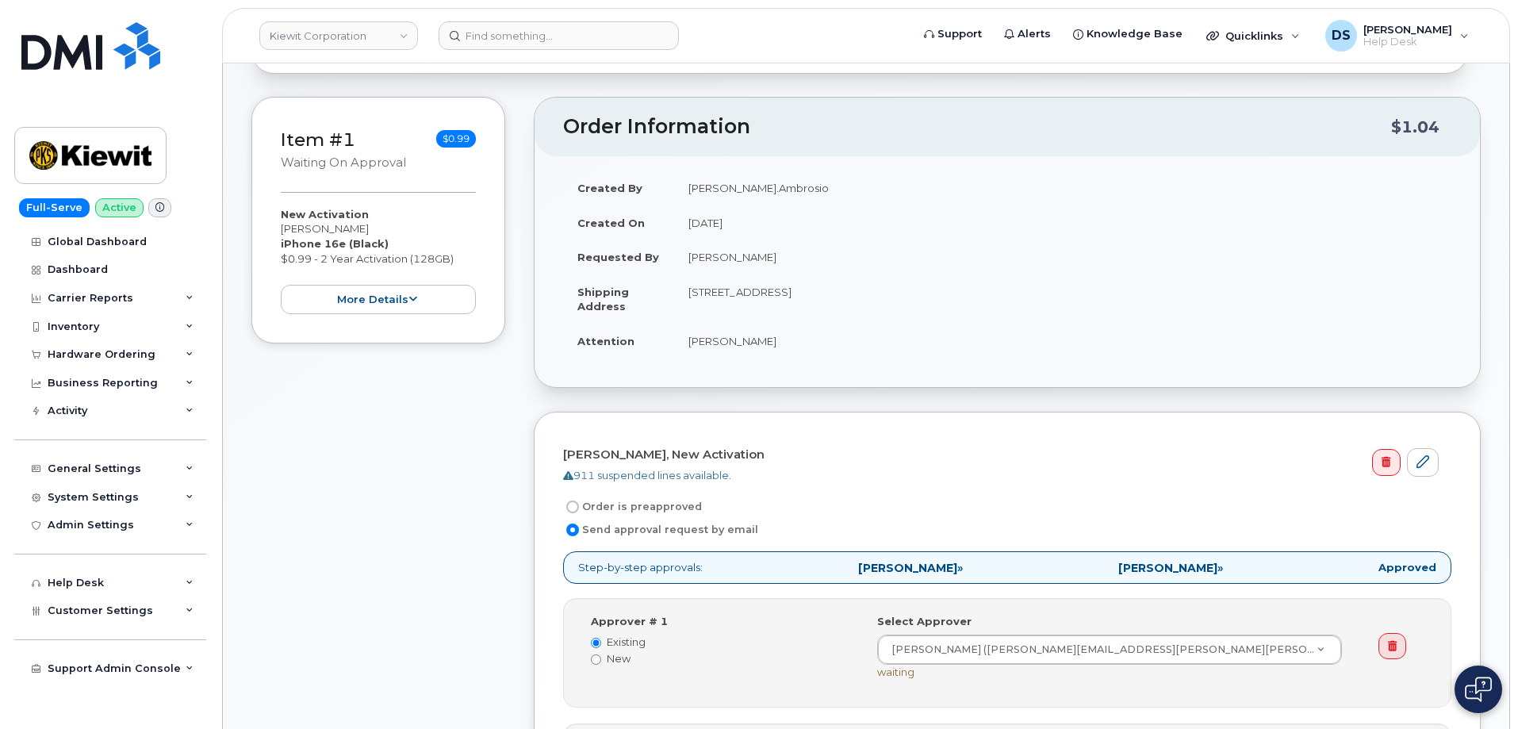
scroll to position [317, 0]
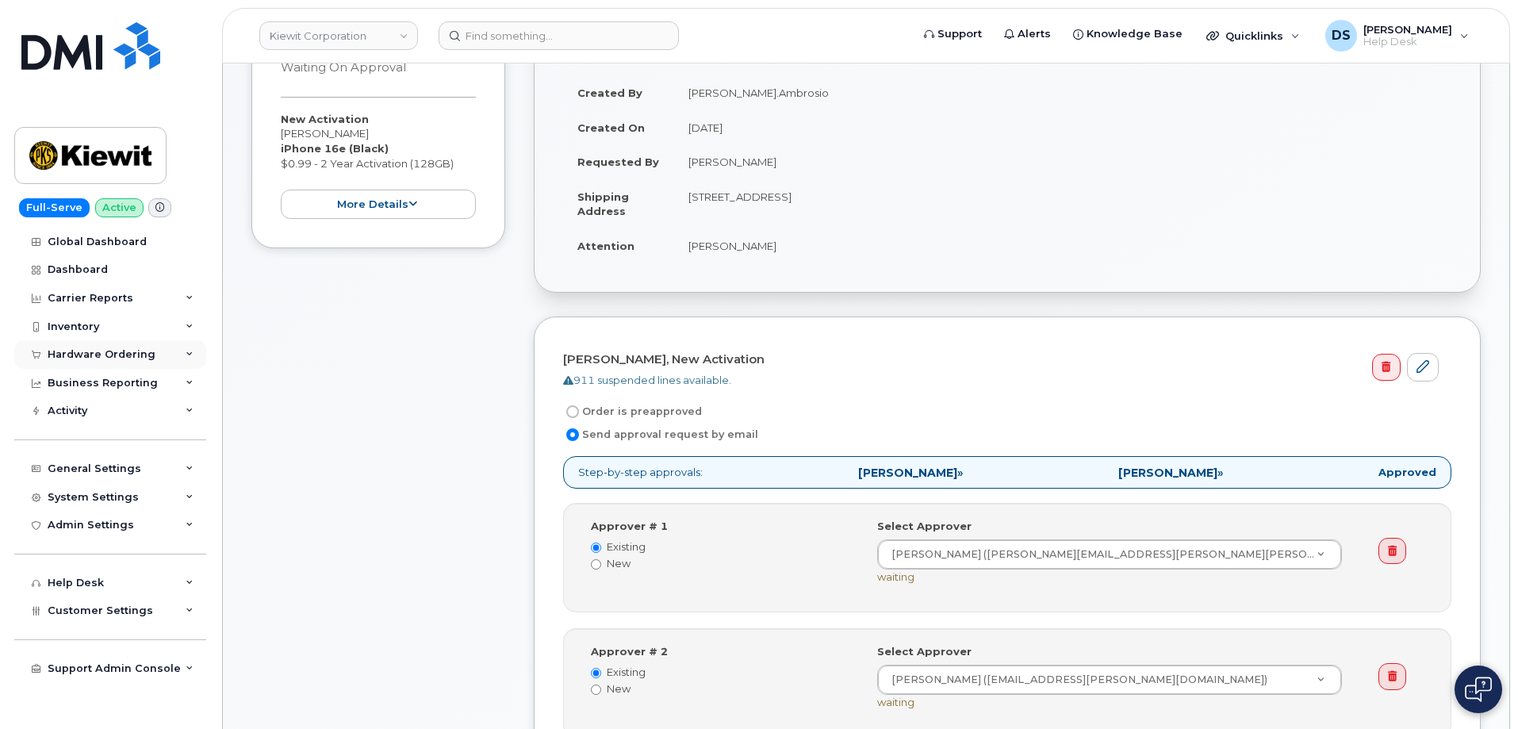
click at [193, 351] on icon at bounding box center [190, 355] width 8 height 8
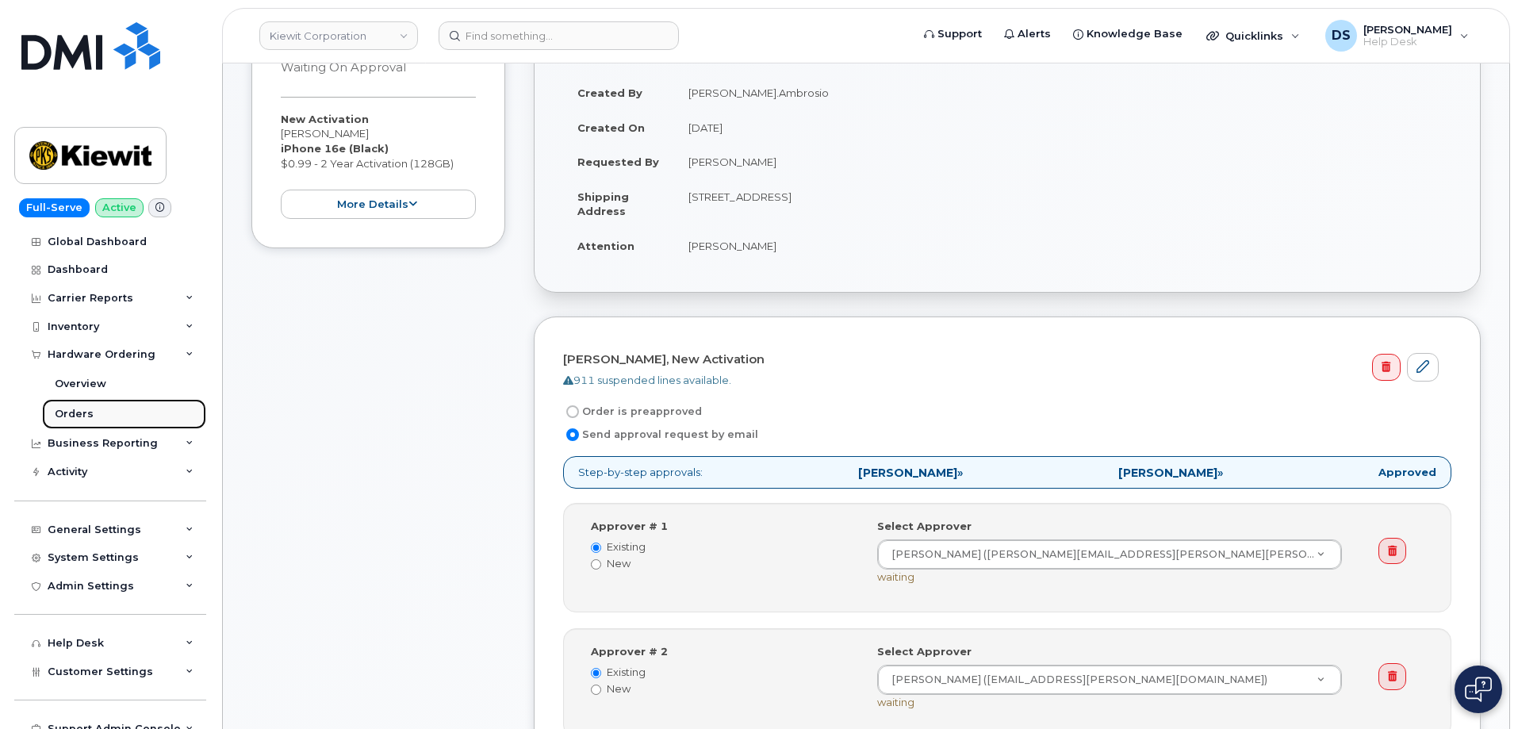
click at [79, 412] on div "Orders" at bounding box center [74, 414] width 39 height 14
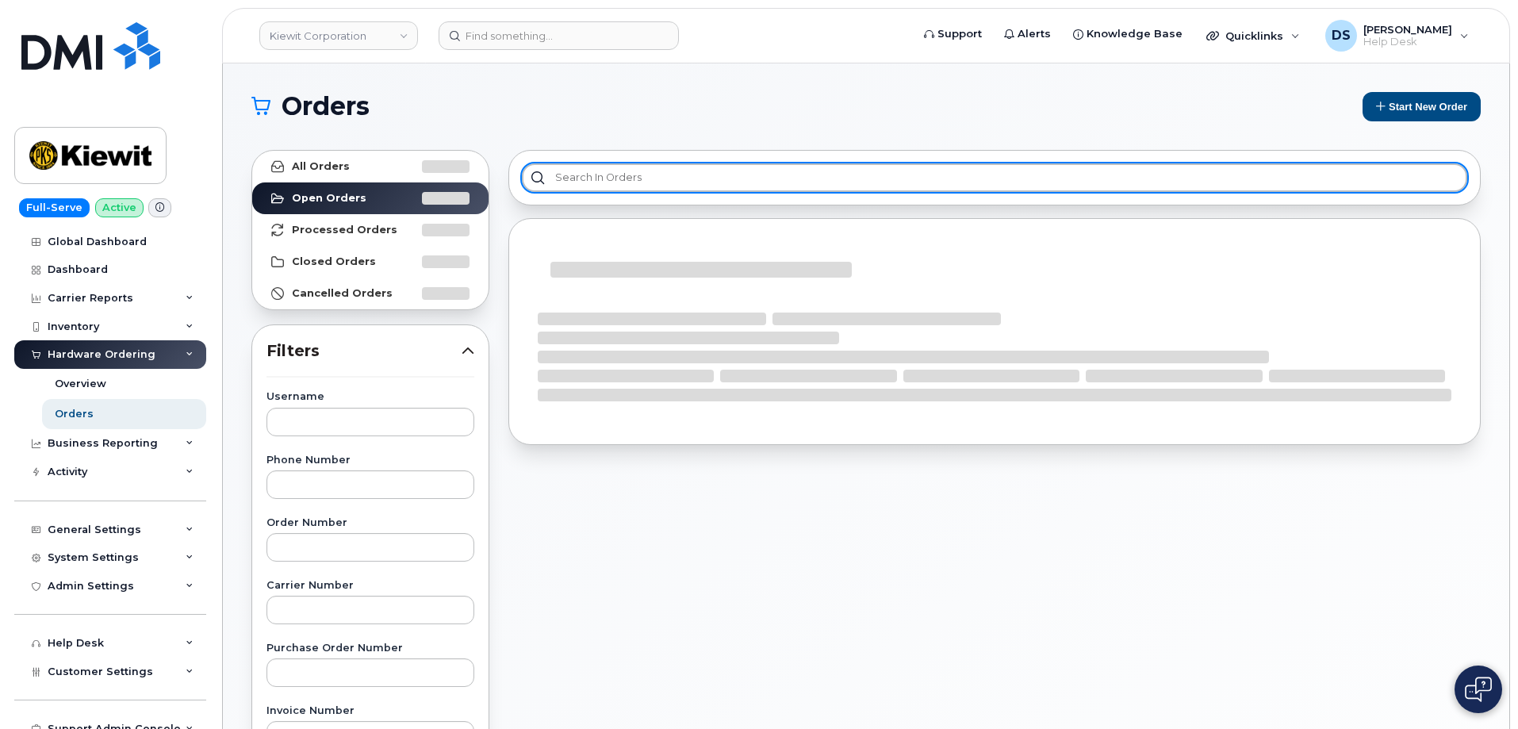
click at [580, 174] on input "text" at bounding box center [994, 177] width 945 height 29
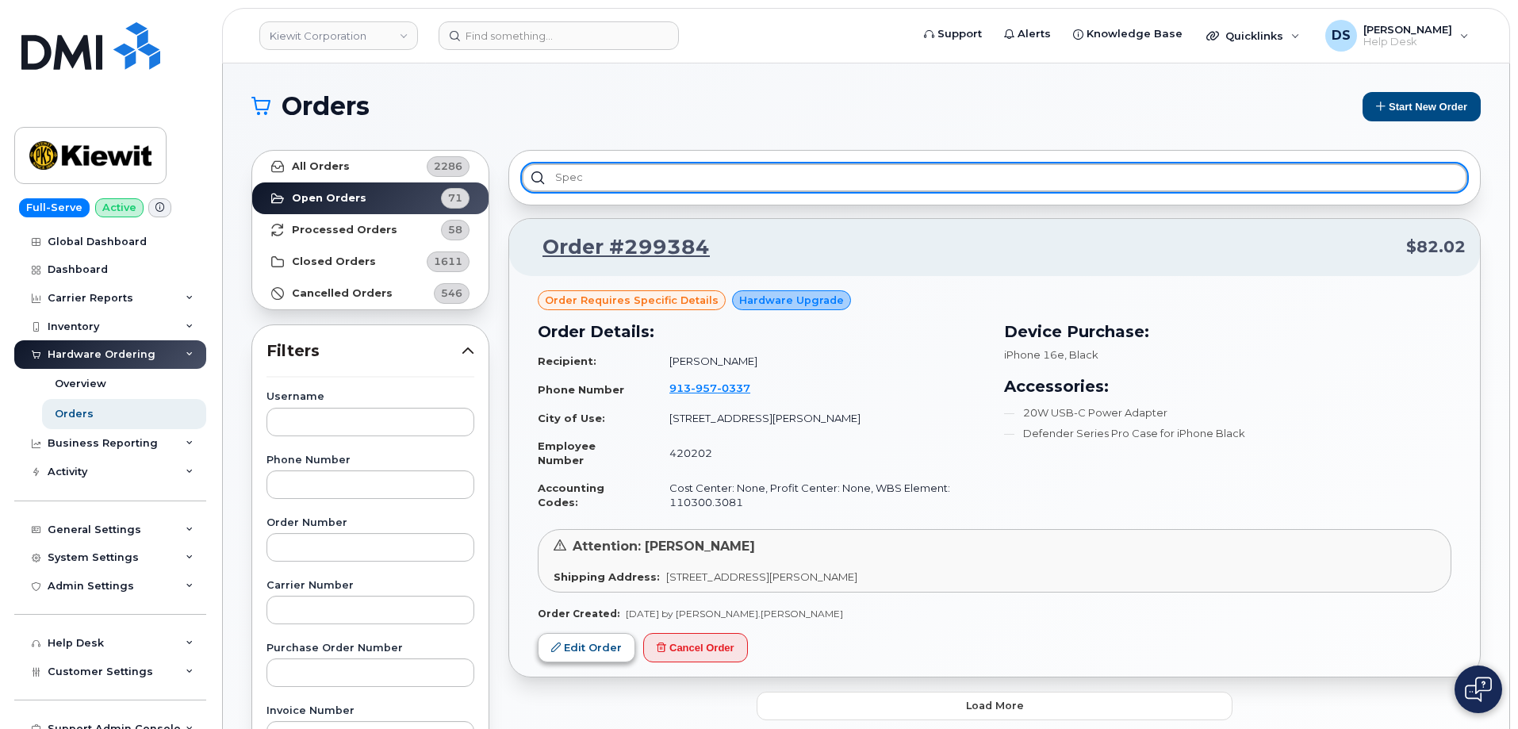
type input "spec"
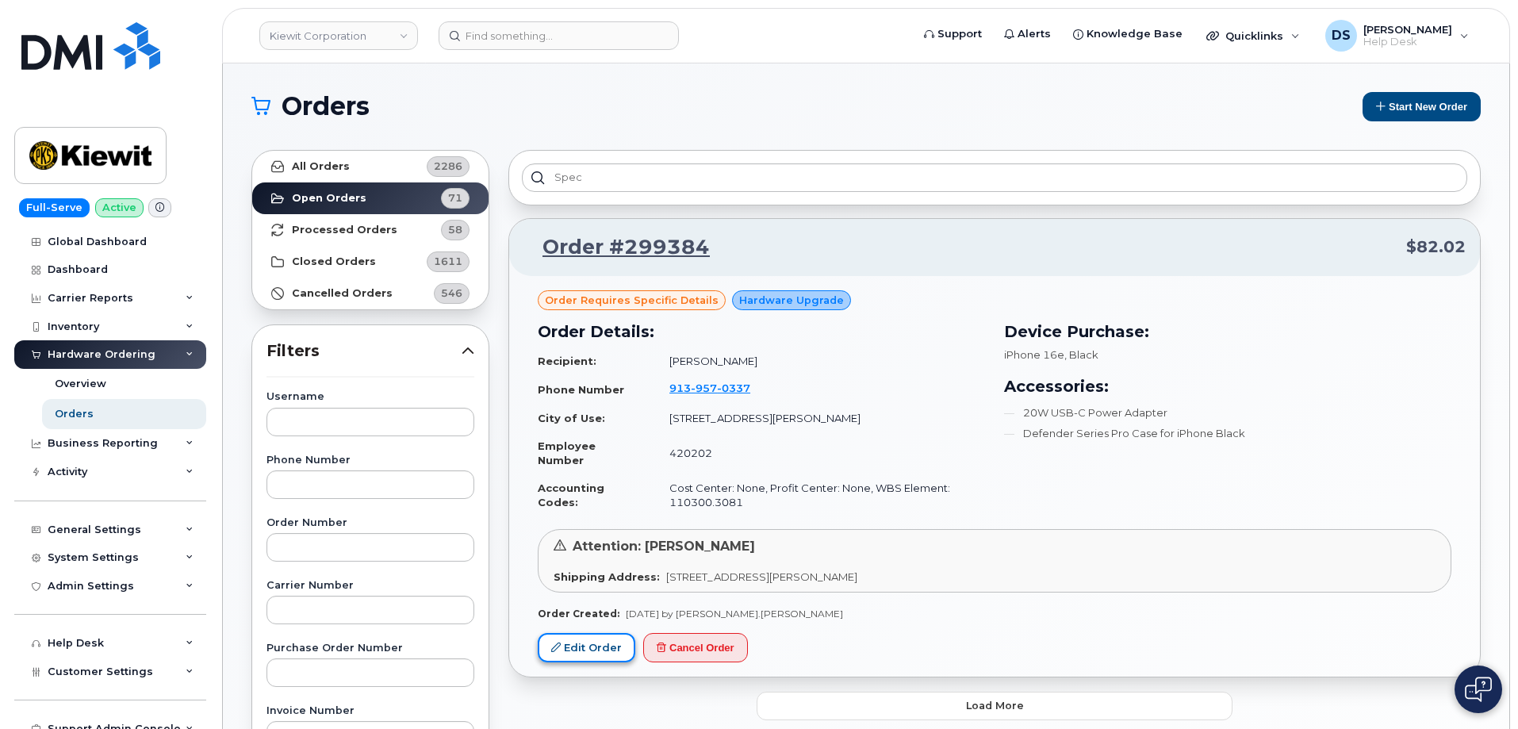
click at [607, 638] on link "Edit Order" at bounding box center [587, 647] width 98 height 29
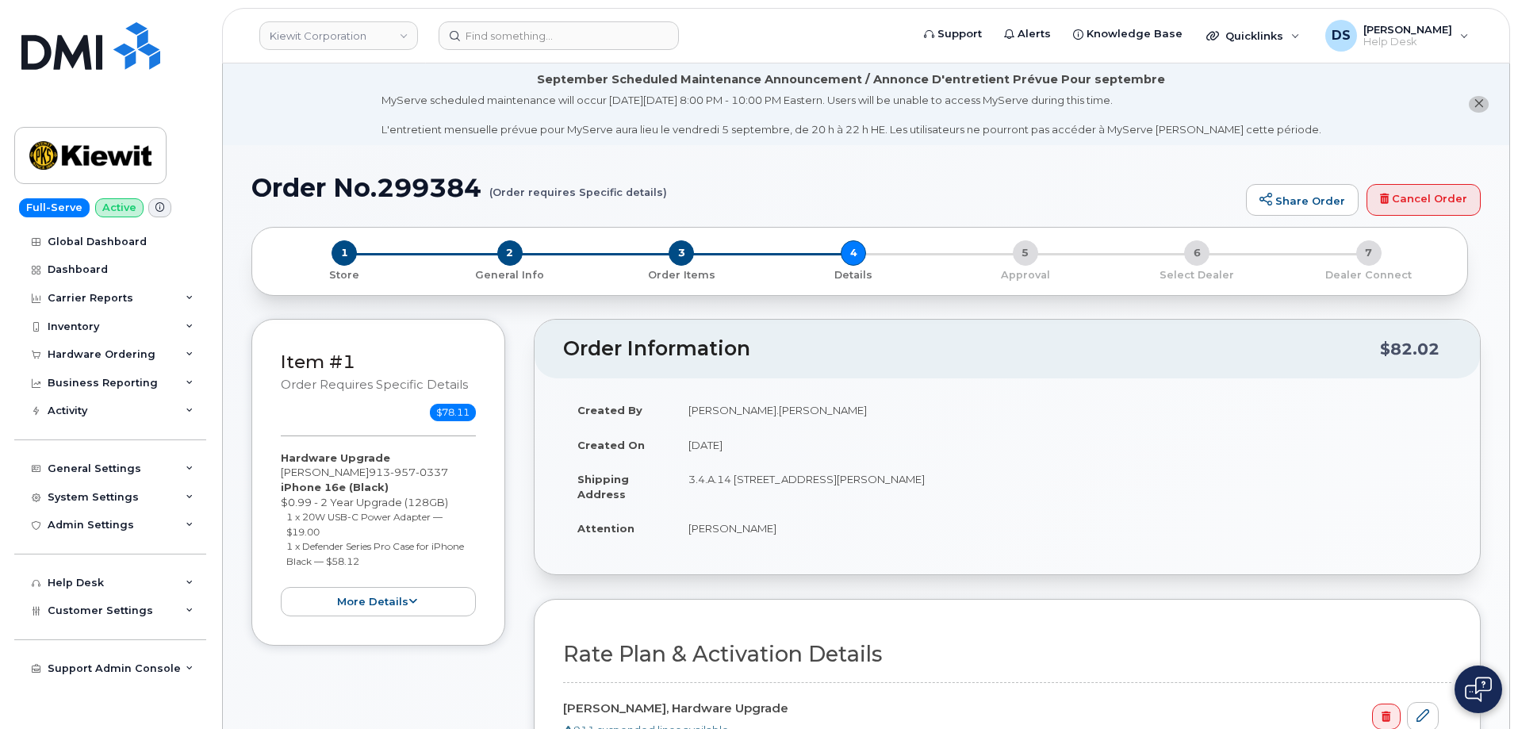
scroll to position [555, 0]
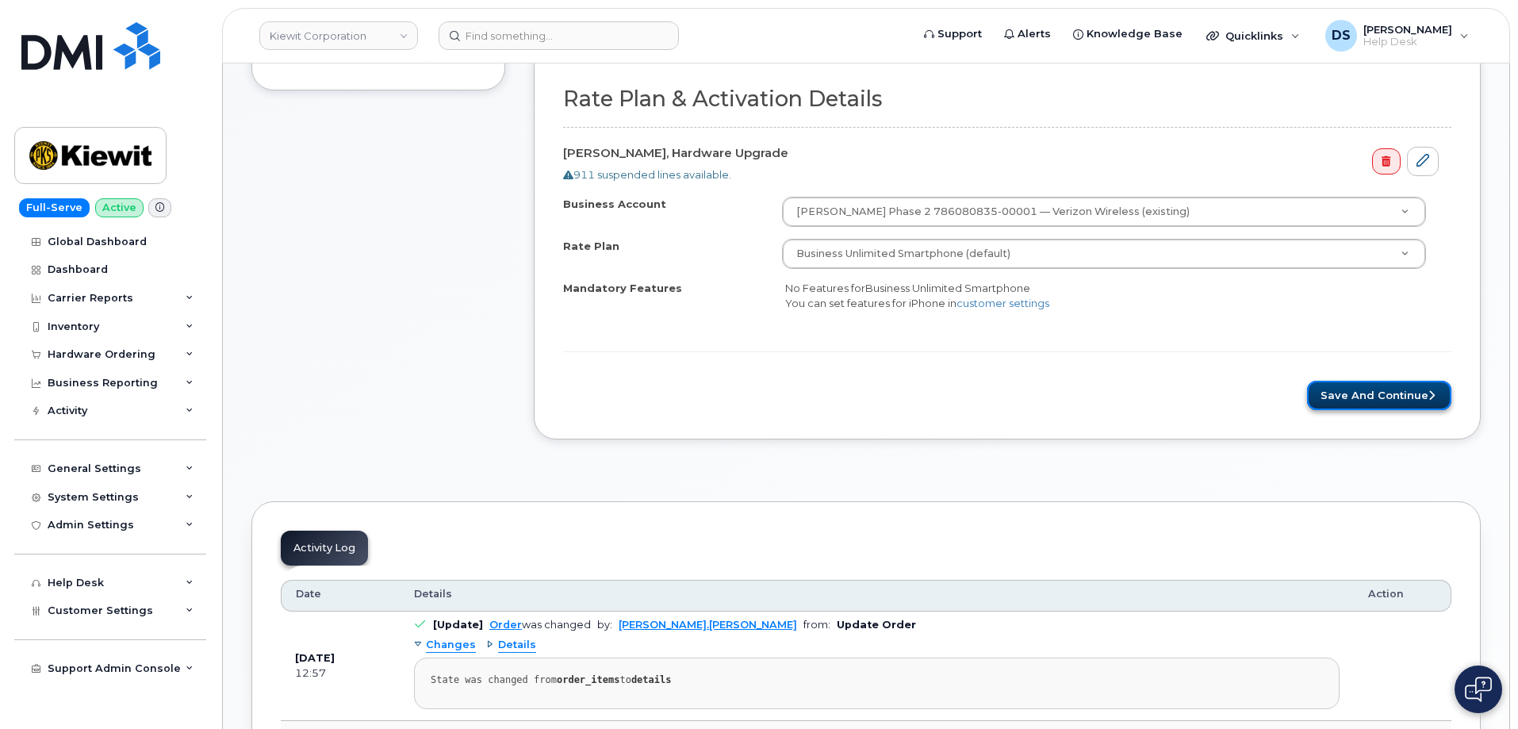
click at [1410, 397] on button "Save and Continue" at bounding box center [1379, 395] width 144 height 29
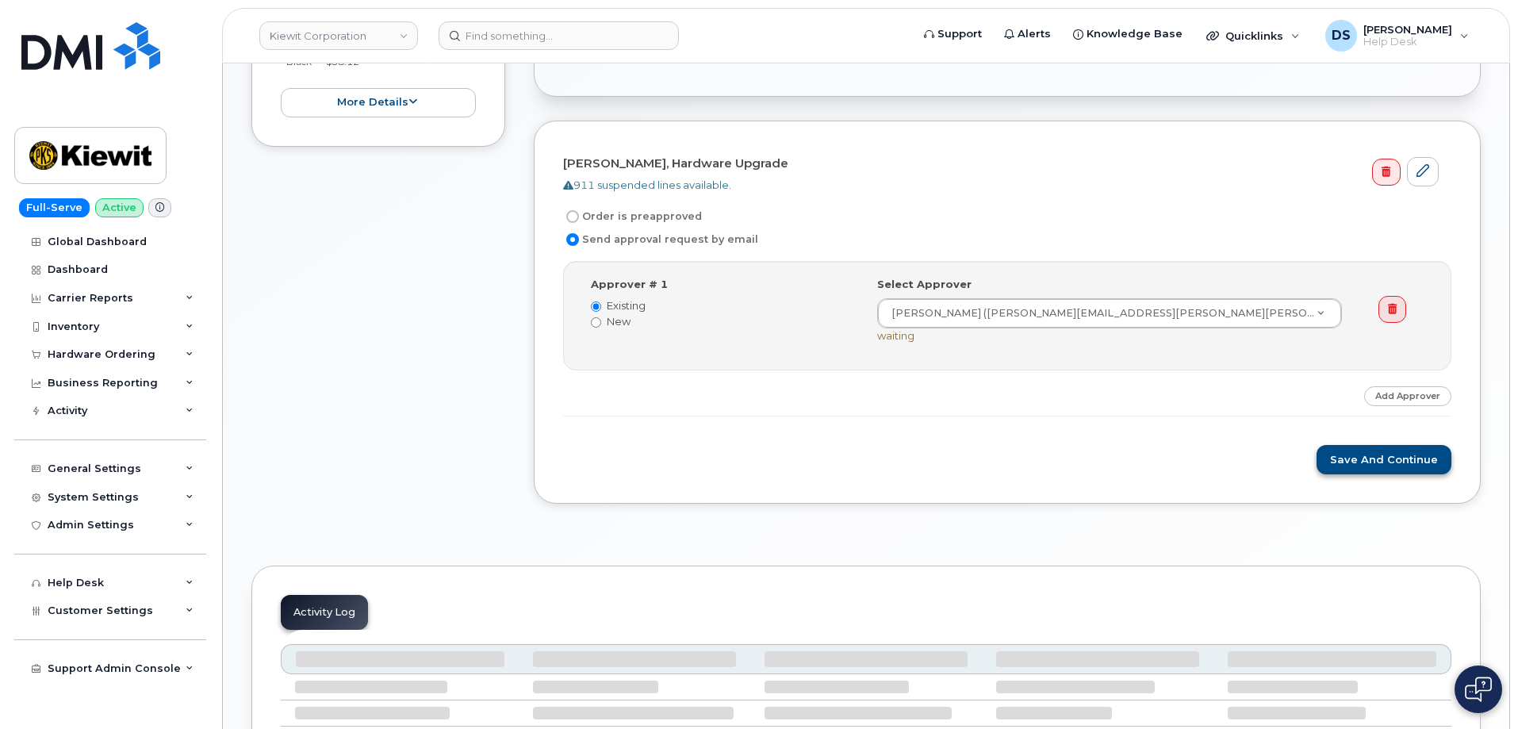
scroll to position [478, 0]
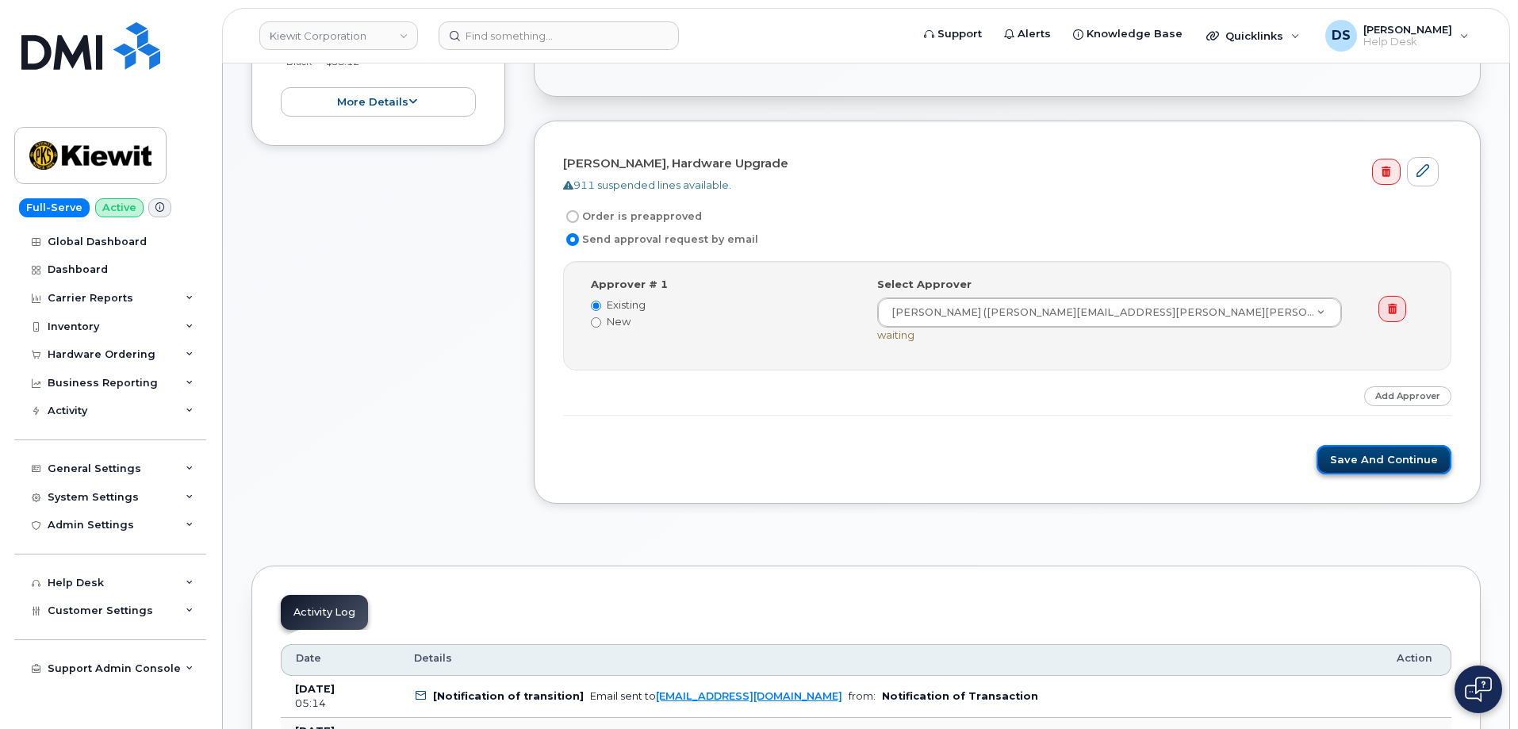
drag, startPoint x: 1377, startPoint y: 458, endPoint x: 1364, endPoint y: 454, distance: 14.1
click at [1378, 458] on button "Save and Continue" at bounding box center [1383, 459] width 135 height 29
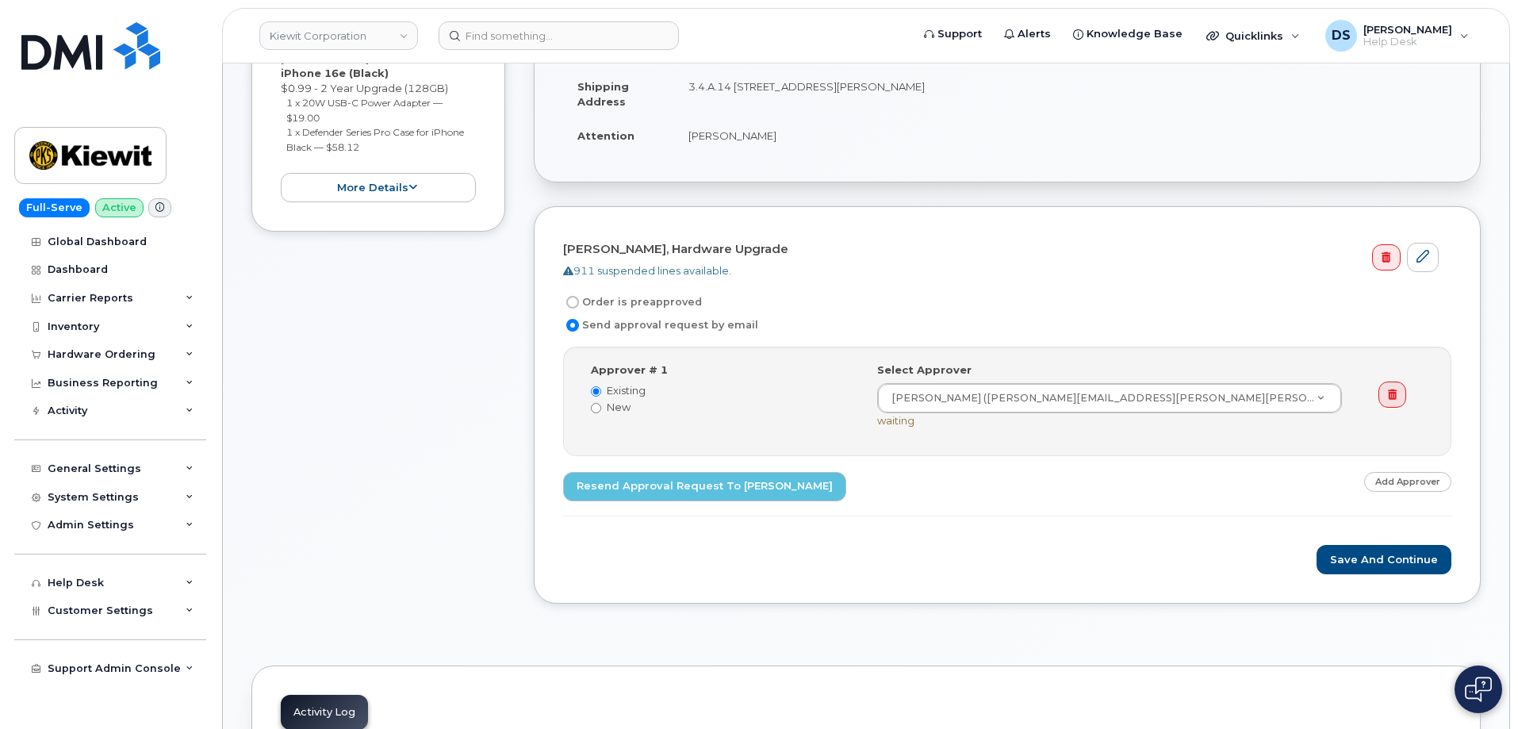
scroll to position [397, 0]
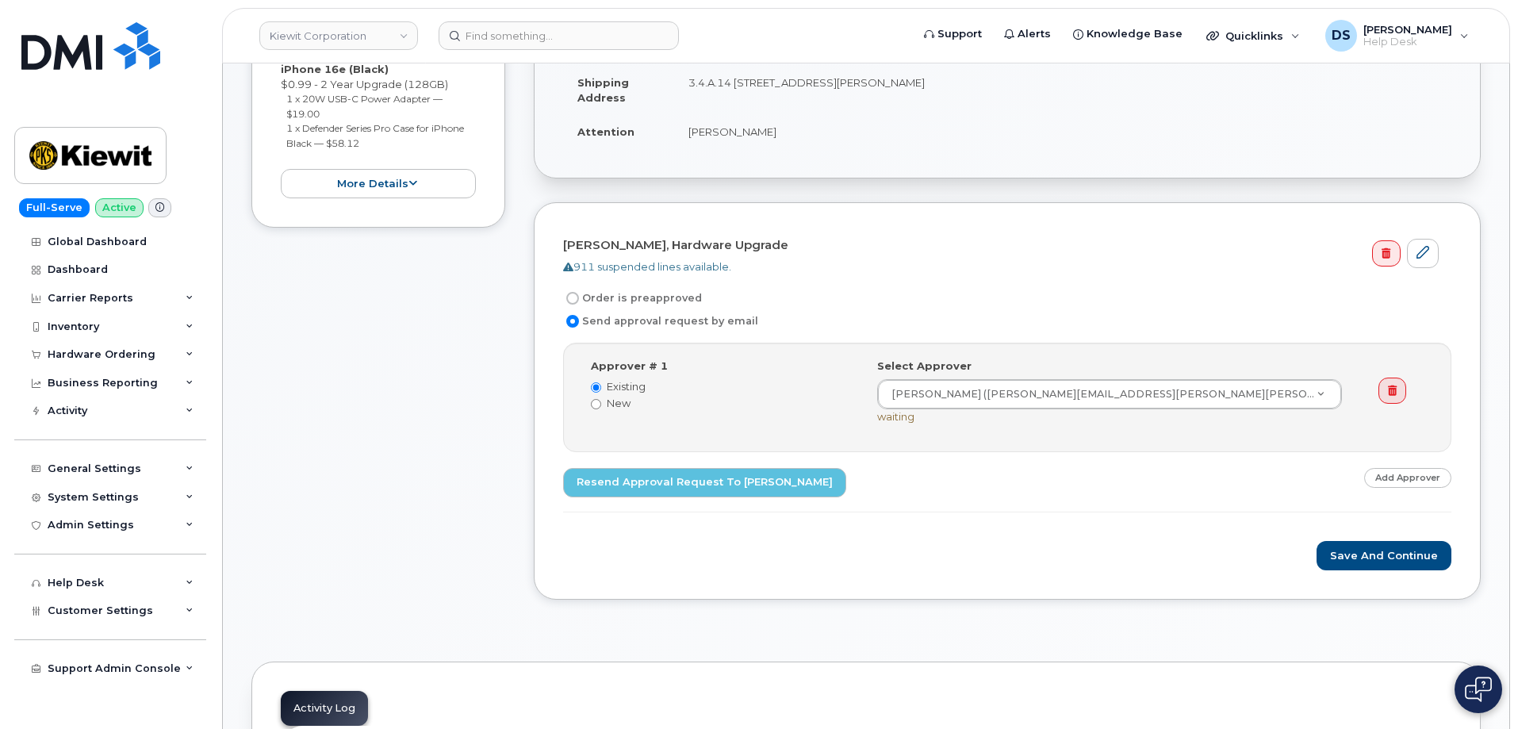
click at [415, 321] on div "Item #1 Waiting On Approval $78.11 Hardware Upgrade [PERSON_NAME] [PHONE_NUMBER…" at bounding box center [378, 272] width 254 height 701
click at [187, 353] on icon at bounding box center [190, 355] width 8 height 8
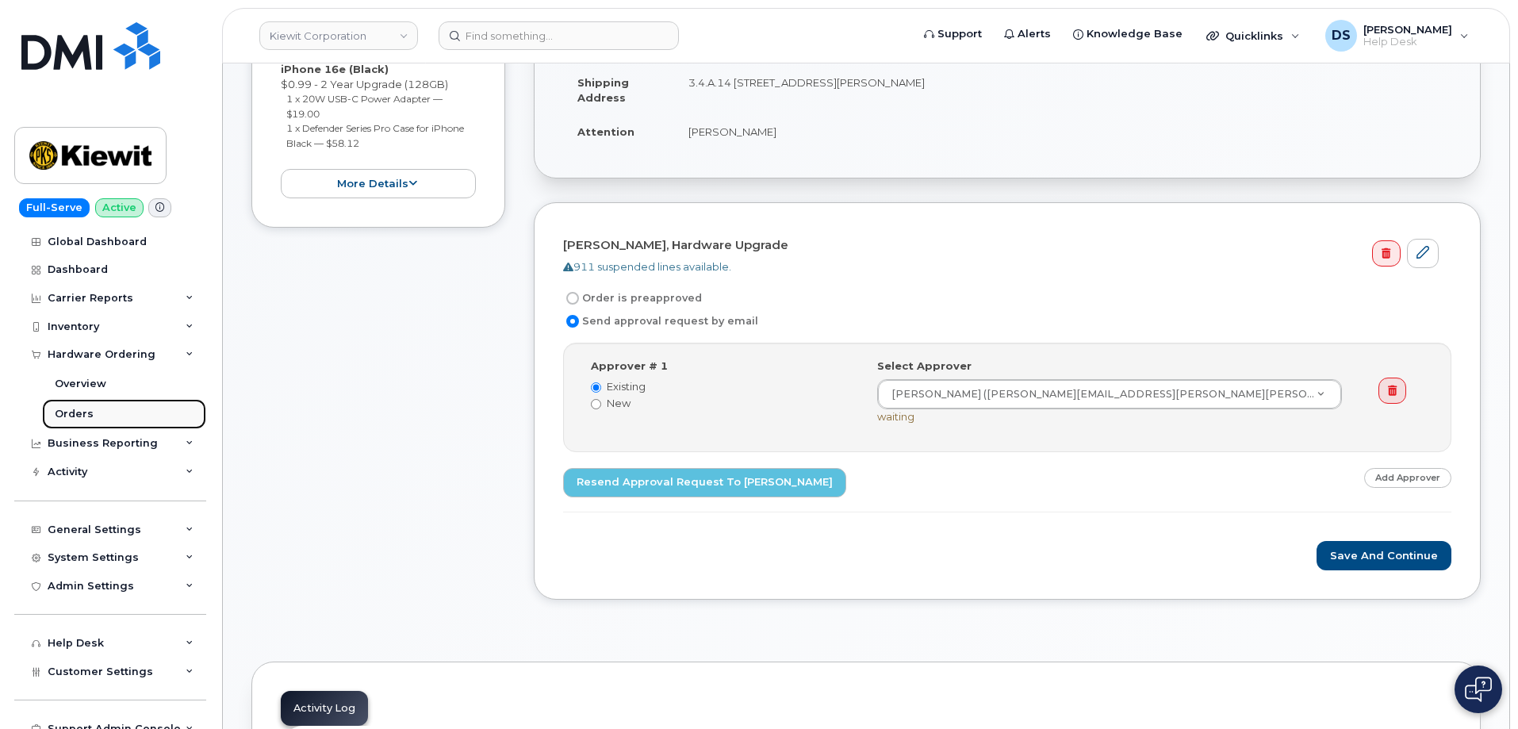
click at [93, 406] on link "Orders" at bounding box center [124, 414] width 164 height 30
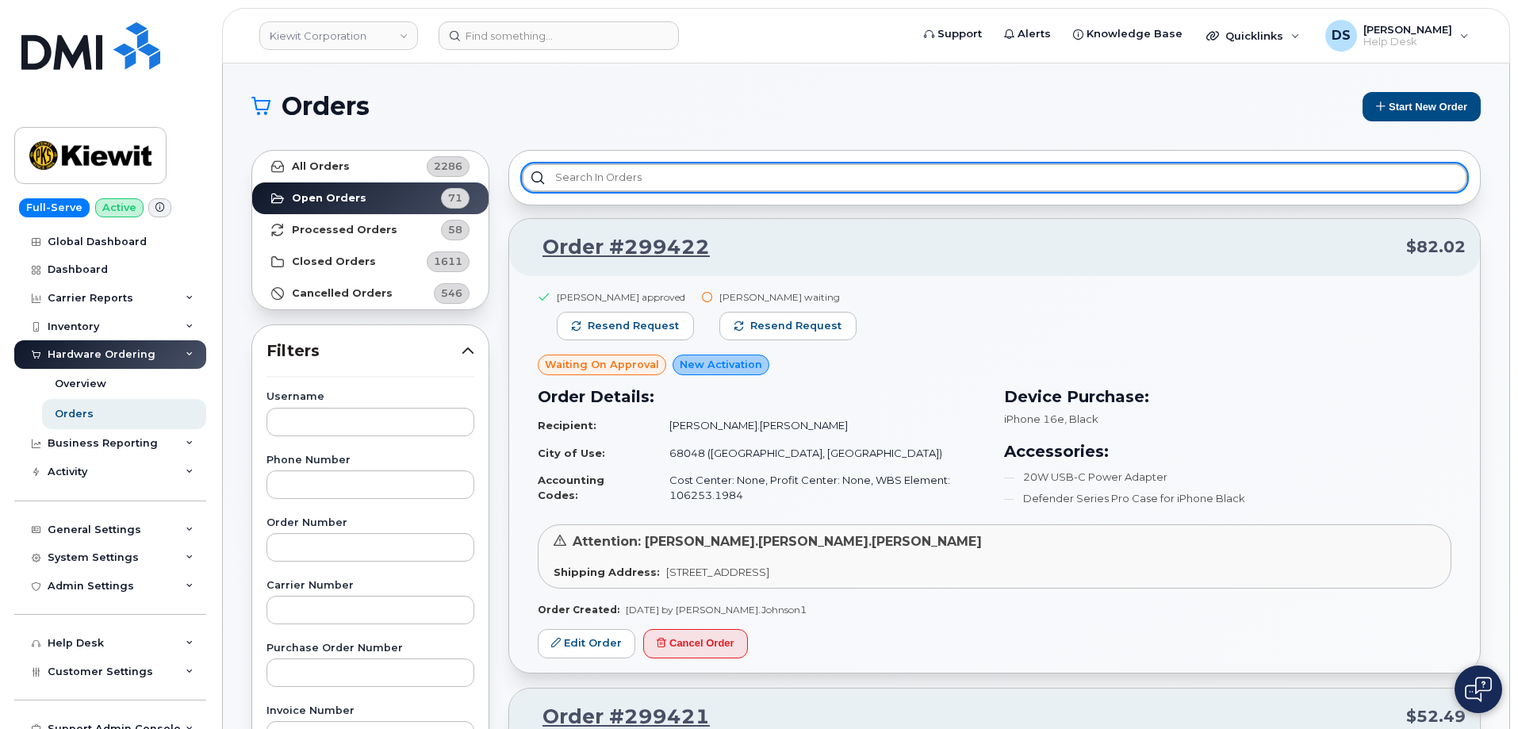
click at [605, 174] on input "text" at bounding box center [994, 177] width 945 height 29
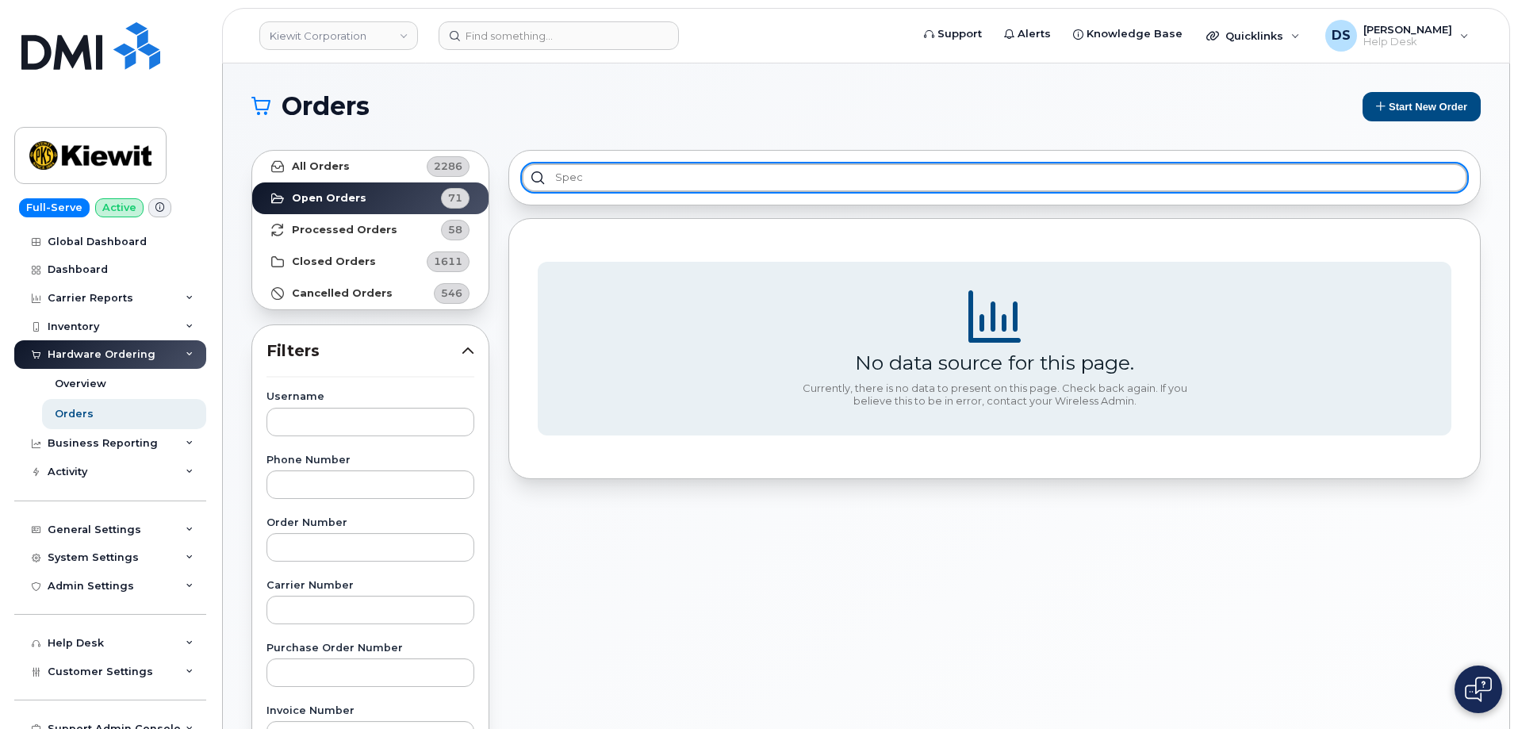
type input "spec"
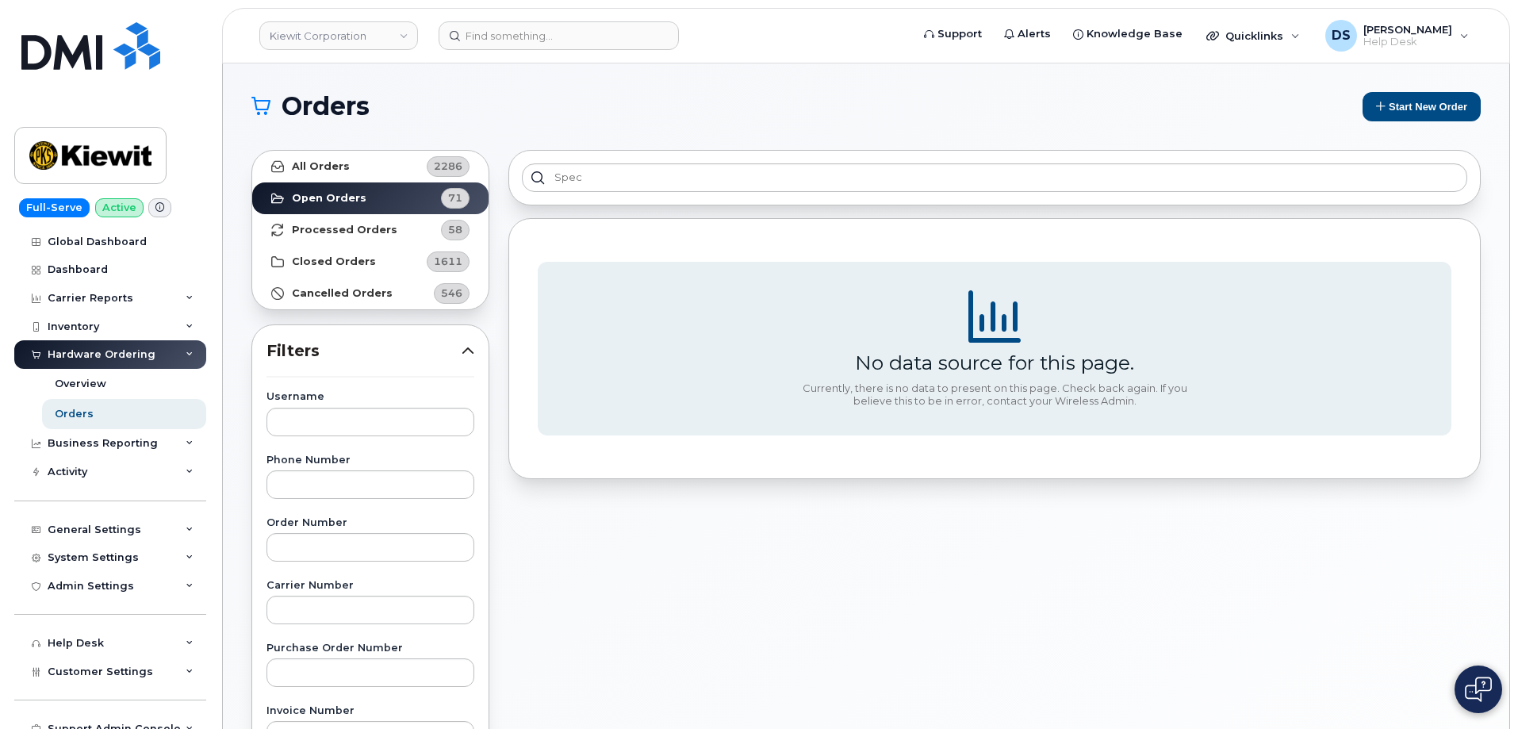
click at [562, 86] on div "Orders Start New Order All Orders 2286 Open Orders 71 Processed Orders 58 Close…" at bounding box center [866, 668] width 1286 height 1210
click at [685, 615] on div "spec No data source for this page. Currently, there is no data to present on th…" at bounding box center [994, 697] width 991 height 1114
click at [407, 34] on link "Kiewit Corporation" at bounding box center [338, 35] width 159 height 29
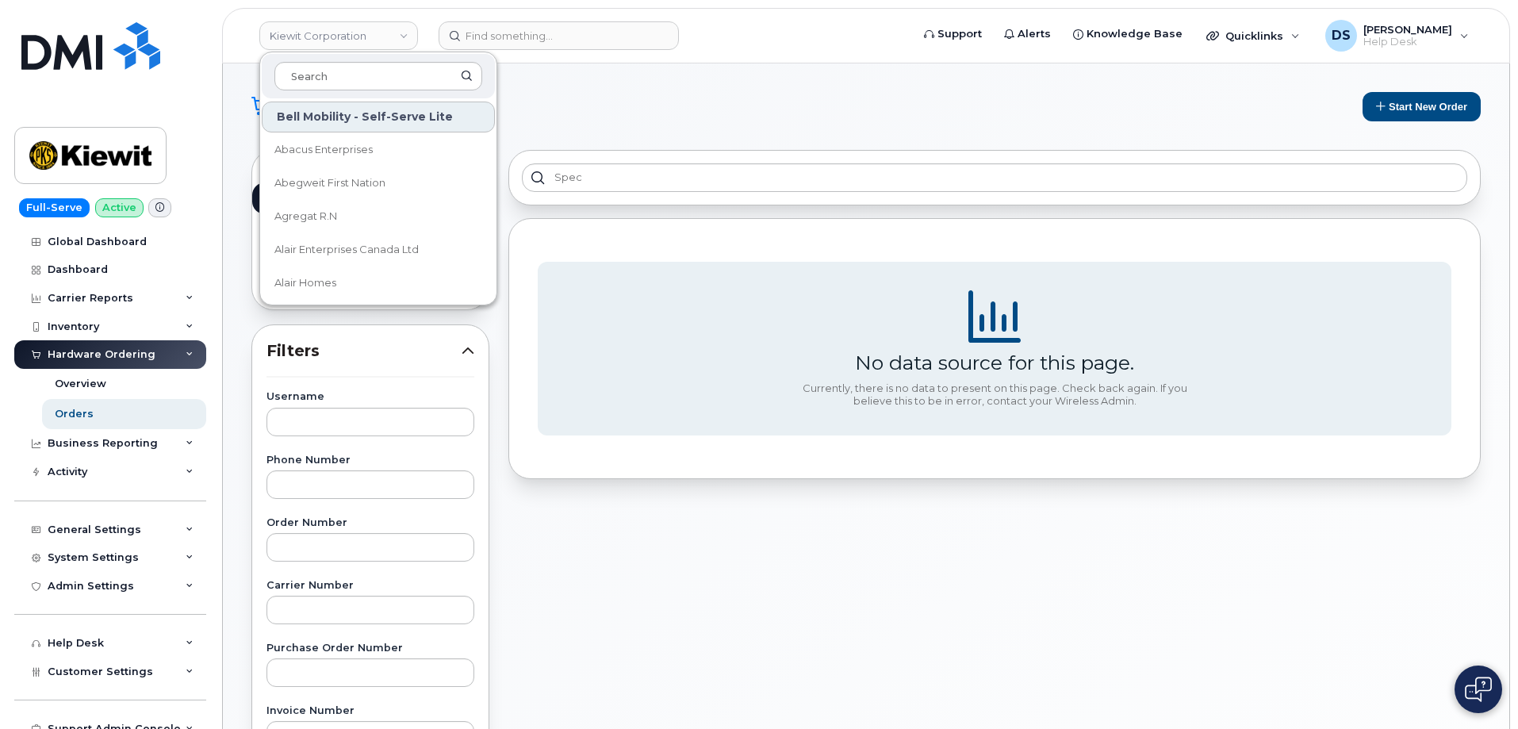
drag, startPoint x: 339, startPoint y: 77, endPoint x: 389, endPoint y: 92, distance: 51.4
click at [360, 75] on input at bounding box center [378, 76] width 208 height 29
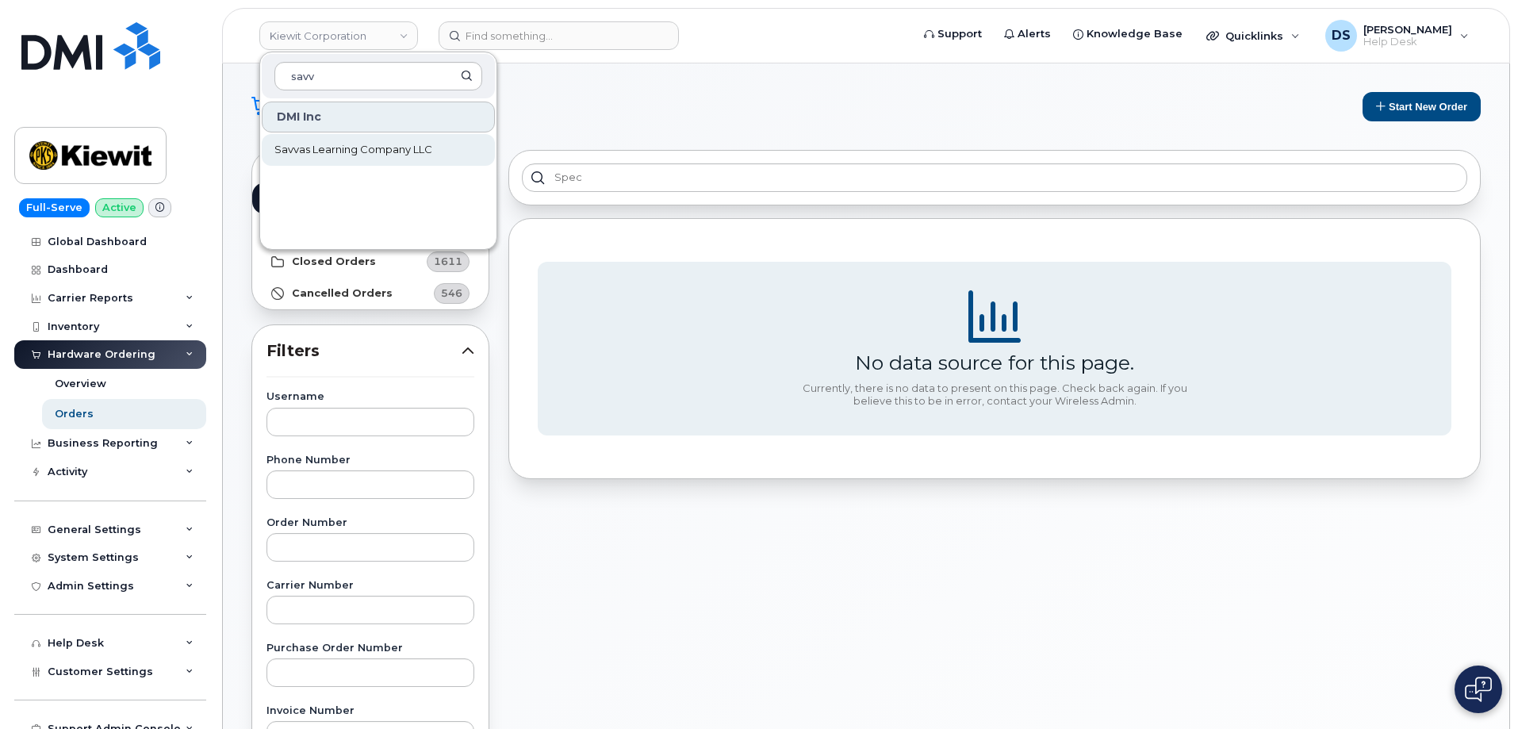
type input "savv"
click at [311, 149] on span "Savvas Learning Company LLC" at bounding box center [353, 150] width 158 height 16
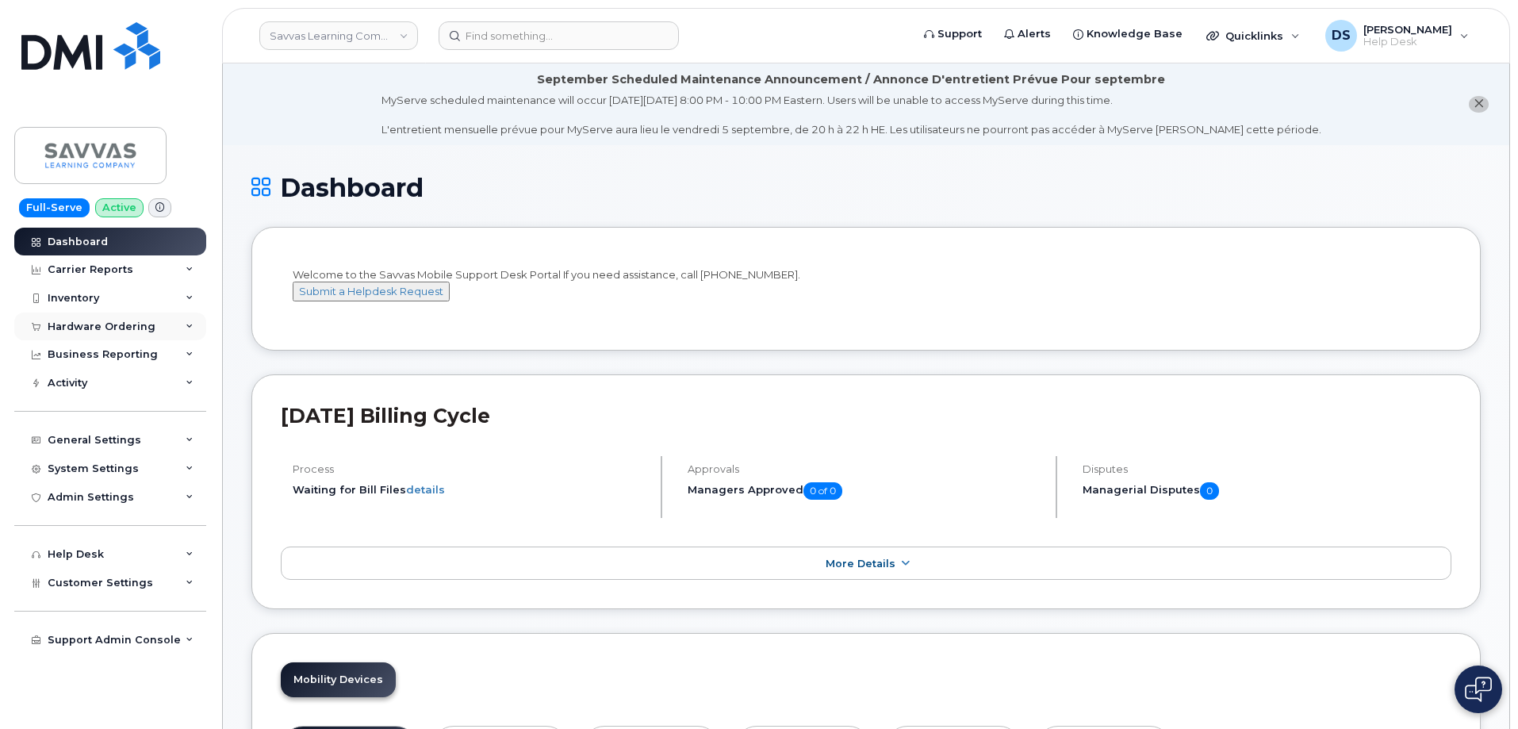
click at [193, 327] on icon at bounding box center [190, 327] width 8 height 8
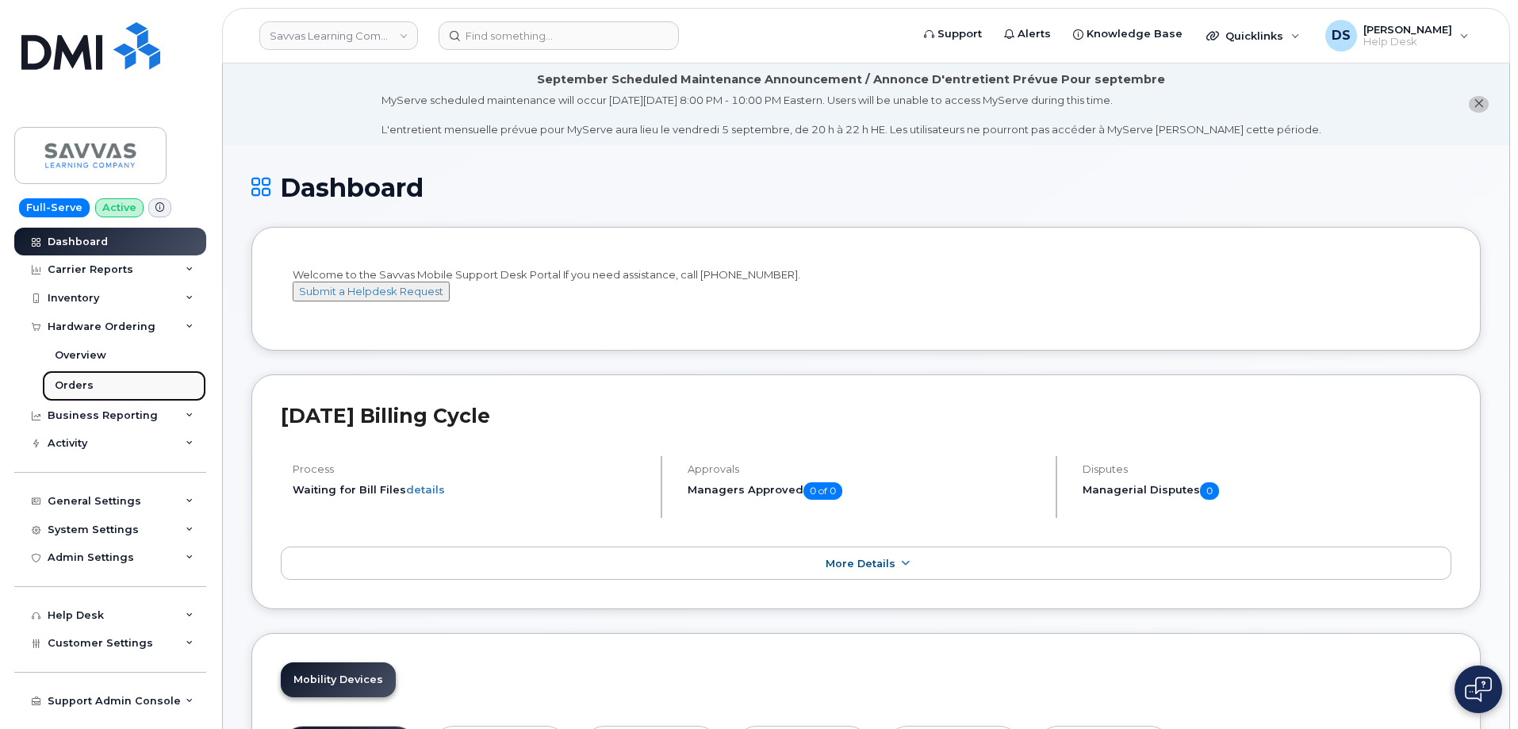
click at [102, 385] on link "Orders" at bounding box center [124, 385] width 164 height 30
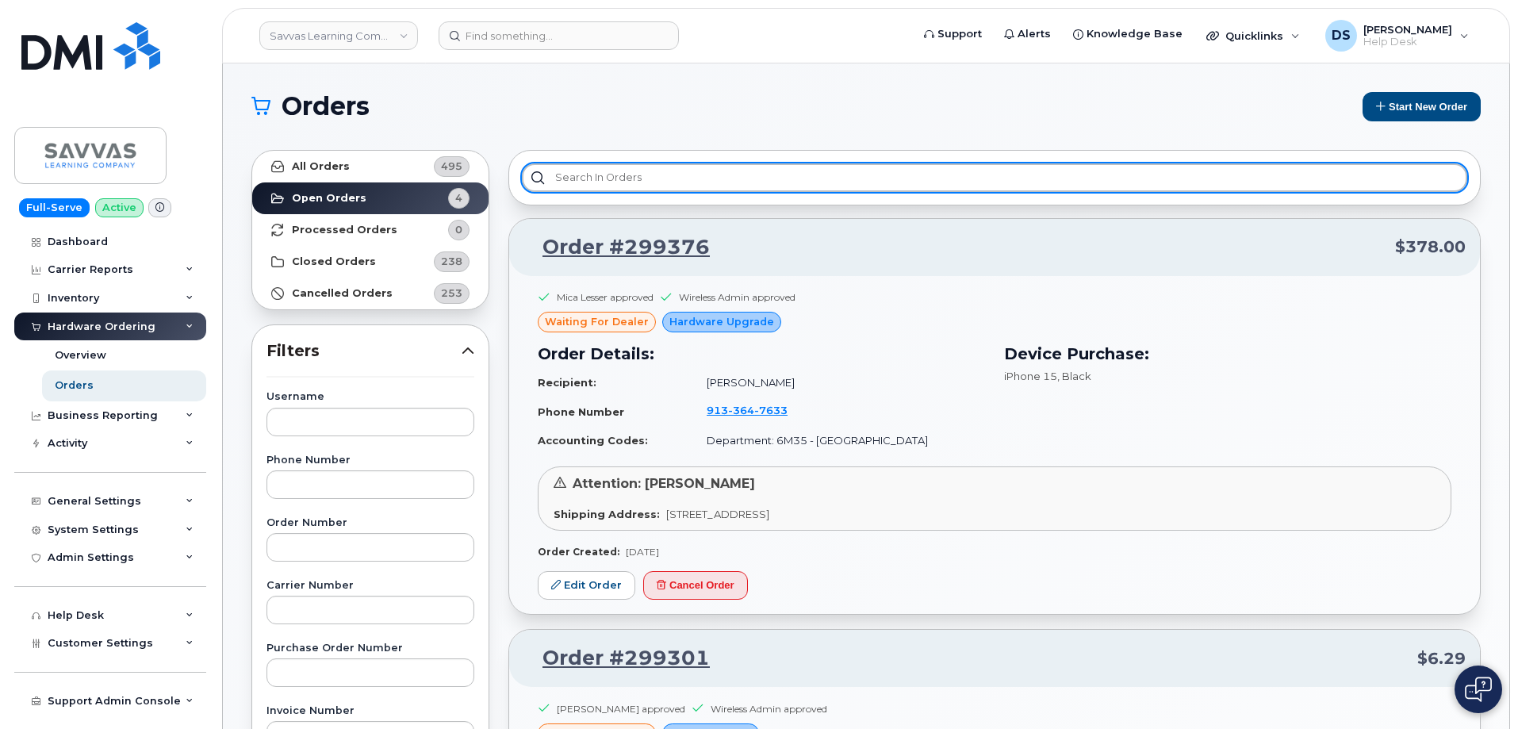
drag, startPoint x: 603, startPoint y: 182, endPoint x: 526, endPoint y: 192, distance: 78.4
click at [603, 181] on input "text" at bounding box center [994, 177] width 945 height 29
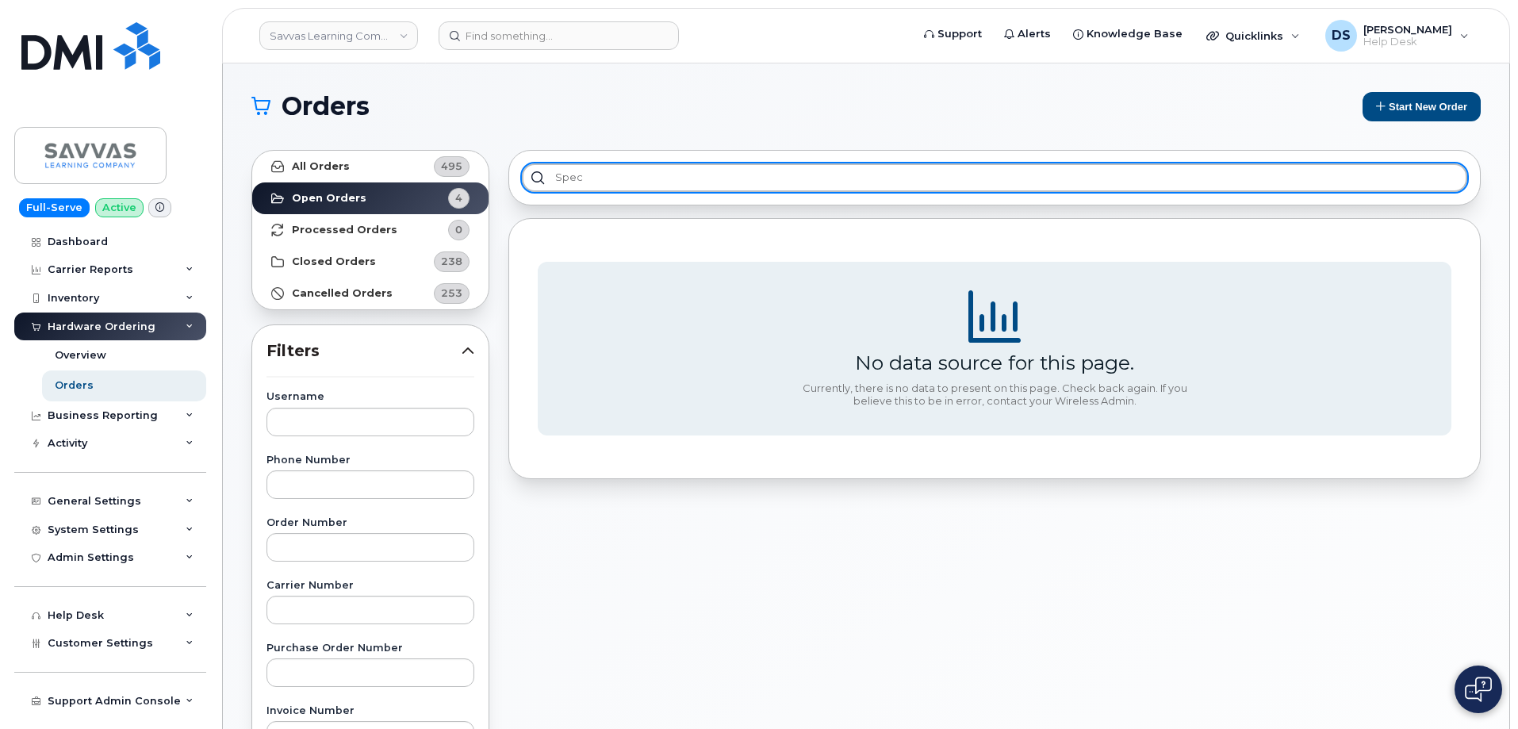
type input "spec"
